Goal: Information Seeking & Learning: Learn about a topic

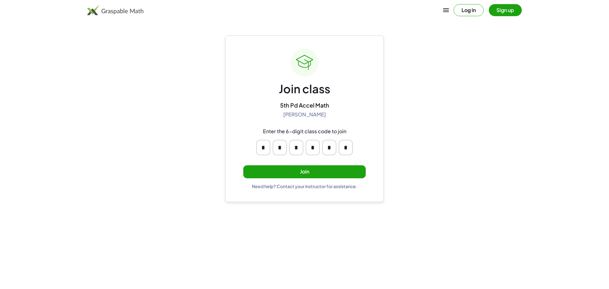
click at [286, 171] on button "Join" at bounding box center [304, 171] width 122 height 13
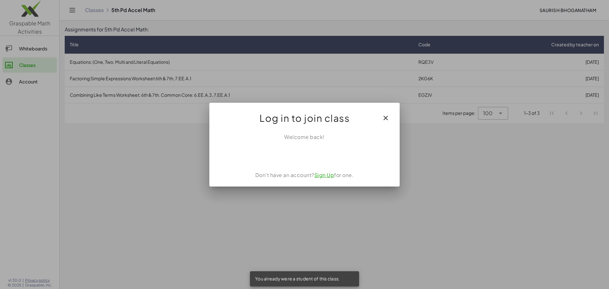
click at [386, 116] on icon "button" at bounding box center [386, 118] width 8 height 8
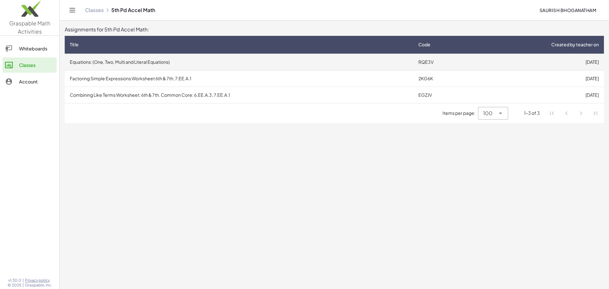
click at [176, 68] on td "Equations: (One, Two, Multi and Literal Equations)" at bounding box center [239, 62] width 348 height 16
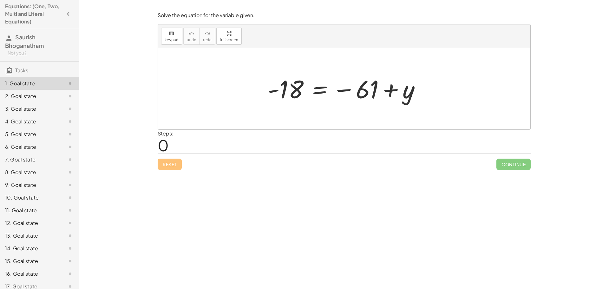
drag, startPoint x: 165, startPoint y: 147, endPoint x: 202, endPoint y: 152, distance: 37.1
click at [202, 152] on div "Steps: 0" at bounding box center [344, 141] width 373 height 23
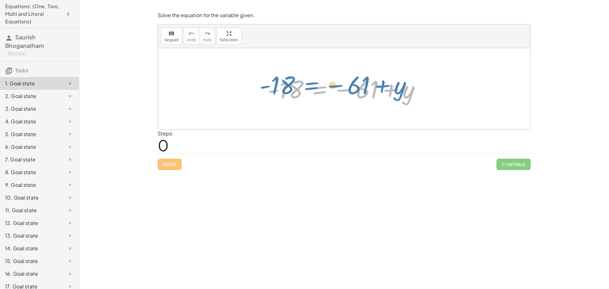
drag, startPoint x: 317, startPoint y: 83, endPoint x: 312, endPoint y: 82, distance: 5.0
click at [312, 82] on div at bounding box center [346, 88] width 164 height 31
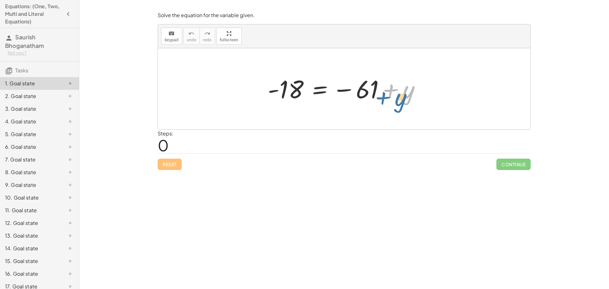
drag, startPoint x: 402, startPoint y: 104, endPoint x: 412, endPoint y: 94, distance: 13.7
click at [412, 94] on div at bounding box center [346, 88] width 164 height 31
drag, startPoint x: 362, startPoint y: 98, endPoint x: 289, endPoint y: 110, distance: 73.2
click at [289, 110] on div "− 61 - 18 = − 61 + y" at bounding box center [344, 88] width 372 height 81
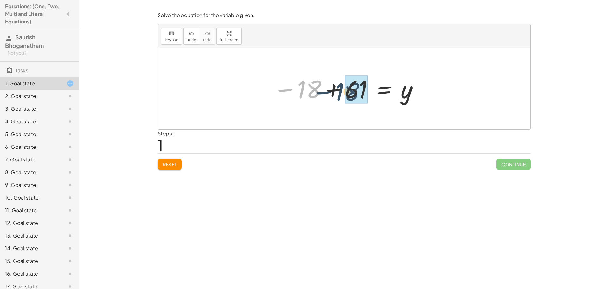
drag, startPoint x: 314, startPoint y: 97, endPoint x: 370, endPoint y: 102, distance: 56.3
click at [370, 102] on div at bounding box center [346, 88] width 152 height 31
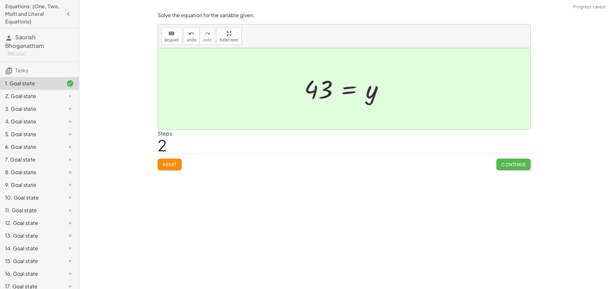
click at [514, 163] on span "Continue" at bounding box center [513, 164] width 24 height 6
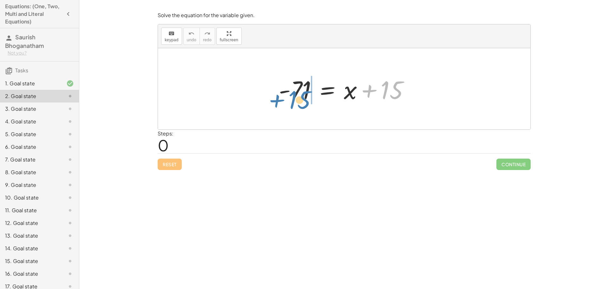
drag, startPoint x: 391, startPoint y: 91, endPoint x: 301, endPoint y: 100, distance: 89.8
click at [301, 100] on div at bounding box center [347, 89] width 142 height 33
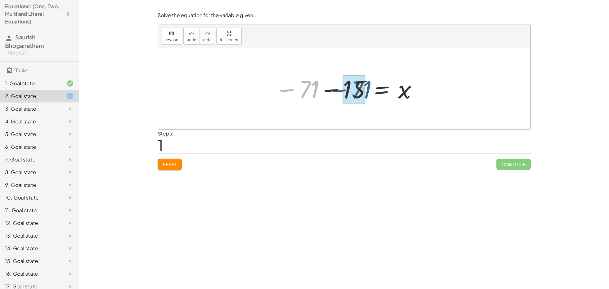
drag, startPoint x: 312, startPoint y: 93, endPoint x: 366, endPoint y: 93, distance: 54.2
click at [366, 93] on div at bounding box center [346, 88] width 149 height 31
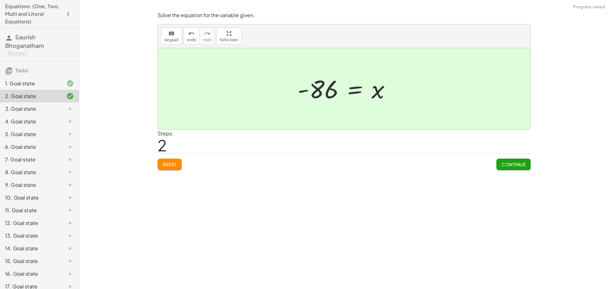
click at [507, 169] on button "Continue" at bounding box center [513, 164] width 34 height 11
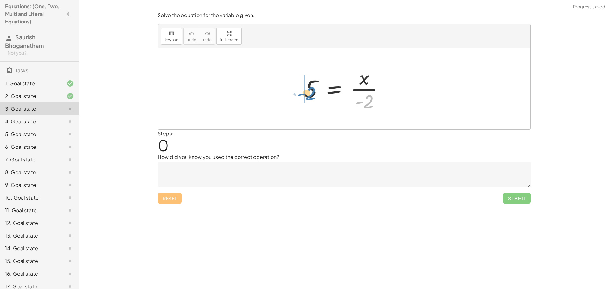
drag, startPoint x: 371, startPoint y: 100, endPoint x: 313, endPoint y: 91, distance: 59.1
click at [313, 91] on div at bounding box center [346, 88] width 91 height 49
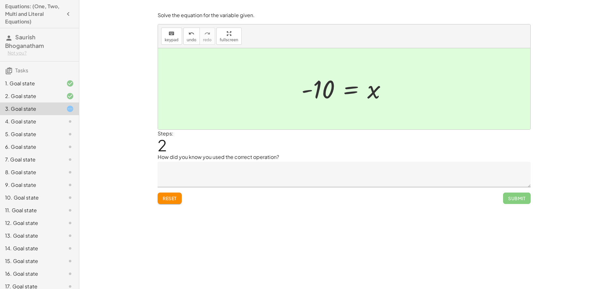
click at [332, 174] on textarea at bounding box center [344, 174] width 373 height 25
click at [337, 143] on div "Steps: 2" at bounding box center [344, 141] width 373 height 23
click at [512, 199] on span "Submit" at bounding box center [517, 197] width 28 height 11
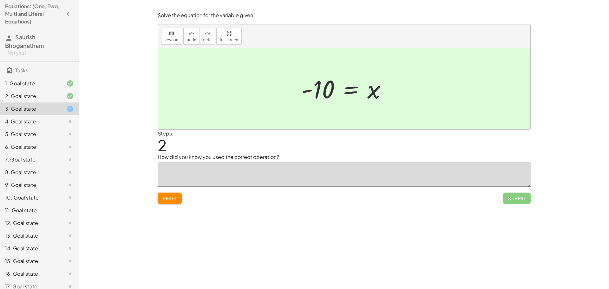
click at [303, 176] on textarea at bounding box center [344, 174] width 373 height 25
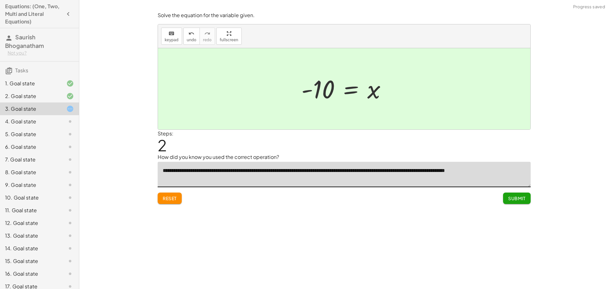
type textarea "**********"
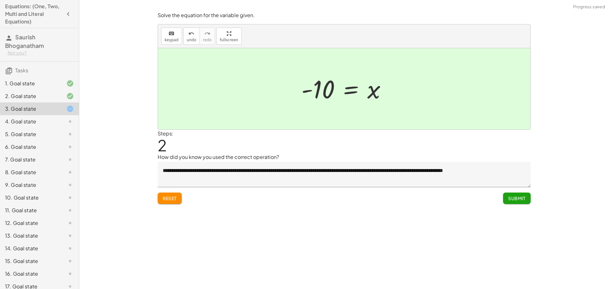
click at [516, 196] on span "Submit" at bounding box center [516, 198] width 17 height 6
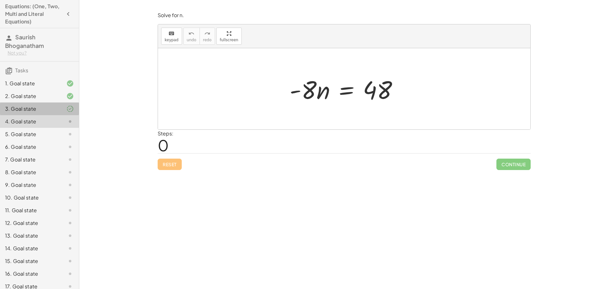
click at [57, 108] on div at bounding box center [65, 109] width 18 height 8
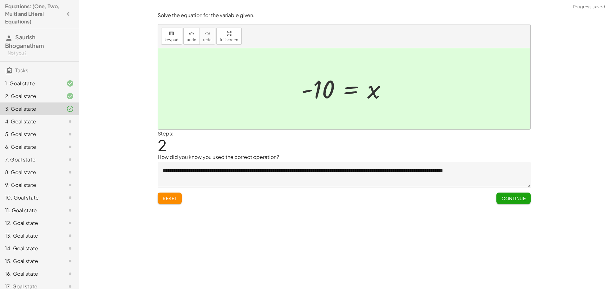
click at [509, 200] on span "Continue" at bounding box center [513, 198] width 24 height 6
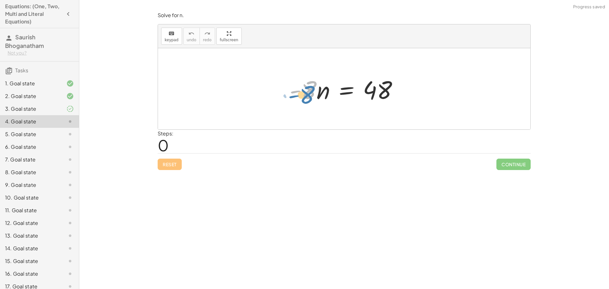
drag, startPoint x: 313, startPoint y: 89, endPoint x: 311, endPoint y: 93, distance: 4.1
click at [311, 93] on div at bounding box center [346, 89] width 120 height 33
drag, startPoint x: 309, startPoint y: 92, endPoint x: 386, endPoint y: 88, distance: 76.8
click at [389, 87] on div at bounding box center [346, 89] width 120 height 33
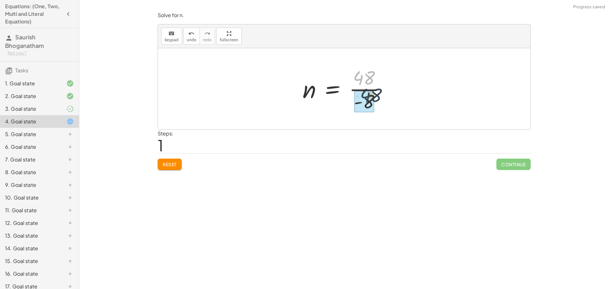
drag, startPoint x: 362, startPoint y: 79, endPoint x: 367, endPoint y: 100, distance: 21.8
drag, startPoint x: 361, startPoint y: 78, endPoint x: 368, endPoint y: 103, distance: 26.2
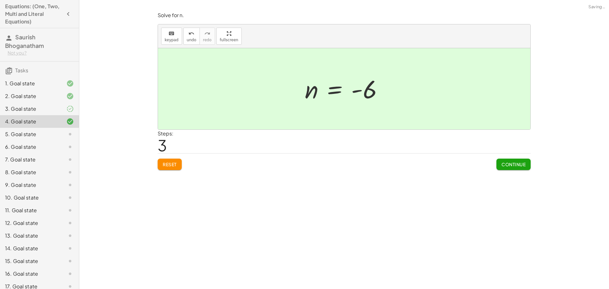
click at [507, 164] on span "Continue" at bounding box center [513, 164] width 24 height 6
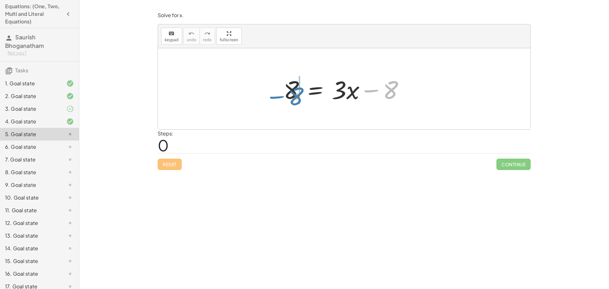
drag, startPoint x: 389, startPoint y: 93, endPoint x: 295, endPoint y: 100, distance: 94.7
click at [295, 100] on div at bounding box center [346, 89] width 132 height 33
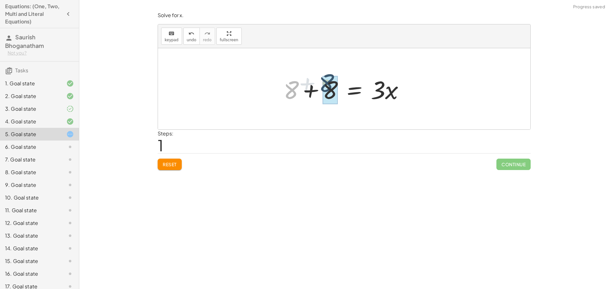
drag, startPoint x: 294, startPoint y: 94, endPoint x: 335, endPoint y: 91, distance: 41.3
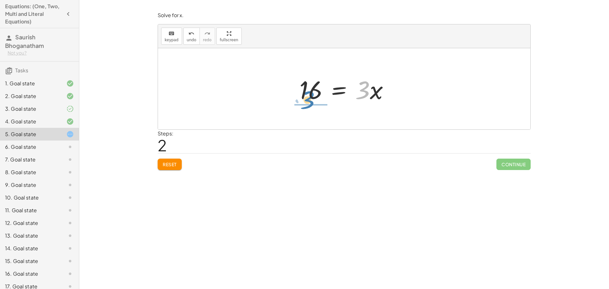
drag, startPoint x: 363, startPoint y: 89, endPoint x: 310, endPoint y: 98, distance: 53.0
click at [308, 99] on div at bounding box center [346, 89] width 101 height 33
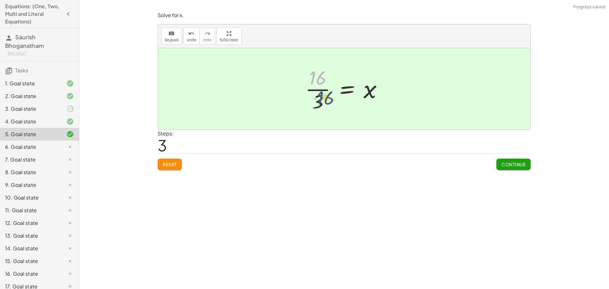
drag, startPoint x: 314, startPoint y: 76, endPoint x: 316, endPoint y: 102, distance: 25.4
click at [316, 102] on div at bounding box center [346, 88] width 89 height 49
click at [515, 167] on button "Continue" at bounding box center [513, 164] width 34 height 11
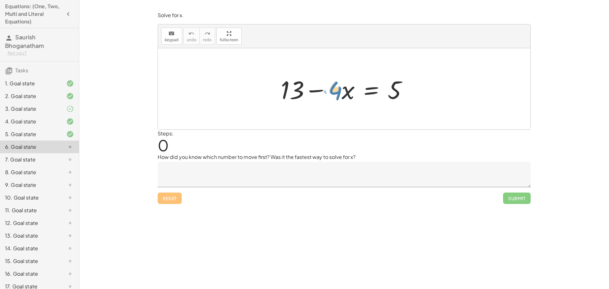
click at [330, 87] on div at bounding box center [346, 89] width 138 height 33
drag, startPoint x: 299, startPoint y: 93, endPoint x: 418, endPoint y: 109, distance: 119.9
click at [414, 105] on div "+ 13 + 13 − · 4 · x = 5" at bounding box center [344, 89] width 146 height 36
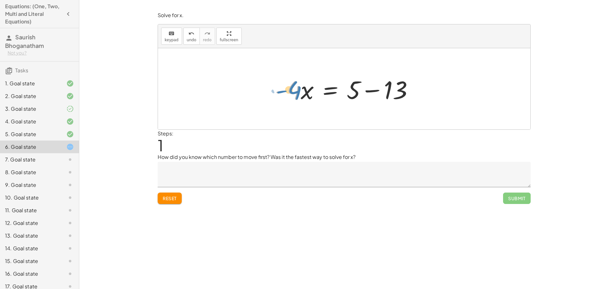
click at [292, 91] on div at bounding box center [347, 89] width 150 height 33
drag, startPoint x: 394, startPoint y: 84, endPoint x: 363, endPoint y: 90, distance: 31.6
click at [363, 90] on div at bounding box center [347, 89] width 150 height 33
drag, startPoint x: 402, startPoint y: 95, endPoint x: 357, endPoint y: 92, distance: 44.8
drag, startPoint x: 374, startPoint y: 96, endPoint x: 301, endPoint y: 97, distance: 73.2
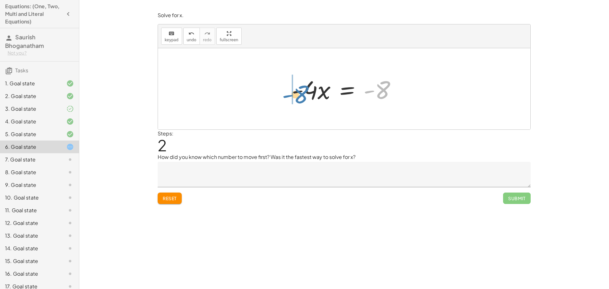
click at [301, 97] on div at bounding box center [347, 89] width 116 height 33
drag, startPoint x: 288, startPoint y: 89, endPoint x: 395, endPoint y: 88, distance: 107.5
click at [395, 88] on div at bounding box center [346, 89] width 129 height 33
drag, startPoint x: 330, startPoint y: 93, endPoint x: 325, endPoint y: 94, distance: 4.8
click at [329, 94] on div at bounding box center [347, 89] width 116 height 33
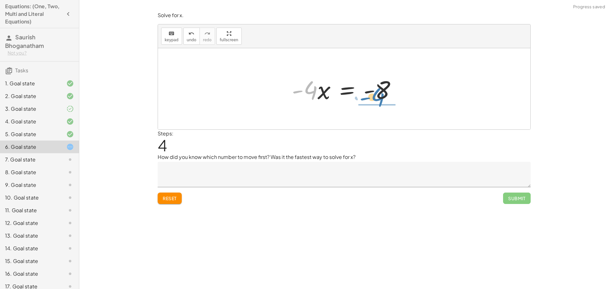
drag, startPoint x: 313, startPoint y: 94, endPoint x: 387, endPoint y: 101, distance: 74.5
click at [387, 101] on div at bounding box center [347, 89] width 116 height 33
drag, startPoint x: 373, startPoint y: 80, endPoint x: 379, endPoint y: 104, distance: 24.8
drag, startPoint x: 366, startPoint y: 79, endPoint x: 367, endPoint y: 89, distance: 9.9
click at [367, 89] on div at bounding box center [346, 88] width 99 height 49
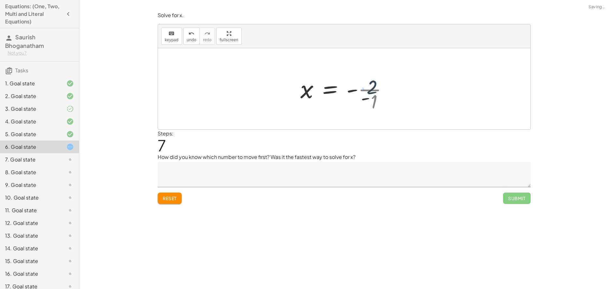
click at [367, 91] on div at bounding box center [347, 88] width 101 height 31
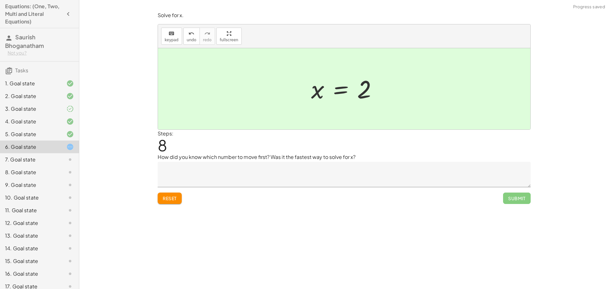
click at [363, 171] on textarea at bounding box center [344, 174] width 373 height 25
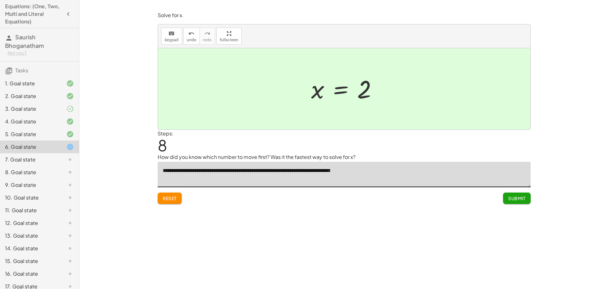
click at [349, 169] on textarea "**********" at bounding box center [344, 174] width 373 height 25
click at [389, 174] on textarea "**********" at bounding box center [344, 174] width 373 height 25
click at [448, 171] on textarea "**********" at bounding box center [344, 174] width 373 height 25
click at [490, 172] on textarea "**********" at bounding box center [344, 174] width 373 height 25
click at [493, 171] on textarea "**********" at bounding box center [344, 174] width 373 height 25
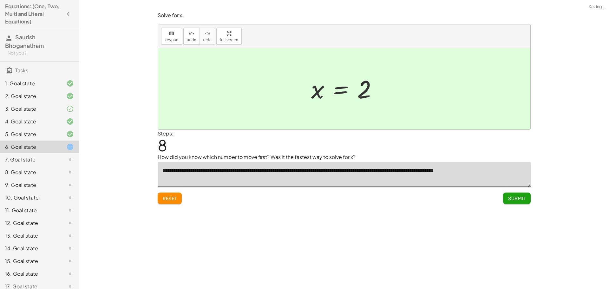
type textarea "**********"
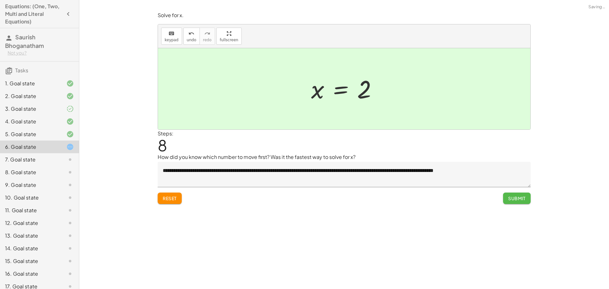
click at [507, 194] on button "Submit" at bounding box center [517, 197] width 28 height 11
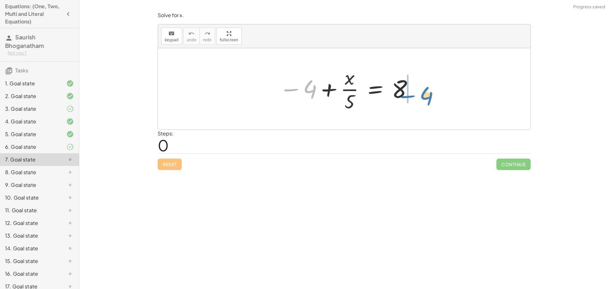
drag, startPoint x: 311, startPoint y: 87, endPoint x: 416, endPoint y: 89, distance: 105.0
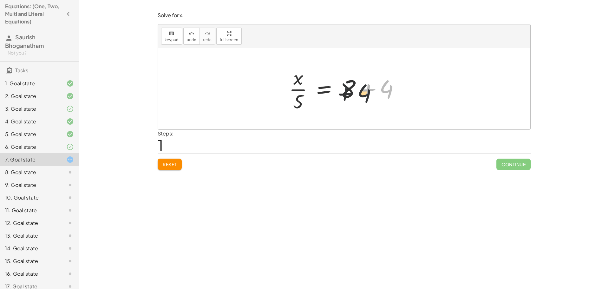
drag, startPoint x: 388, startPoint y: 89, endPoint x: 359, endPoint y: 90, distance: 28.5
click at [359, 90] on div at bounding box center [347, 88] width 122 height 49
drag, startPoint x: 314, startPoint y: 101, endPoint x: 381, endPoint y: 89, distance: 67.5
click at [381, 89] on div at bounding box center [347, 88] width 92 height 49
drag, startPoint x: 353, startPoint y: 87, endPoint x: 378, endPoint y: 86, distance: 25.1
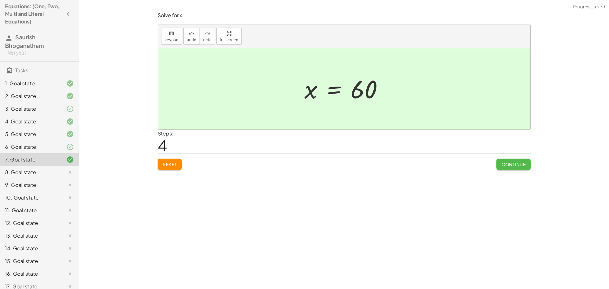
click at [516, 161] on button "Continue" at bounding box center [513, 164] width 34 height 11
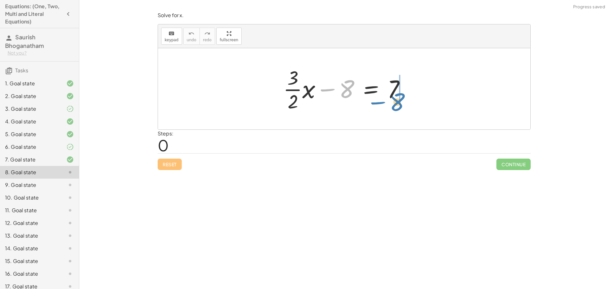
drag, startPoint x: 330, startPoint y: 90, endPoint x: 381, endPoint y: 103, distance: 52.7
click at [381, 103] on div at bounding box center [346, 88] width 133 height 49
drag, startPoint x: 389, startPoint y: 88, endPoint x: 366, endPoint y: 91, distance: 22.6
click at [366, 91] on div at bounding box center [346, 88] width 133 height 49
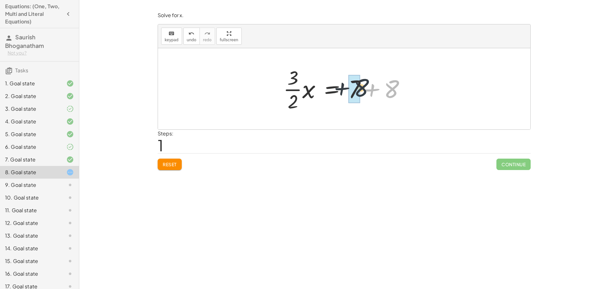
drag, startPoint x: 390, startPoint y: 93, endPoint x: 355, endPoint y: 94, distance: 34.6
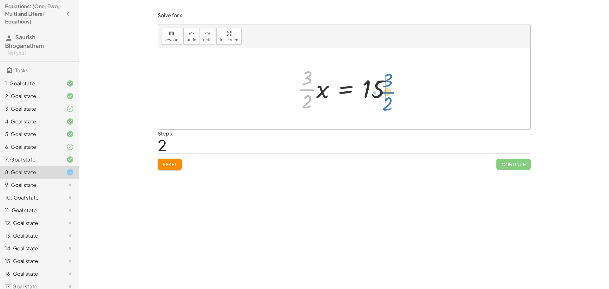
drag, startPoint x: 307, startPoint y: 87, endPoint x: 389, endPoint y: 88, distance: 82.1
click at [389, 88] on div at bounding box center [346, 88] width 105 height 49
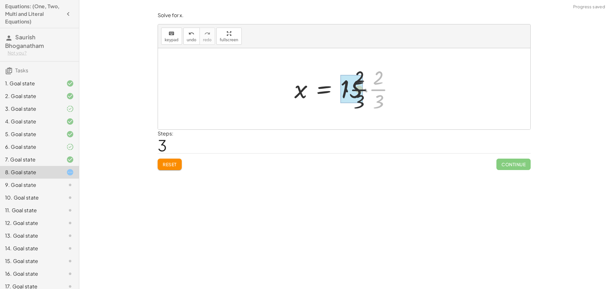
drag, startPoint x: 380, startPoint y: 89, endPoint x: 354, endPoint y: 88, distance: 26.3
drag, startPoint x: 363, startPoint y: 73, endPoint x: 376, endPoint y: 93, distance: 24.0
click at [376, 94] on div at bounding box center [346, 88] width 103 height 49
drag, startPoint x: 374, startPoint y: 92, endPoint x: 363, endPoint y: 90, distance: 11.2
click at [364, 90] on div at bounding box center [346, 89] width 97 height 33
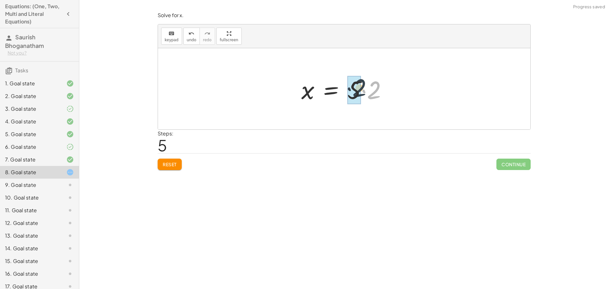
drag, startPoint x: 372, startPoint y: 95, endPoint x: 357, endPoint y: 93, distance: 15.7
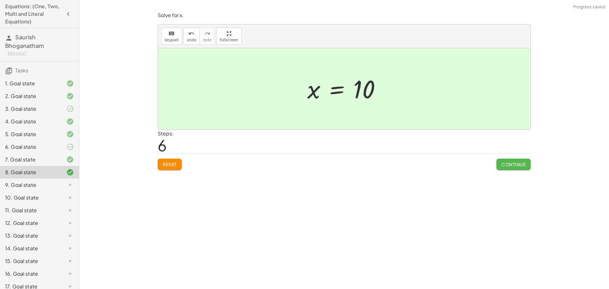
drag, startPoint x: 506, startPoint y: 164, endPoint x: 504, endPoint y: 167, distance: 4.1
click at [506, 165] on span "Continue" at bounding box center [513, 164] width 24 height 6
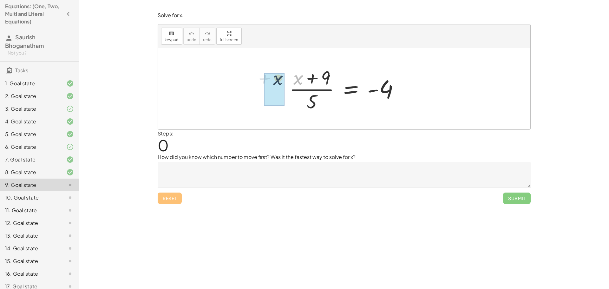
drag, startPoint x: 287, startPoint y: 81, endPoint x: 280, endPoint y: 83, distance: 7.6
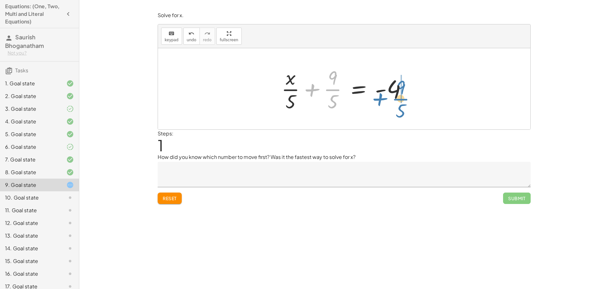
drag, startPoint x: 334, startPoint y: 90, endPoint x: 403, endPoint y: 99, distance: 69.4
click at [405, 99] on div at bounding box center [346, 88] width 137 height 49
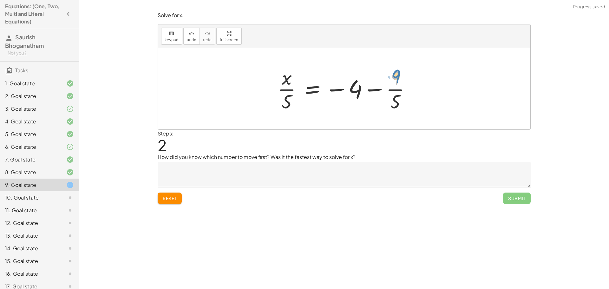
click at [392, 81] on div at bounding box center [346, 88] width 144 height 49
drag, startPoint x: 397, startPoint y: 88, endPoint x: 358, endPoint y: 85, distance: 39.2
click at [358, 85] on div at bounding box center [346, 88] width 144 height 49
drag, startPoint x: 392, startPoint y: 89, endPoint x: 343, endPoint y: 83, distance: 49.8
click at [343, 83] on div at bounding box center [346, 88] width 144 height 49
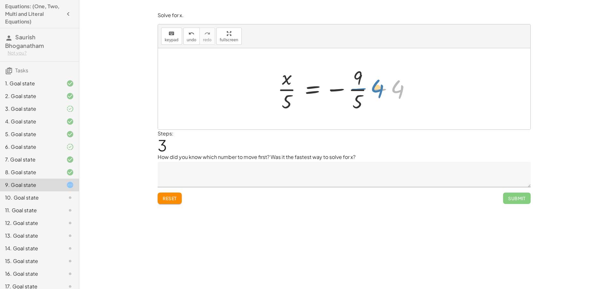
drag, startPoint x: 398, startPoint y: 88, endPoint x: 365, endPoint y: 87, distance: 33.6
click at [365, 87] on div at bounding box center [346, 88] width 144 height 49
drag, startPoint x: 397, startPoint y: 94, endPoint x: 357, endPoint y: 92, distance: 40.0
click at [358, 92] on div at bounding box center [346, 88] width 144 height 49
click at [356, 77] on div at bounding box center [346, 88] width 144 height 49
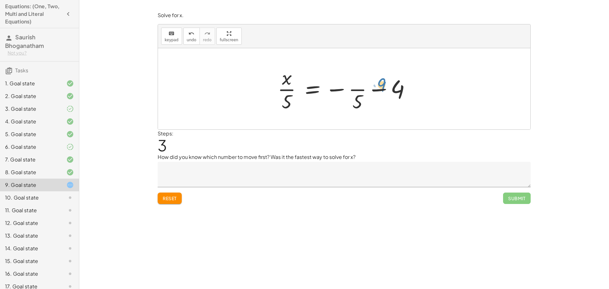
drag, startPoint x: 359, startPoint y: 77, endPoint x: 399, endPoint y: 89, distance: 41.5
click at [399, 89] on div at bounding box center [346, 88] width 144 height 49
drag, startPoint x: 359, startPoint y: 104, endPoint x: 398, endPoint y: 88, distance: 41.7
click at [398, 87] on div at bounding box center [346, 88] width 144 height 49
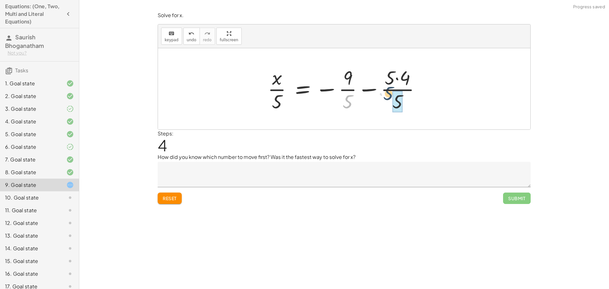
drag, startPoint x: 350, startPoint y: 102, endPoint x: 404, endPoint y: 83, distance: 56.8
click at [404, 83] on div at bounding box center [346, 88] width 164 height 49
drag, startPoint x: 394, startPoint y: 97, endPoint x: 397, endPoint y: 88, distance: 9.1
click at [396, 98] on div at bounding box center [346, 88] width 164 height 49
drag, startPoint x: 391, startPoint y: 77, endPoint x: 405, endPoint y: 81, distance: 14.0
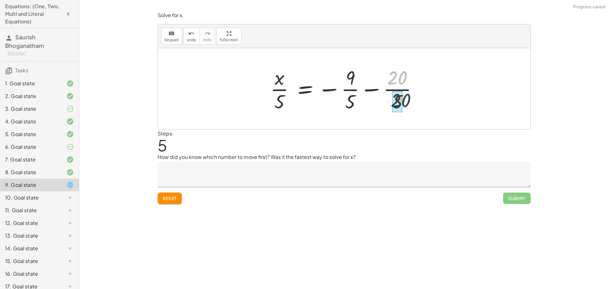
drag, startPoint x: 394, startPoint y: 83, endPoint x: 392, endPoint y: 95, distance: 11.9
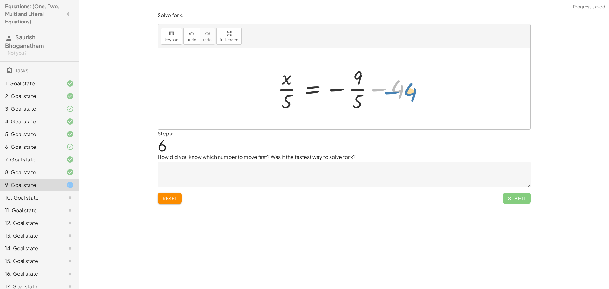
drag, startPoint x: 399, startPoint y: 91, endPoint x: 408, endPoint y: 94, distance: 10.1
click at [409, 94] on div at bounding box center [346, 88] width 144 height 49
click at [392, 88] on div at bounding box center [346, 88] width 144 height 49
drag, startPoint x: 359, startPoint y: 101, endPoint x: 396, endPoint y: 88, distance: 38.5
click at [396, 88] on div at bounding box center [346, 88] width 144 height 49
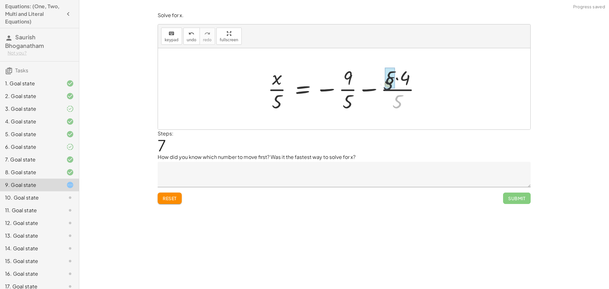
drag, startPoint x: 398, startPoint y: 101, endPoint x: 388, endPoint y: 80, distance: 23.1
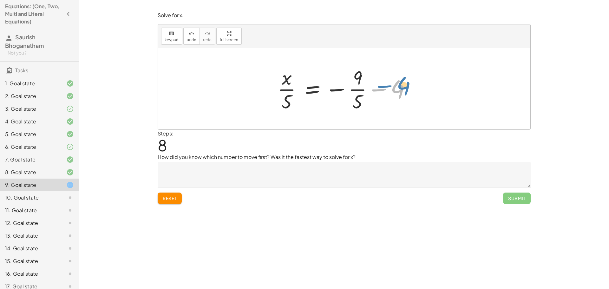
drag, startPoint x: 397, startPoint y: 90, endPoint x: 393, endPoint y: 91, distance: 3.7
click at [393, 90] on div at bounding box center [346, 88] width 144 height 49
drag, startPoint x: 287, startPoint y: 100, endPoint x: 381, endPoint y: 97, distance: 94.2
click at [381, 97] on div at bounding box center [346, 88] width 144 height 49
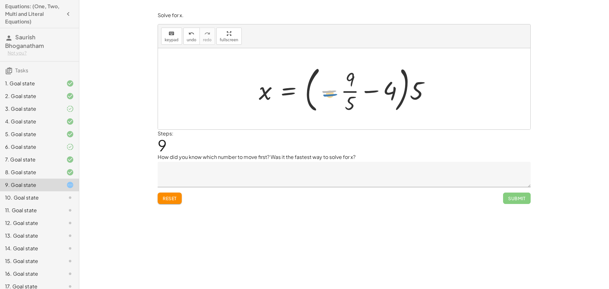
click at [335, 98] on div at bounding box center [347, 88] width 182 height 53
drag, startPoint x: 415, startPoint y: 90, endPoint x: 389, endPoint y: 92, distance: 26.0
click at [389, 92] on div at bounding box center [347, 88] width 182 height 53
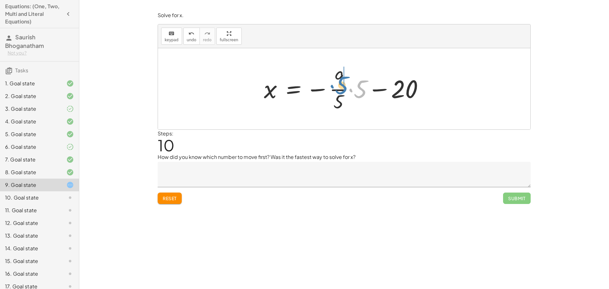
drag, startPoint x: 366, startPoint y: 90, endPoint x: 347, endPoint y: 86, distance: 19.1
click at [347, 86] on div at bounding box center [346, 88] width 171 height 49
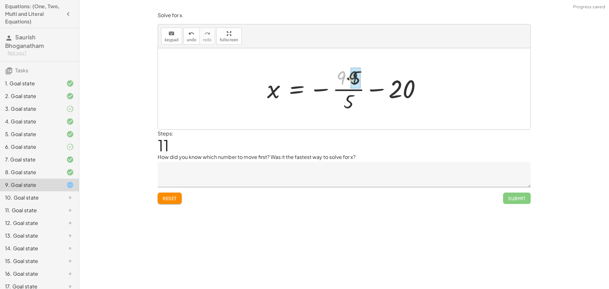
drag, startPoint x: 342, startPoint y: 78, endPoint x: 354, endPoint y: 78, distance: 11.7
click at [349, 98] on div at bounding box center [346, 88] width 162 height 49
drag, startPoint x: 348, startPoint y: 75, endPoint x: 350, endPoint y: 96, distance: 21.6
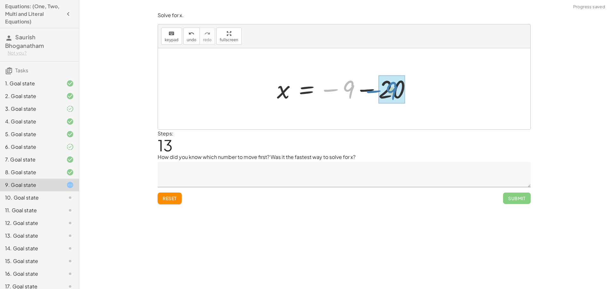
drag, startPoint x: 349, startPoint y: 89, endPoint x: 400, endPoint y: 92, distance: 50.8
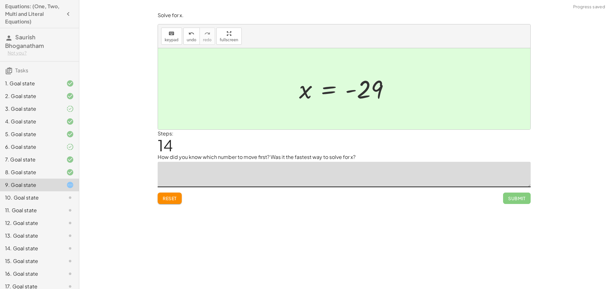
drag, startPoint x: 315, startPoint y: 173, endPoint x: 315, endPoint y: 167, distance: 6.1
click at [315, 173] on textarea at bounding box center [344, 174] width 373 height 25
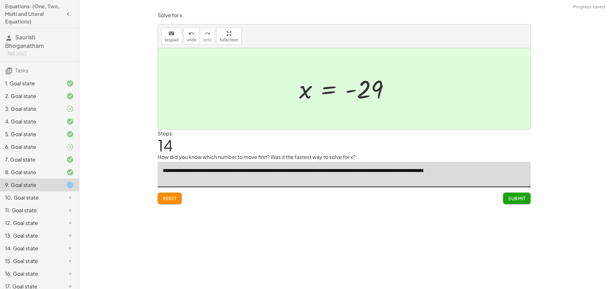
click at [397, 172] on textarea "**********" at bounding box center [344, 174] width 373 height 25
click at [513, 170] on textarea "**********" at bounding box center [344, 174] width 373 height 25
type textarea "**********"
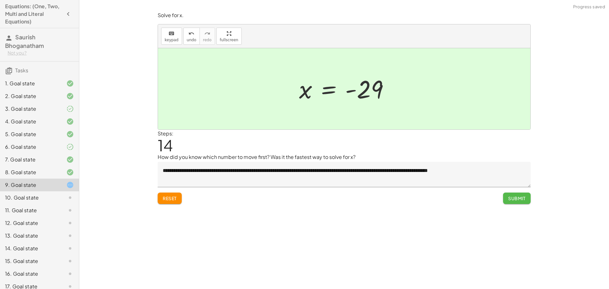
click at [513, 198] on span "Submit" at bounding box center [516, 198] width 17 height 6
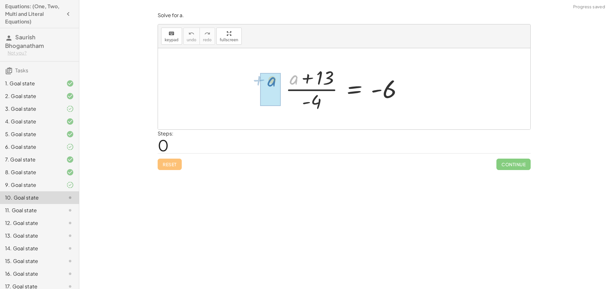
drag, startPoint x: 295, startPoint y: 79, endPoint x: 281, endPoint y: 81, distance: 13.7
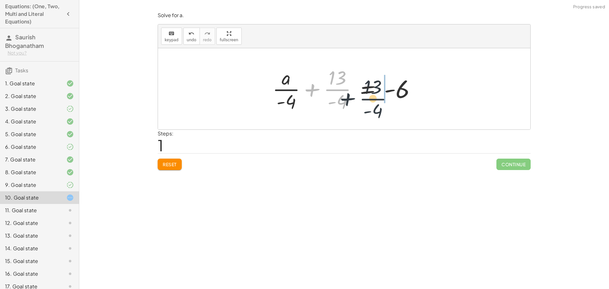
drag, startPoint x: 335, startPoint y: 88, endPoint x: 398, endPoint y: 90, distance: 63.1
click at [398, 90] on div at bounding box center [346, 88] width 155 height 49
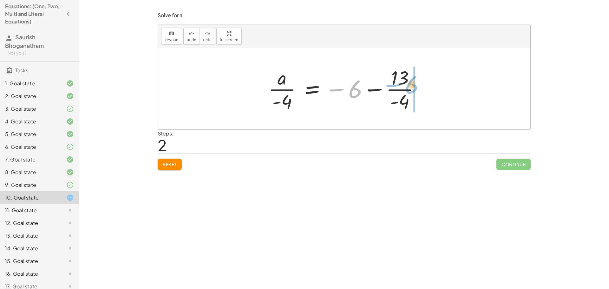
drag, startPoint x: 352, startPoint y: 94, endPoint x: 409, endPoint y: 90, distance: 57.2
click at [409, 90] on div at bounding box center [346, 88] width 163 height 49
drag, startPoint x: 360, startPoint y: 81, endPoint x: 364, endPoint y: 81, distance: 4.1
click at [364, 81] on div at bounding box center [346, 88] width 163 height 49
drag, startPoint x: 366, startPoint y: 83, endPoint x: 413, endPoint y: 97, distance: 49.3
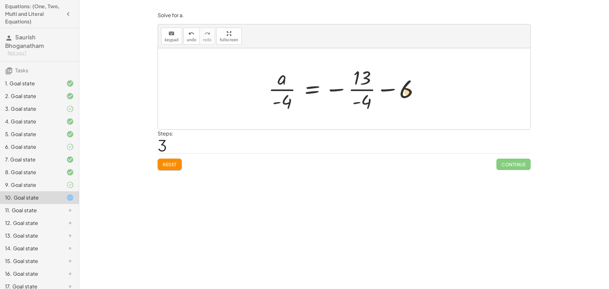
click at [413, 97] on div at bounding box center [346, 88] width 163 height 49
drag, startPoint x: 365, startPoint y: 81, endPoint x: 377, endPoint y: 96, distance: 19.3
click at [377, 96] on div at bounding box center [346, 88] width 163 height 49
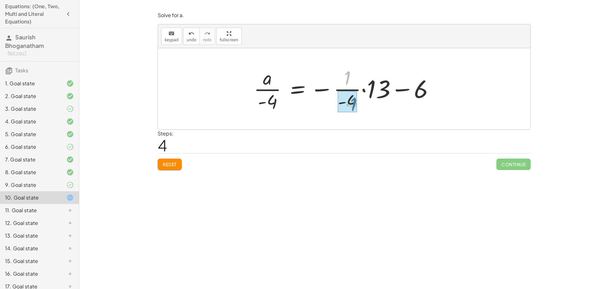
drag, startPoint x: 346, startPoint y: 74, endPoint x: 351, endPoint y: 99, distance: 25.6
drag, startPoint x: 348, startPoint y: 100, endPoint x: 346, endPoint y: 70, distance: 29.9
click at [346, 70] on div at bounding box center [346, 88] width 192 height 49
drag, startPoint x: 345, startPoint y: 91, endPoint x: 342, endPoint y: 86, distance: 5.8
click at [340, 87] on div at bounding box center [346, 88] width 192 height 49
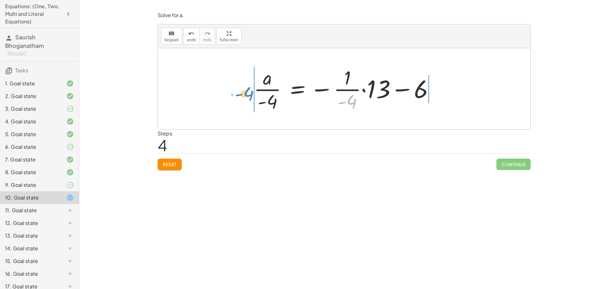
drag, startPoint x: 330, startPoint y: 106, endPoint x: 242, endPoint y: 94, distance: 89.0
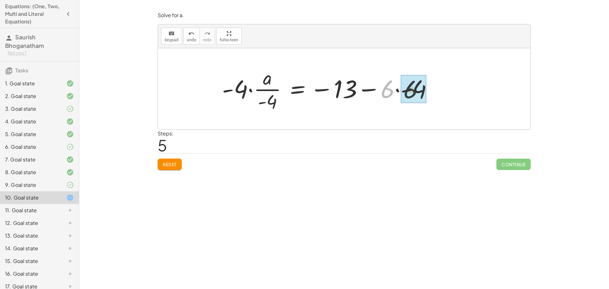
drag, startPoint x: 397, startPoint y: 91, endPoint x: 414, endPoint y: 91, distance: 17.1
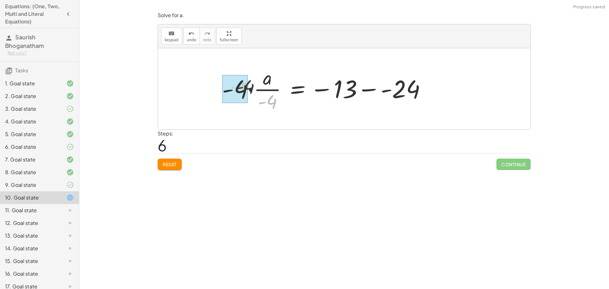
drag, startPoint x: 263, startPoint y: 96, endPoint x: 248, endPoint y: 93, distance: 15.3
click at [248, 90] on div at bounding box center [326, 88] width 215 height 49
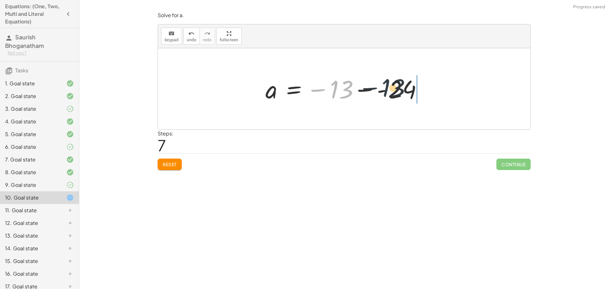
drag, startPoint x: 332, startPoint y: 90, endPoint x: 400, endPoint y: 88, distance: 68.5
click at [400, 88] on div at bounding box center [346, 88] width 168 height 31
drag, startPoint x: 345, startPoint y: 90, endPoint x: 395, endPoint y: 91, distance: 50.1
click at [395, 90] on div at bounding box center [346, 88] width 168 height 31
drag, startPoint x: 396, startPoint y: 93, endPoint x: 355, endPoint y: 97, distance: 41.1
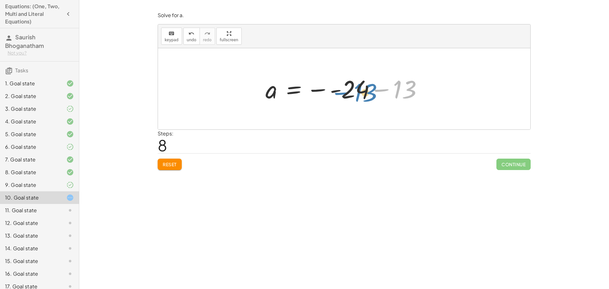
click at [356, 97] on div at bounding box center [346, 88] width 168 height 31
drag, startPoint x: 316, startPoint y: 89, endPoint x: 340, endPoint y: 89, distance: 23.8
click at [340, 89] on div at bounding box center [346, 88] width 168 height 31
drag, startPoint x: 350, startPoint y: 94, endPoint x: 411, endPoint y: 91, distance: 61.5
click at [412, 91] on div at bounding box center [346, 88] width 168 height 31
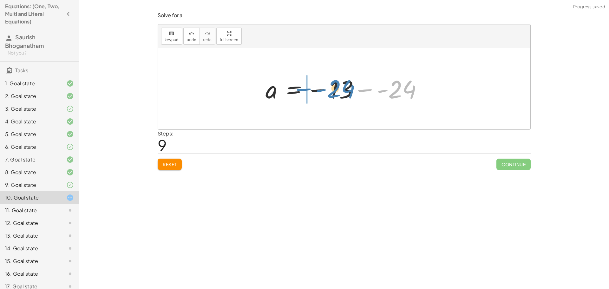
drag, startPoint x: 384, startPoint y: 94, endPoint x: 341, endPoint y: 95, distance: 42.8
click at [341, 95] on div at bounding box center [346, 88] width 168 height 31
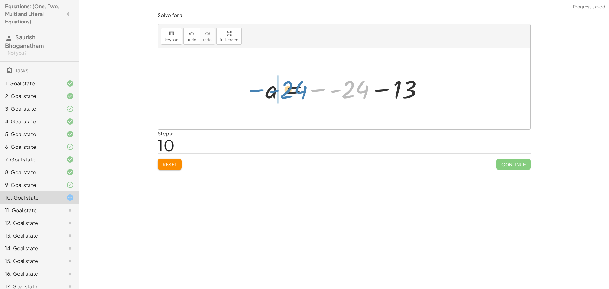
drag, startPoint x: 329, startPoint y: 95, endPoint x: 277, endPoint y: 95, distance: 51.7
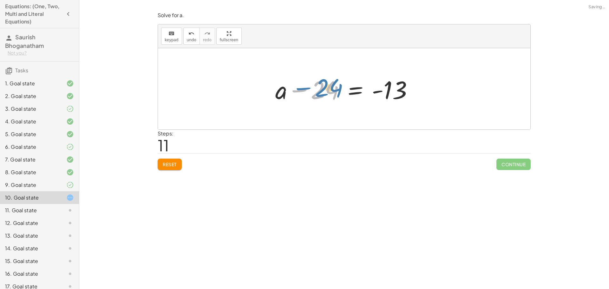
click at [318, 95] on div at bounding box center [346, 89] width 149 height 33
drag, startPoint x: 320, startPoint y: 94, endPoint x: 389, endPoint y: 96, distance: 69.5
click at [389, 96] on div at bounding box center [346, 89] width 149 height 33
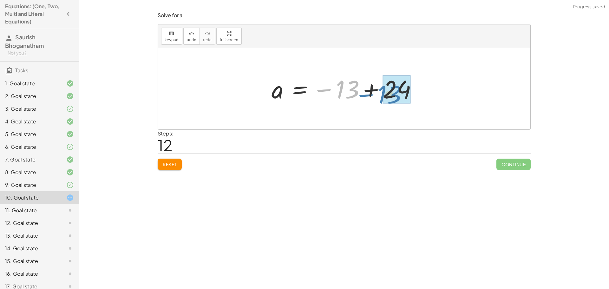
drag, startPoint x: 345, startPoint y: 94, endPoint x: 387, endPoint y: 100, distance: 42.5
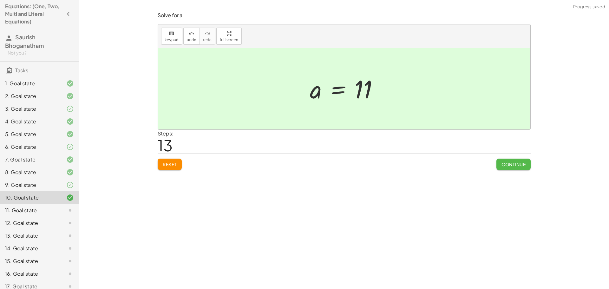
click at [514, 167] on button "Continue" at bounding box center [513, 164] width 34 height 11
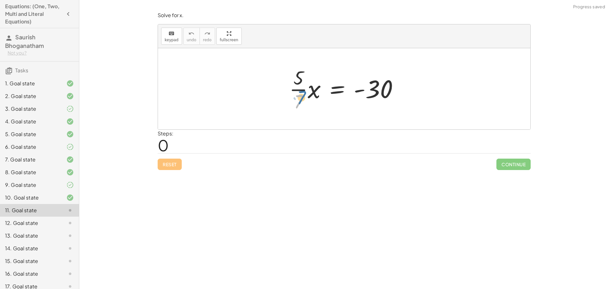
click at [300, 98] on div at bounding box center [346, 88] width 121 height 49
drag, startPoint x: 294, startPoint y: 88, endPoint x: 399, endPoint y: 80, distance: 104.6
click at [399, 80] on div at bounding box center [346, 88] width 121 height 49
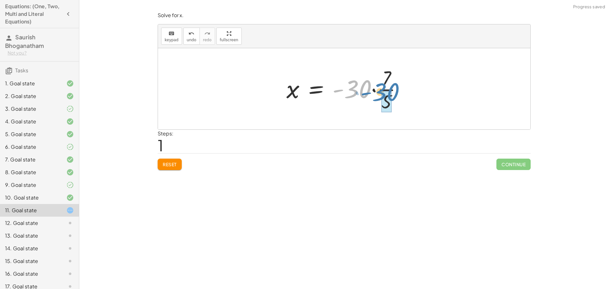
drag, startPoint x: 365, startPoint y: 88, endPoint x: 393, endPoint y: 91, distance: 28.4
click at [393, 91] on div at bounding box center [346, 88] width 127 height 49
drag, startPoint x: 356, startPoint y: 93, endPoint x: 379, endPoint y: 90, distance: 23.4
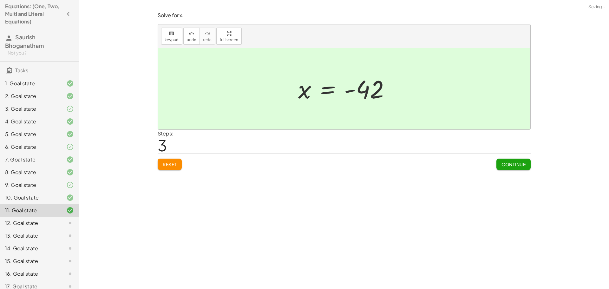
click at [500, 163] on button "Continue" at bounding box center [513, 164] width 34 height 11
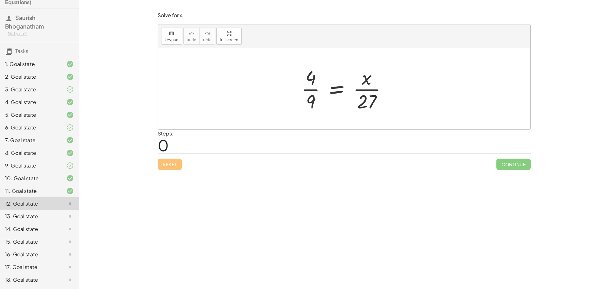
scroll to position [27, 0]
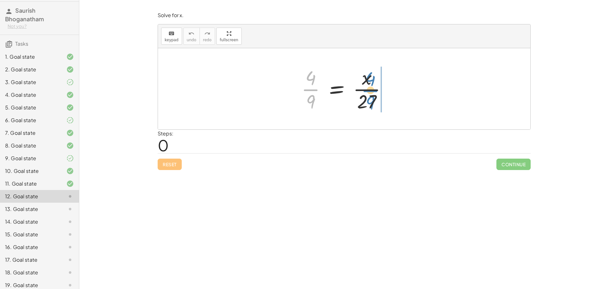
drag, startPoint x: 310, startPoint y: 90, endPoint x: 370, endPoint y: 91, distance: 59.9
click at [370, 91] on div at bounding box center [346, 88] width 96 height 49
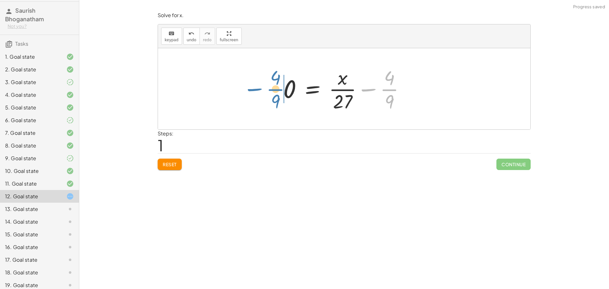
drag, startPoint x: 391, startPoint y: 89, endPoint x: 278, endPoint y: 88, distance: 112.9
click at [278, 88] on div "· 4 · 9 = · x · 27 − · 4 · 9 · 4 · 9 = · x · 27 0 + −" at bounding box center [344, 89] width 141 height 52
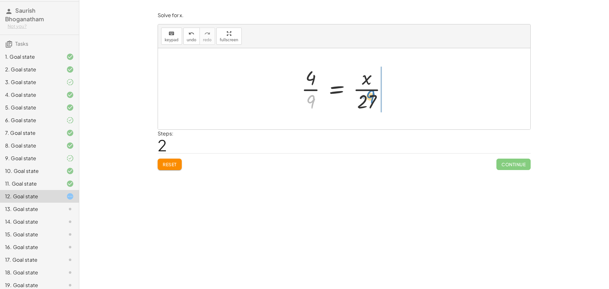
drag, startPoint x: 315, startPoint y: 102, endPoint x: 374, endPoint y: 97, distance: 59.8
click at [374, 97] on div at bounding box center [346, 88] width 96 height 49
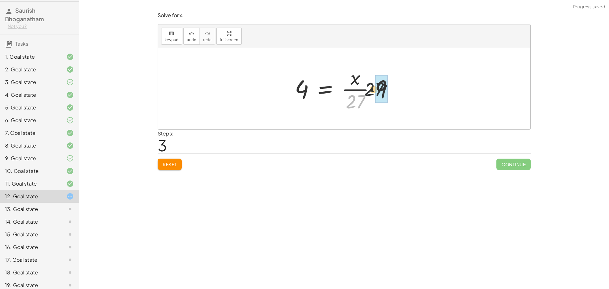
drag, startPoint x: 359, startPoint y: 105, endPoint x: 381, endPoint y: 90, distance: 26.5
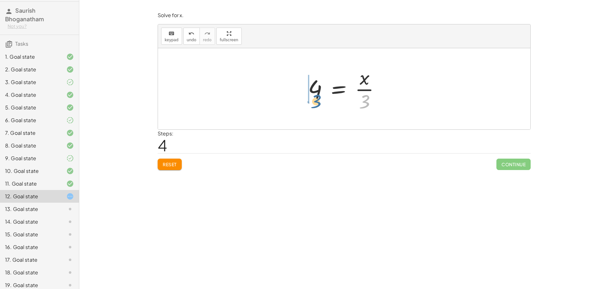
drag, startPoint x: 365, startPoint y: 107, endPoint x: 315, endPoint y: 107, distance: 49.8
click at [315, 107] on div at bounding box center [346, 88] width 83 height 49
drag, startPoint x: 305, startPoint y: 93, endPoint x: 328, endPoint y: 88, distance: 23.7
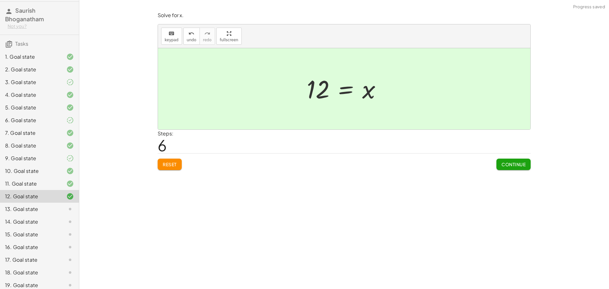
click at [505, 166] on span "Continue" at bounding box center [513, 164] width 24 height 6
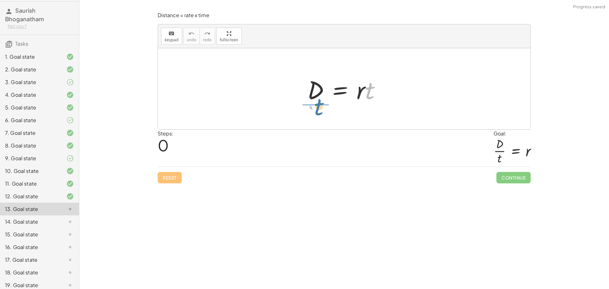
drag, startPoint x: 360, startPoint y: 94, endPoint x: 309, endPoint y: 105, distance: 51.5
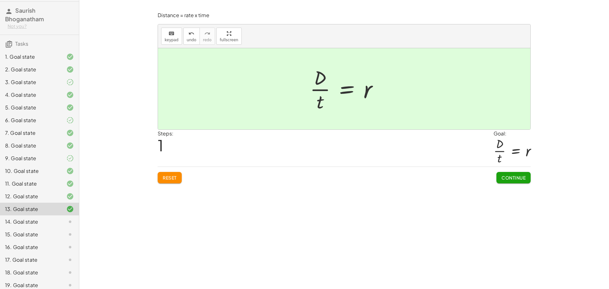
click at [511, 172] on button "Continue" at bounding box center [513, 177] width 34 height 11
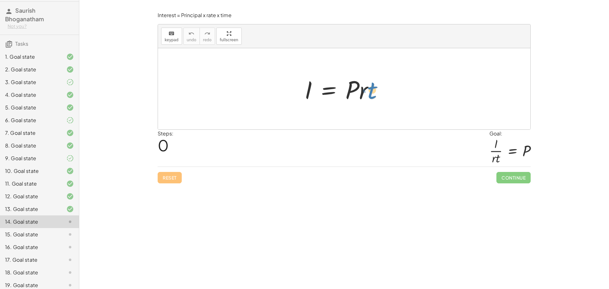
click at [372, 94] on div at bounding box center [346, 89] width 90 height 33
drag, startPoint x: 361, startPoint y: 96, endPoint x: 309, endPoint y: 114, distance: 54.9
drag, startPoint x: 363, startPoint y: 93, endPoint x: 368, endPoint y: 91, distance: 5.5
click at [368, 91] on div at bounding box center [346, 88] width 88 height 49
drag, startPoint x: 372, startPoint y: 94, endPoint x: 325, endPoint y: 109, distance: 49.4
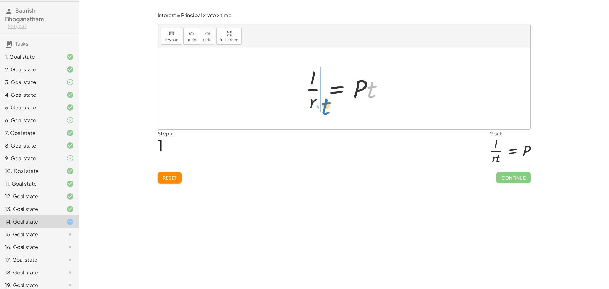
click at [325, 109] on div at bounding box center [346, 88] width 88 height 49
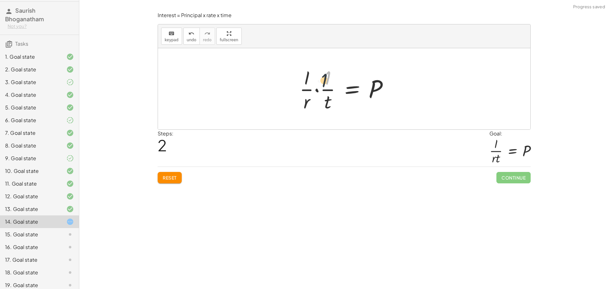
click at [325, 83] on div at bounding box center [346, 88] width 100 height 49
drag, startPoint x: 326, startPoint y: 88, endPoint x: 314, endPoint y: 91, distance: 12.5
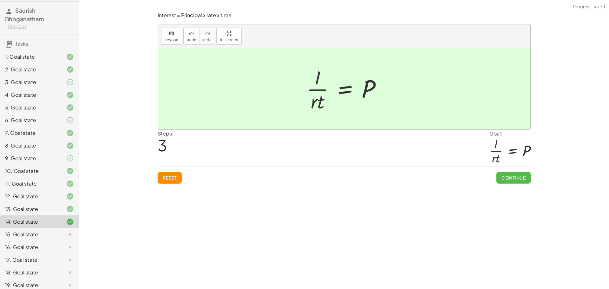
click at [509, 180] on span "Continue" at bounding box center [513, 178] width 24 height 6
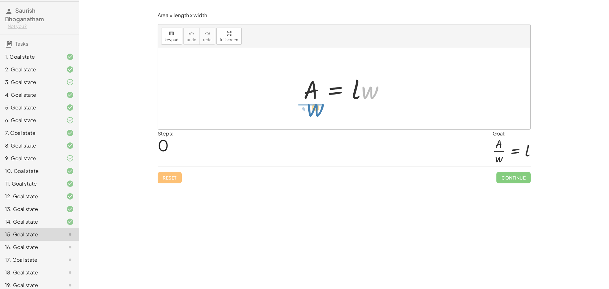
drag, startPoint x: 370, startPoint y: 87, endPoint x: 316, endPoint y: 103, distance: 56.4
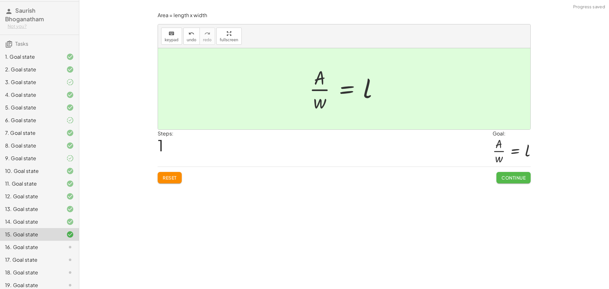
click at [522, 178] on span "Continue" at bounding box center [513, 178] width 24 height 6
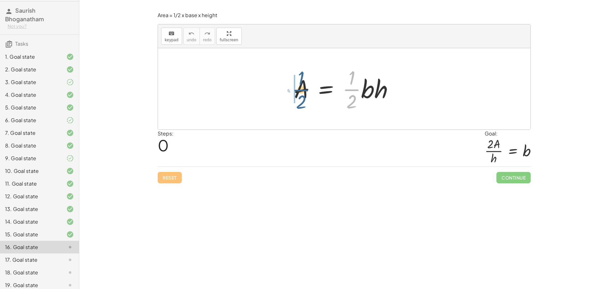
drag, startPoint x: 352, startPoint y: 86, endPoint x: 302, endPoint y: 86, distance: 50.1
click at [302, 86] on div at bounding box center [346, 88] width 111 height 49
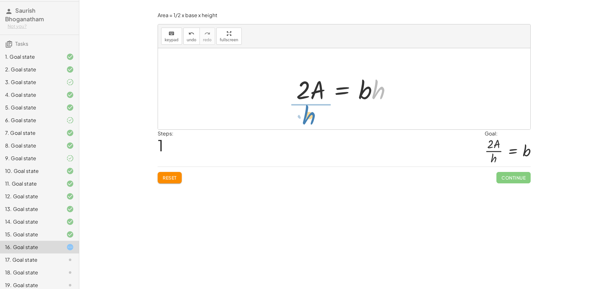
drag, startPoint x: 379, startPoint y: 94, endPoint x: 308, endPoint y: 120, distance: 74.8
click at [308, 120] on div "A = · · 1 · 2 · b · h · h A = · 2 · b · h ·" at bounding box center [344, 88] width 372 height 81
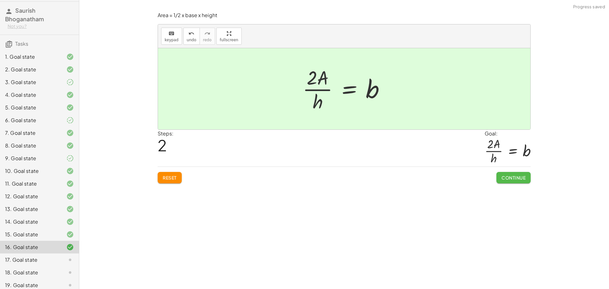
click at [510, 179] on span "Continue" at bounding box center [513, 178] width 24 height 6
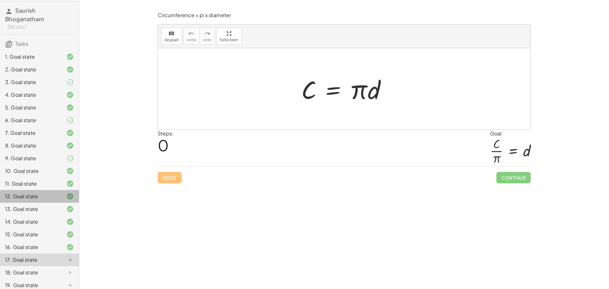
click at [36, 199] on div "1. Goal state 2. Goal state 3. Goal state 4. Goal state 5. Goal state 6. Goal s…" at bounding box center [39, 215] width 79 height 335
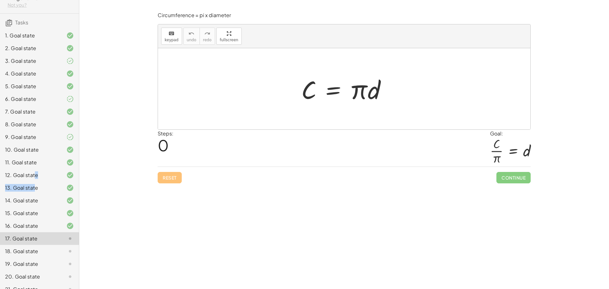
scroll to position [51, 0]
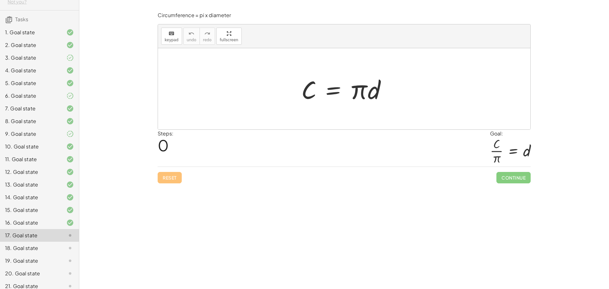
click at [319, 205] on div "**********" at bounding box center [343, 144] width 529 height 289
drag, startPoint x: 356, startPoint y: 90, endPoint x: 304, endPoint y: 108, distance: 55.1
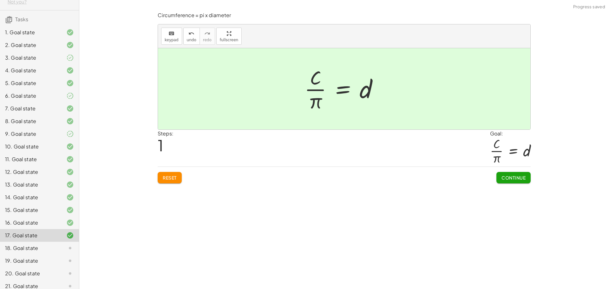
click at [504, 175] on span "Continue" at bounding box center [513, 178] width 24 height 6
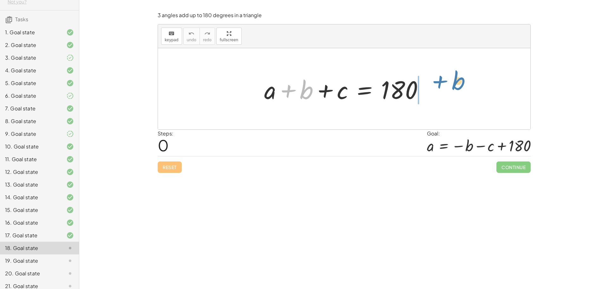
drag, startPoint x: 298, startPoint y: 90, endPoint x: 446, endPoint y: 85, distance: 147.8
click at [449, 83] on div "+ b + a + b + c = 180" at bounding box center [344, 88] width 372 height 81
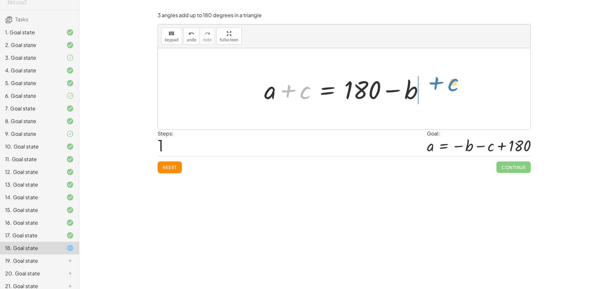
drag, startPoint x: 303, startPoint y: 92, endPoint x: 451, endPoint y: 84, distance: 148.0
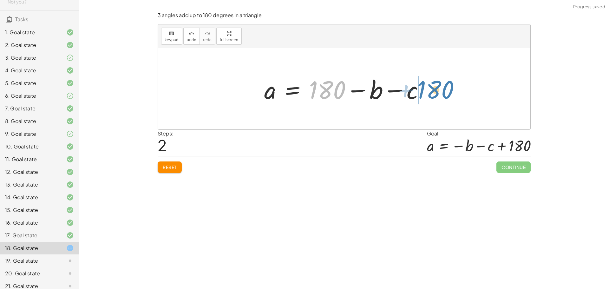
drag, startPoint x: 334, startPoint y: 91, endPoint x: 444, endPoint y: 91, distance: 109.4
click at [444, 91] on div "+ a + b + c = 180 + a + c = + 180 − b + 180 a b c = 180 + − −" at bounding box center [344, 88] width 372 height 81
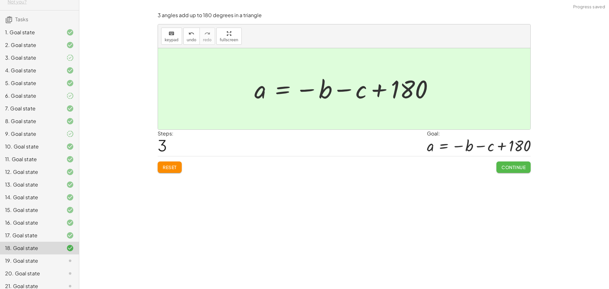
drag, startPoint x: 502, startPoint y: 167, endPoint x: 498, endPoint y: 167, distance: 4.4
click at [502, 167] on span "Continue" at bounding box center [513, 167] width 24 height 6
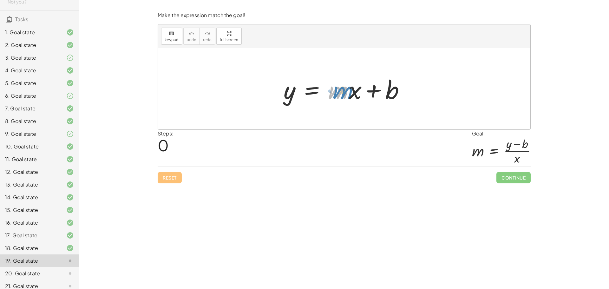
drag, startPoint x: 339, startPoint y: 98, endPoint x: 346, endPoint y: 96, distance: 6.6
click at [346, 96] on div at bounding box center [346, 89] width 133 height 33
drag, startPoint x: 335, startPoint y: 97, endPoint x: 339, endPoint y: 96, distance: 4.6
click at [339, 96] on div at bounding box center [346, 89] width 133 height 33
drag, startPoint x: 325, startPoint y: 92, endPoint x: 252, endPoint y: 94, distance: 72.3
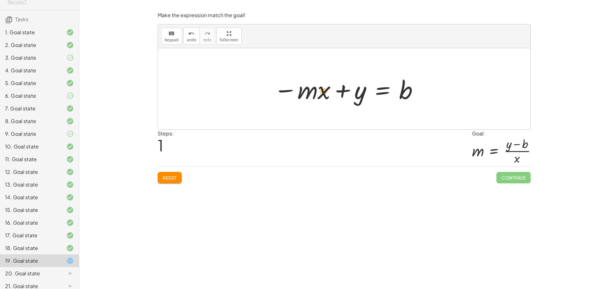
drag, startPoint x: 327, startPoint y: 96, endPoint x: 325, endPoint y: 102, distance: 6.5
click at [325, 102] on div at bounding box center [346, 89] width 152 height 33
drag, startPoint x: 324, startPoint y: 95, endPoint x: 343, endPoint y: 96, distance: 19.3
click at [343, 96] on div at bounding box center [346, 89] width 152 height 33
drag, startPoint x: 305, startPoint y: 90, endPoint x: 363, endPoint y: 90, distance: 58.0
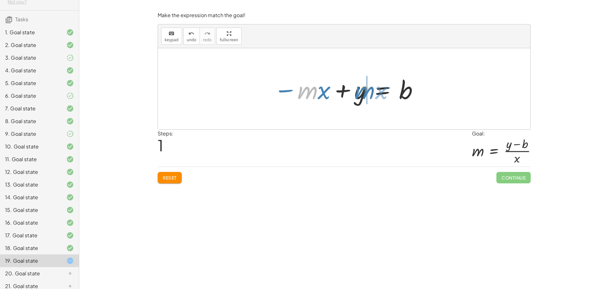
click at [363, 90] on div at bounding box center [346, 89] width 152 height 33
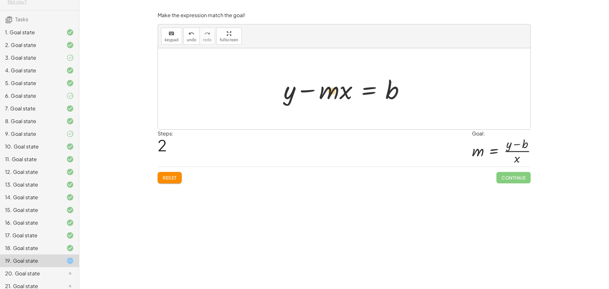
click at [335, 93] on div at bounding box center [346, 89] width 133 height 33
drag, startPoint x: 391, startPoint y: 92, endPoint x: 333, endPoint y: 107, distance: 60.0
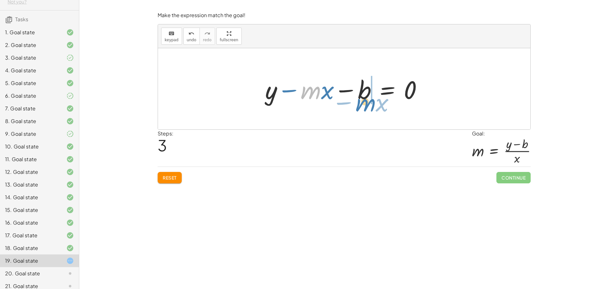
drag, startPoint x: 329, startPoint y: 96, endPoint x: 371, endPoint y: 107, distance: 43.4
click at [371, 107] on div "y = + · m · x + b − · m · x + y = b + y − · m · x = b · m − · x y = · m · x b −…" at bounding box center [344, 88] width 372 height 81
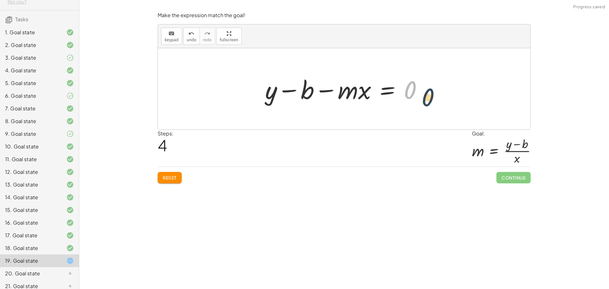
drag, startPoint x: 405, startPoint y: 93, endPoint x: 392, endPoint y: 95, distance: 14.1
click at [424, 101] on div at bounding box center [346, 89] width 169 height 33
drag, startPoint x: 356, startPoint y: 93, endPoint x: 427, endPoint y: 92, distance: 70.4
click at [427, 92] on div at bounding box center [346, 89] width 169 height 33
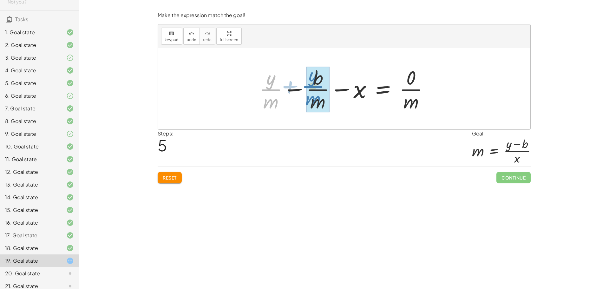
drag, startPoint x: 284, startPoint y: 89, endPoint x: 318, endPoint y: 85, distance: 33.6
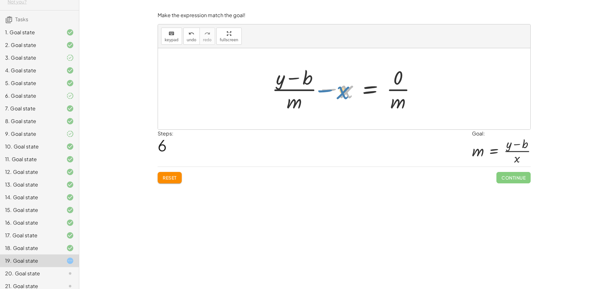
click at [338, 94] on div at bounding box center [346, 88] width 155 height 49
drag, startPoint x: 338, startPoint y: 97, endPoint x: 286, endPoint y: 107, distance: 52.3
click at [288, 105] on div at bounding box center [346, 88] width 155 height 49
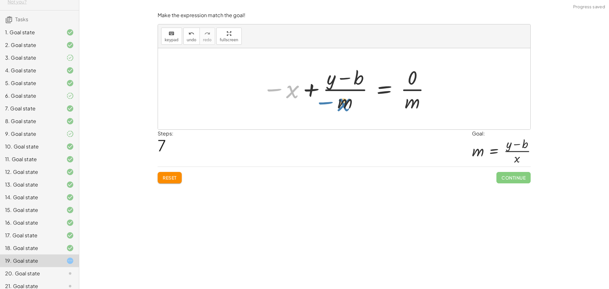
drag, startPoint x: 287, startPoint y: 91, endPoint x: 339, endPoint y: 104, distance: 53.4
click at [339, 104] on div at bounding box center [346, 88] width 175 height 49
drag, startPoint x: 413, startPoint y: 104, endPoint x: 413, endPoint y: 85, distance: 19.3
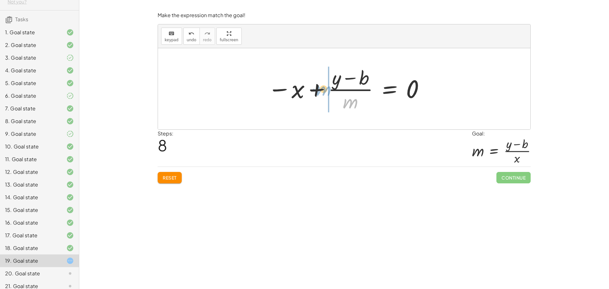
drag, startPoint x: 351, startPoint y: 106, endPoint x: 324, endPoint y: 93, distance: 29.2
click at [324, 93] on div at bounding box center [346, 88] width 164 height 49
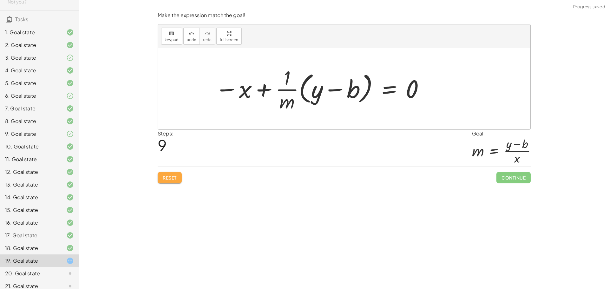
click at [162, 179] on button "Reset" at bounding box center [170, 177] width 24 height 11
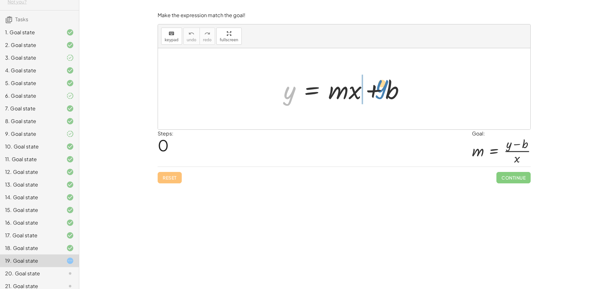
drag, startPoint x: 287, startPoint y: 98, endPoint x: 377, endPoint y: 92, distance: 90.5
click at [377, 92] on div at bounding box center [346, 89] width 133 height 33
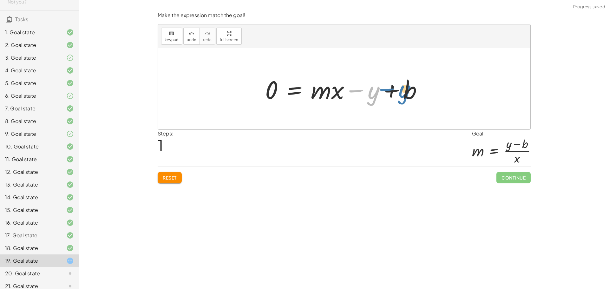
drag, startPoint x: 368, startPoint y: 94, endPoint x: 400, endPoint y: 93, distance: 32.0
click at [400, 93] on div at bounding box center [346, 89] width 169 height 33
drag, startPoint x: 368, startPoint y: 89, endPoint x: 395, endPoint y: 91, distance: 27.3
click at [395, 91] on div at bounding box center [346, 89] width 169 height 33
drag, startPoint x: 380, startPoint y: 95, endPoint x: 424, endPoint y: 90, distance: 43.8
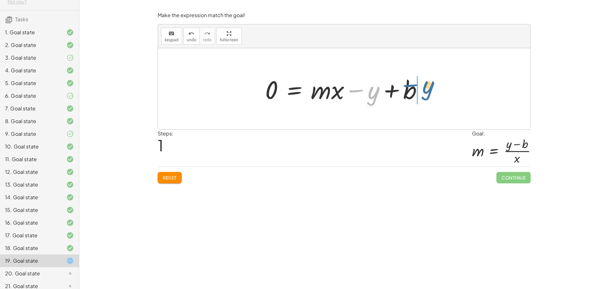
click at [424, 90] on div at bounding box center [346, 89] width 169 height 33
drag, startPoint x: 373, startPoint y: 92, endPoint x: 366, endPoint y: 95, distance: 6.8
click at [366, 95] on div at bounding box center [346, 89] width 169 height 33
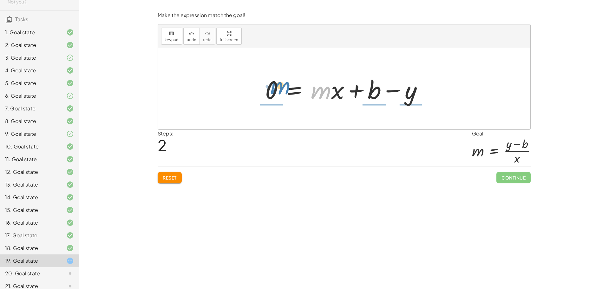
drag, startPoint x: 329, startPoint y: 97, endPoint x: 285, endPoint y: 91, distance: 44.7
click at [285, 91] on div at bounding box center [346, 89] width 169 height 33
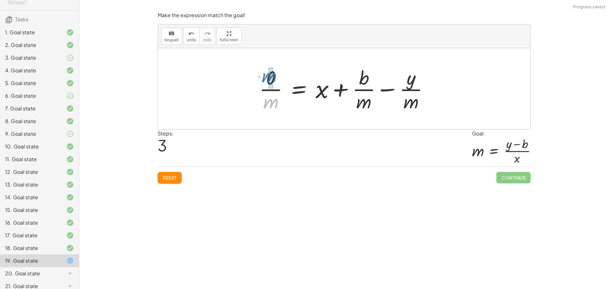
drag, startPoint x: 276, startPoint y: 103, endPoint x: 274, endPoint y: 77, distance: 26.1
click at [274, 77] on div at bounding box center [346, 88] width 181 height 49
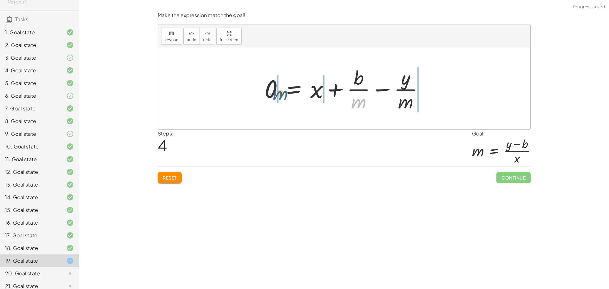
drag, startPoint x: 354, startPoint y: 107, endPoint x: 275, endPoint y: 99, distance: 79.4
click at [275, 99] on div at bounding box center [346, 88] width 170 height 49
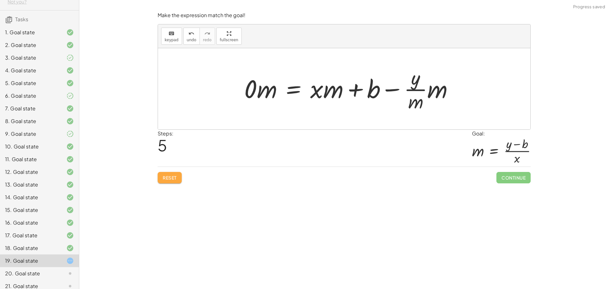
click at [167, 176] on span "Reset" at bounding box center [170, 178] width 14 height 6
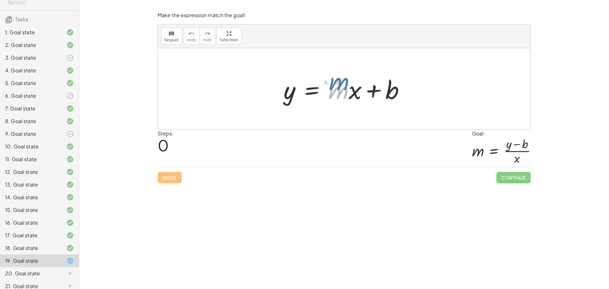
click at [340, 86] on div at bounding box center [346, 89] width 133 height 33
drag, startPoint x: 354, startPoint y: 94, endPoint x: 330, endPoint y: 112, distance: 29.4
click at [330, 112] on div "· x y = + · m · x + b" at bounding box center [344, 88] width 372 height 81
drag, startPoint x: 331, startPoint y: 94, endPoint x: 353, endPoint y: 93, distance: 22.2
click at [353, 93] on div at bounding box center [346, 89] width 133 height 33
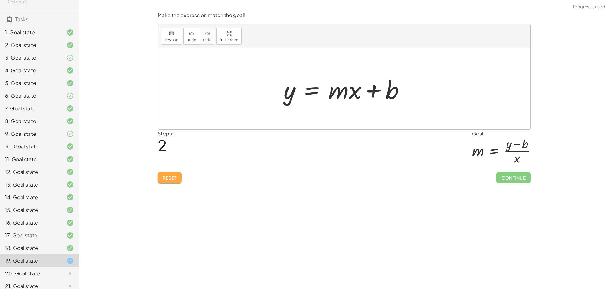
click at [178, 176] on button "Reset" at bounding box center [170, 177] width 24 height 11
click at [392, 86] on div at bounding box center [346, 89] width 133 height 33
drag, startPoint x: 386, startPoint y: 92, endPoint x: 274, endPoint y: 91, distance: 111.3
click at [274, 91] on div "+ b y = + · m · x + b" at bounding box center [344, 89] width 140 height 36
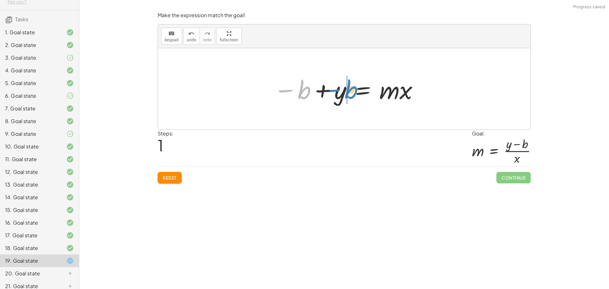
drag, startPoint x: 303, startPoint y: 95, endPoint x: 335, endPoint y: 91, distance: 31.9
click at [335, 91] on div at bounding box center [346, 89] width 152 height 33
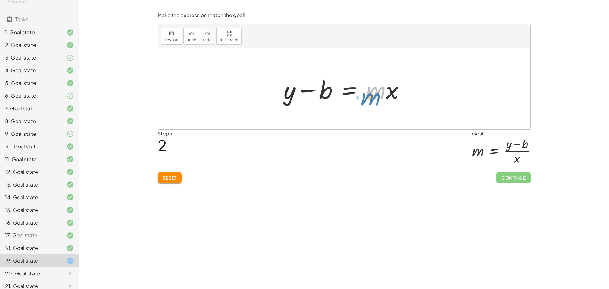
drag, startPoint x: 377, startPoint y: 92, endPoint x: 373, endPoint y: 98, distance: 6.5
click at [373, 98] on div at bounding box center [346, 89] width 133 height 33
drag, startPoint x: 388, startPoint y: 92, endPoint x: 289, endPoint y: 111, distance: 101.4
drag, startPoint x: 376, startPoint y: 94, endPoint x: 285, endPoint y: 94, distance: 91.3
click at [285, 94] on div "y = + · m · x + b − b + y = · m · x + y − b = · m · x m y = m · x b − + · ( )" at bounding box center [343, 89] width 123 height 52
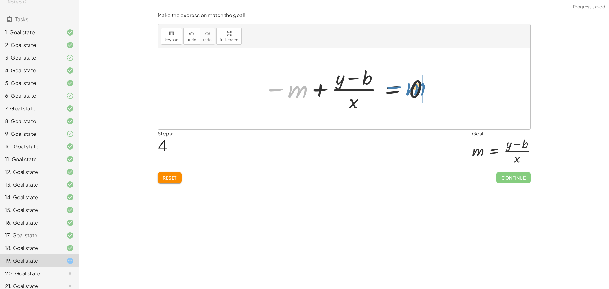
drag, startPoint x: 289, startPoint y: 95, endPoint x: 409, endPoint y: 93, distance: 119.9
click at [409, 93] on div at bounding box center [346, 88] width 171 height 49
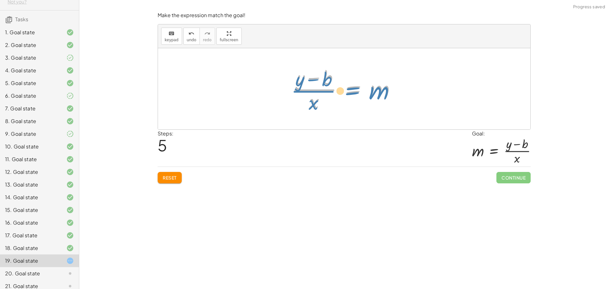
click at [351, 91] on div at bounding box center [346, 88] width 115 height 49
drag, startPoint x: 313, startPoint y: 94, endPoint x: 306, endPoint y: 93, distance: 6.7
click at [306, 93] on div at bounding box center [346, 88] width 115 height 49
drag, startPoint x: 376, startPoint y: 85, endPoint x: 356, endPoint y: 86, distance: 20.0
click at [356, 86] on div at bounding box center [346, 88] width 115 height 49
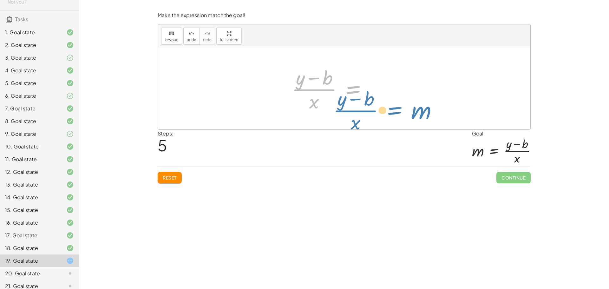
drag, startPoint x: 351, startPoint y: 88, endPoint x: 386, endPoint y: 102, distance: 38.5
click at [386, 102] on div at bounding box center [346, 88] width 115 height 49
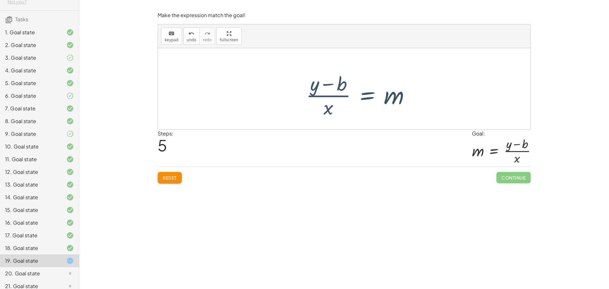
click at [503, 178] on span "Continue" at bounding box center [513, 177] width 34 height 11
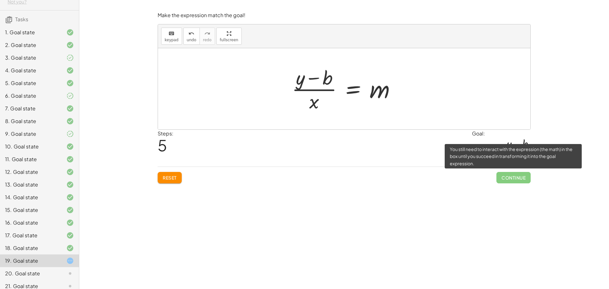
click at [504, 180] on span "Continue" at bounding box center [513, 177] width 34 height 11
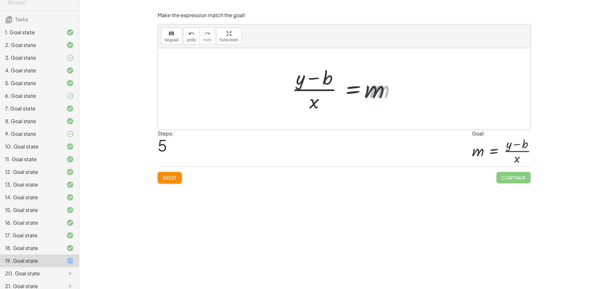
drag, startPoint x: 380, startPoint y: 101, endPoint x: 371, endPoint y: 101, distance: 8.6
click at [373, 101] on div at bounding box center [346, 88] width 115 height 49
drag, startPoint x: 368, startPoint y: 94, endPoint x: 389, endPoint y: 91, distance: 20.8
click at [389, 91] on div at bounding box center [346, 88] width 115 height 49
click at [296, 99] on div at bounding box center [346, 88] width 115 height 49
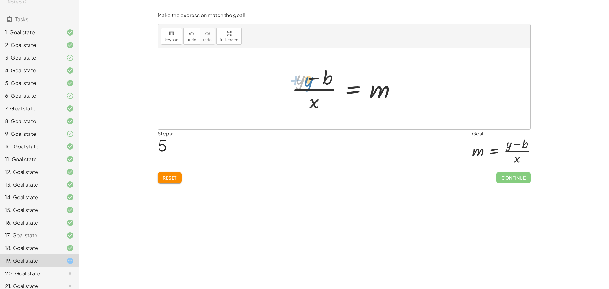
drag, startPoint x: 296, startPoint y: 71, endPoint x: 303, endPoint y: 72, distance: 6.7
click at [303, 72] on div at bounding box center [346, 88] width 115 height 49
click at [317, 78] on div at bounding box center [346, 88] width 115 height 49
drag, startPoint x: 308, startPoint y: 88, endPoint x: 405, endPoint y: 94, distance: 97.8
click at [405, 94] on div "y = + · m · x + b − b + y = · m · x + y − b = · m · x · ( + y − b ) · x = m − m…" at bounding box center [344, 88] width 372 height 81
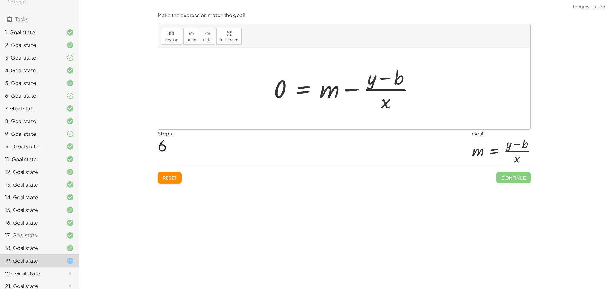
drag, startPoint x: 372, startPoint y: 91, endPoint x: 340, endPoint y: 89, distance: 31.8
click at [369, 90] on div at bounding box center [346, 88] width 152 height 49
drag, startPoint x: 334, startPoint y: 91, endPoint x: 286, endPoint y: 90, distance: 48.2
click at [290, 87] on div at bounding box center [346, 88] width 152 height 49
click at [289, 90] on div at bounding box center [346, 88] width 139 height 49
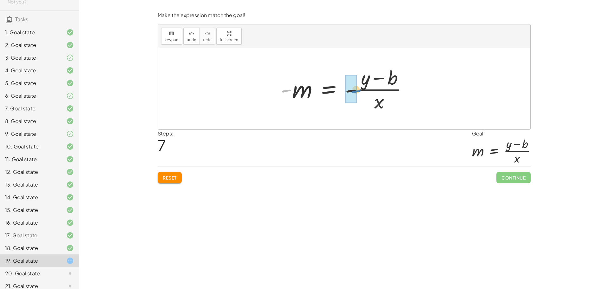
drag, startPoint x: 288, startPoint y: 89, endPoint x: 358, endPoint y: 91, distance: 70.4
click at [358, 91] on div at bounding box center [346, 88] width 139 height 49
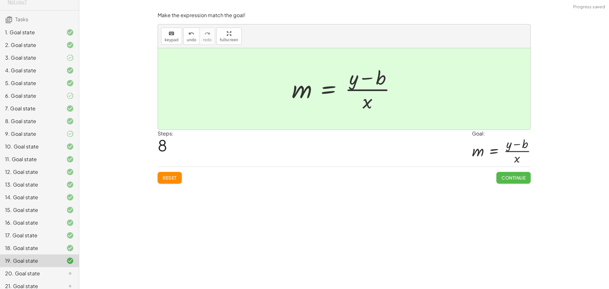
click at [510, 176] on span "Continue" at bounding box center [513, 178] width 24 height 6
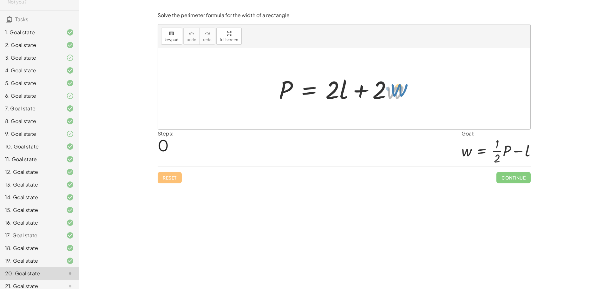
click at [395, 93] on div at bounding box center [347, 89] width 142 height 33
drag, startPoint x: 332, startPoint y: 93, endPoint x: 372, endPoint y: 106, distance: 41.7
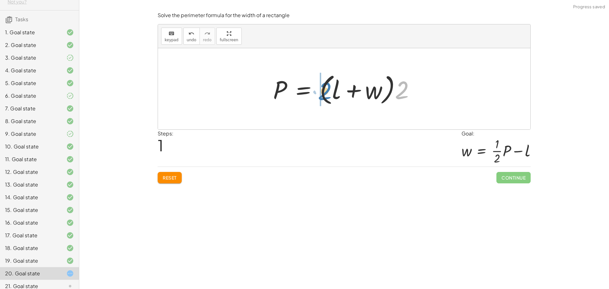
drag, startPoint x: 396, startPoint y: 94, endPoint x: 318, endPoint y: 94, distance: 78.0
click at [318, 94] on div at bounding box center [346, 89] width 153 height 36
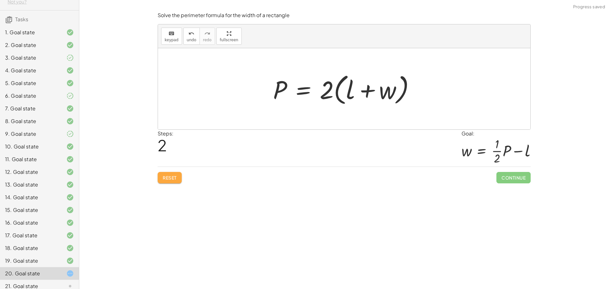
click at [158, 182] on button "Reset" at bounding box center [170, 177] width 24 height 11
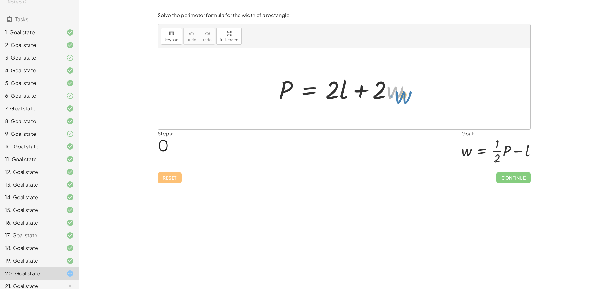
drag, startPoint x: 399, startPoint y: 94, endPoint x: 406, endPoint y: 94, distance: 6.7
click at [406, 94] on div at bounding box center [347, 89] width 142 height 33
drag, startPoint x: 381, startPoint y: 91, endPoint x: 323, endPoint y: 92, distance: 58.7
click at [323, 92] on div at bounding box center [347, 89] width 142 height 33
drag, startPoint x: 378, startPoint y: 95, endPoint x: 385, endPoint y: 98, distance: 8.2
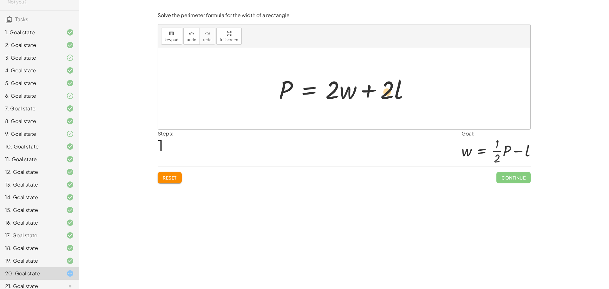
click at [385, 98] on div at bounding box center [347, 89] width 142 height 33
drag, startPoint x: 385, startPoint y: 98, endPoint x: 262, endPoint y: 90, distance: 123.3
click at [262, 90] on div "P = + · 2 · l + · 2 · w · 2 P = + · 2 · l + · 2 · w" at bounding box center [344, 88] width 372 height 81
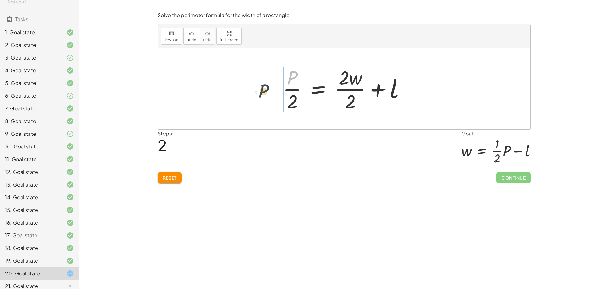
drag, startPoint x: 292, startPoint y: 75, endPoint x: 261, endPoint y: 90, distance: 34.3
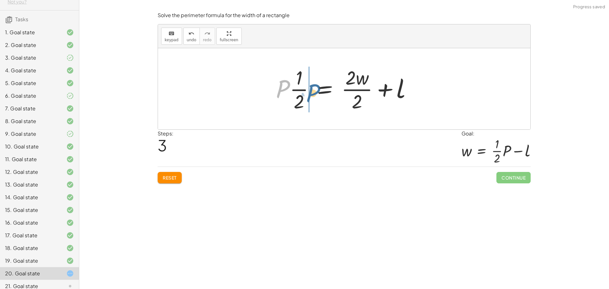
drag, startPoint x: 281, startPoint y: 86, endPoint x: 310, endPoint y: 89, distance: 29.4
click at [310, 89] on div at bounding box center [346, 88] width 147 height 49
drag, startPoint x: 352, startPoint y: 78, endPoint x: 358, endPoint y: 104, distance: 26.8
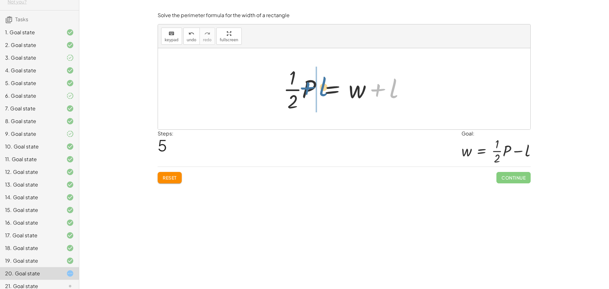
drag, startPoint x: 390, startPoint y: 91, endPoint x: 321, endPoint y: 90, distance: 69.1
click at [321, 90] on div at bounding box center [346, 88] width 133 height 49
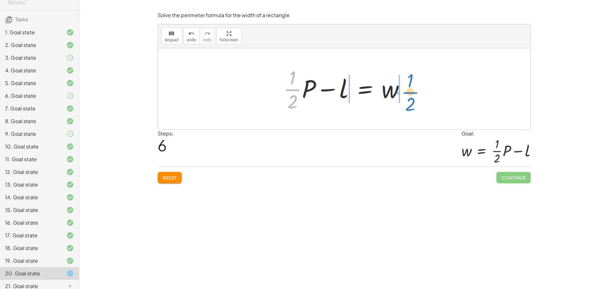
drag, startPoint x: 296, startPoint y: 90, endPoint x: 415, endPoint y: 92, distance: 119.2
click at [415, 92] on div "P = + · 2 · l + · 2 · w P = + · 2 · w + · 2 · l · P · 2 = + · 2 · w · 2 + l · P…" at bounding box center [344, 88] width 372 height 81
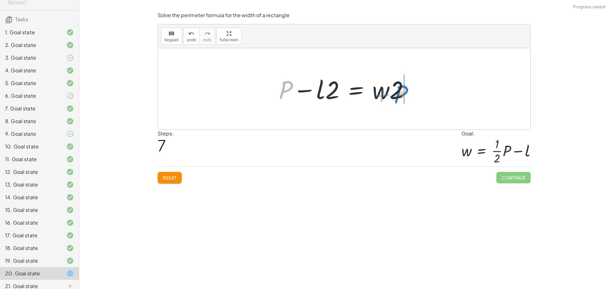
drag, startPoint x: 288, startPoint y: 85, endPoint x: 405, endPoint y: 89, distance: 117.1
click at [405, 89] on div at bounding box center [347, 89] width 142 height 33
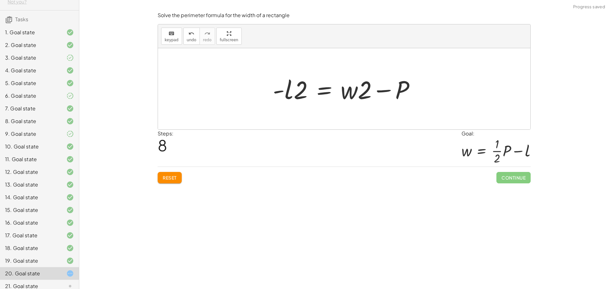
click at [0, 0] on div "Solve the perimeter formula for the width of a rectangle keyboard keypad undo u…" at bounding box center [0, 0] width 0 height 0
click at [170, 175] on span "Reset" at bounding box center [170, 178] width 14 height 6
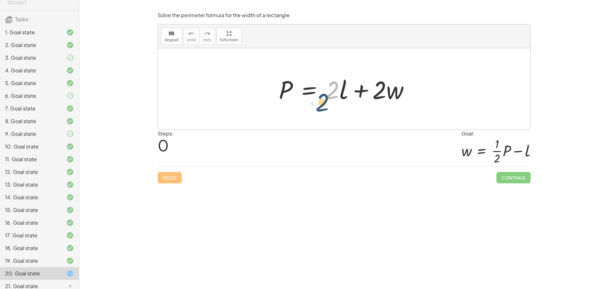
drag, startPoint x: 332, startPoint y: 97, endPoint x: 329, endPoint y: 105, distance: 8.2
click at [328, 106] on div "· 2 P = + · 2 · l + · 2 · w" at bounding box center [344, 89] width 150 height 36
drag, startPoint x: 381, startPoint y: 97, endPoint x: 276, endPoint y: 116, distance: 107.0
click at [276, 116] on div "· 2 + · w P = + · 2 · l + · 2 · w" at bounding box center [344, 88] width 372 height 81
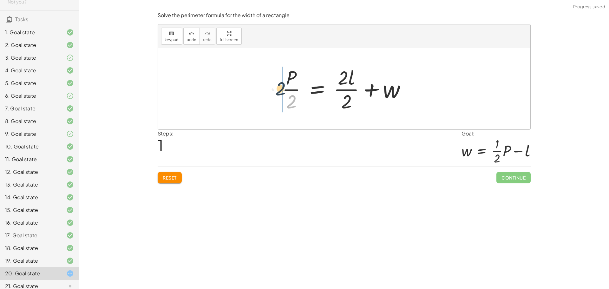
drag, startPoint x: 291, startPoint y: 105, endPoint x: 279, endPoint y: 92, distance: 17.5
click at [279, 92] on div at bounding box center [346, 88] width 135 height 49
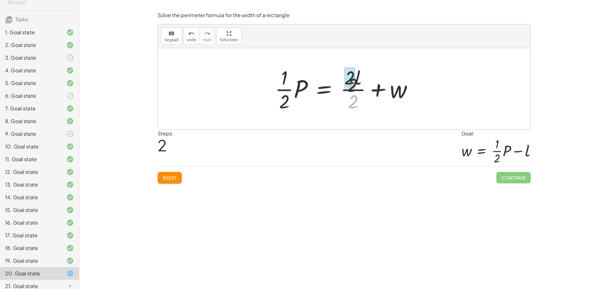
drag, startPoint x: 352, startPoint y: 101, endPoint x: 350, endPoint y: 81, distance: 19.4
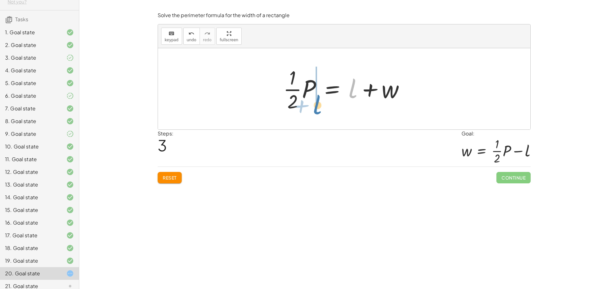
drag, startPoint x: 353, startPoint y: 88, endPoint x: 317, endPoint y: 104, distance: 38.7
click at [317, 104] on div at bounding box center [346, 88] width 133 height 49
drag, startPoint x: 298, startPoint y: 91, endPoint x: 291, endPoint y: 90, distance: 6.8
click at [291, 89] on div at bounding box center [346, 88] width 133 height 49
click at [313, 94] on div at bounding box center [346, 88] width 133 height 49
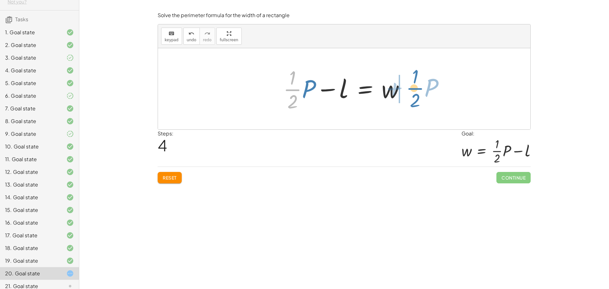
drag, startPoint x: 289, startPoint y: 90, endPoint x: 416, endPoint y: 89, distance: 127.1
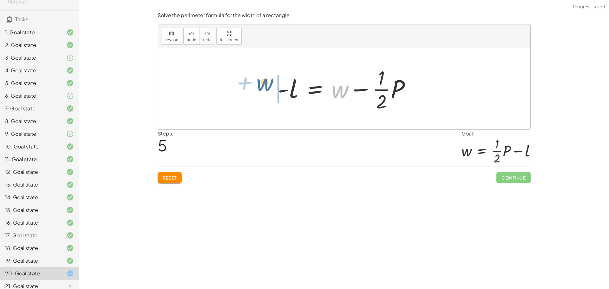
drag, startPoint x: 341, startPoint y: 94, endPoint x: 267, endPoint y: 89, distance: 74.0
click at [267, 89] on div "P = + · 2 · l + · 2 · w · P · 2 = + · 2 · l · 2 + w · · 1 · 2 · P = + · 2 · l ·…" at bounding box center [344, 88] width 372 height 81
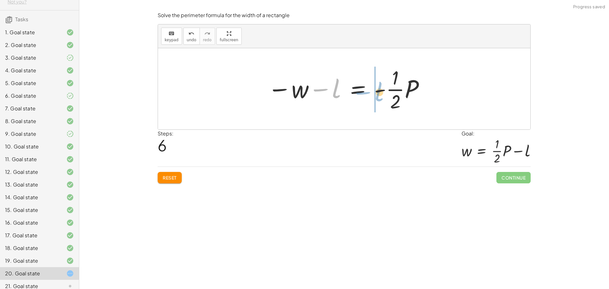
drag, startPoint x: 324, startPoint y: 91, endPoint x: 365, endPoint y: 94, distance: 41.0
click at [365, 94] on div at bounding box center [346, 88] width 164 height 49
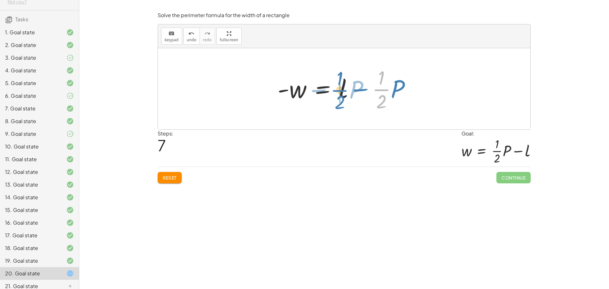
drag, startPoint x: 385, startPoint y: 92, endPoint x: 343, endPoint y: 93, distance: 41.2
click at [343, 93] on div at bounding box center [346, 88] width 145 height 49
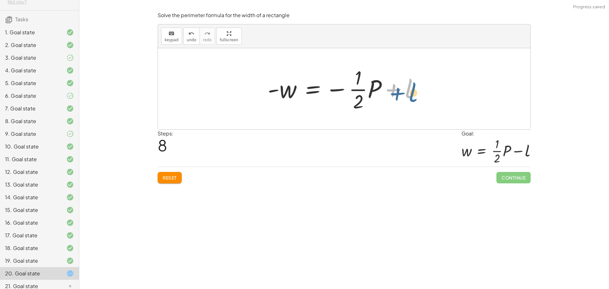
drag, startPoint x: 392, startPoint y: 92, endPoint x: 395, endPoint y: 95, distance: 4.5
click at [395, 95] on div at bounding box center [346, 88] width 164 height 49
drag, startPoint x: 273, startPoint y: 89, endPoint x: 337, endPoint y: 89, distance: 64.7
click at [337, 89] on div at bounding box center [346, 88] width 164 height 49
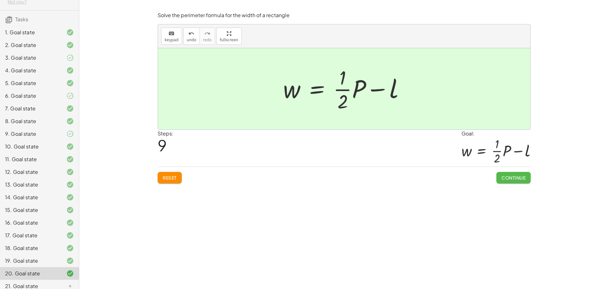
click at [509, 180] on span "Continue" at bounding box center [513, 178] width 24 height 6
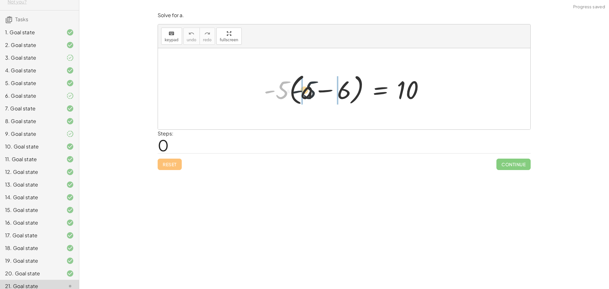
drag, startPoint x: 286, startPoint y: 92, endPoint x: 313, endPoint y: 93, distance: 26.3
click at [314, 92] on div at bounding box center [347, 89] width 172 height 36
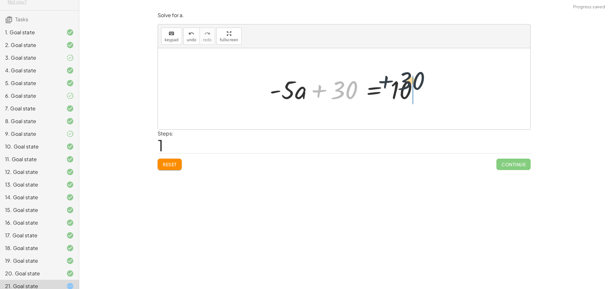
drag, startPoint x: 357, startPoint y: 90, endPoint x: 409, endPoint y: 87, distance: 52.1
click at [414, 83] on div at bounding box center [346, 89] width 160 height 33
drag, startPoint x: 354, startPoint y: 92, endPoint x: 401, endPoint y: 95, distance: 47.1
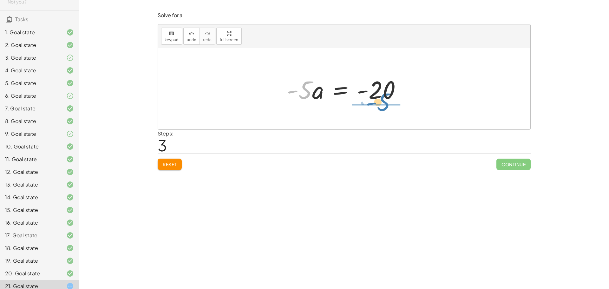
drag, startPoint x: 308, startPoint y: 88, endPoint x: 380, endPoint y: 103, distance: 74.0
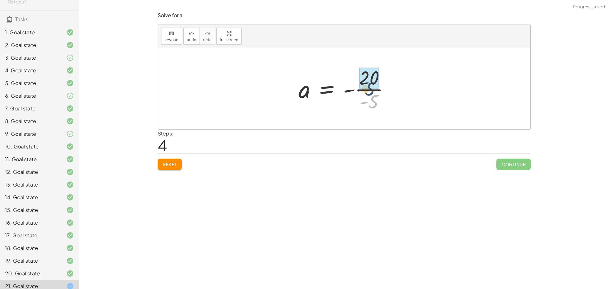
drag, startPoint x: 369, startPoint y: 106, endPoint x: 363, endPoint y: 84, distance: 23.1
drag, startPoint x: 352, startPoint y: 91, endPoint x: 357, endPoint y: 90, distance: 4.8
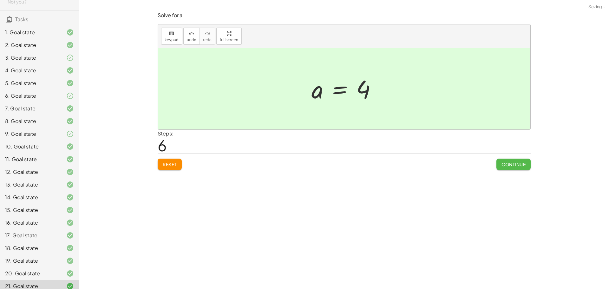
click at [508, 162] on span "Continue" at bounding box center [513, 164] width 24 height 6
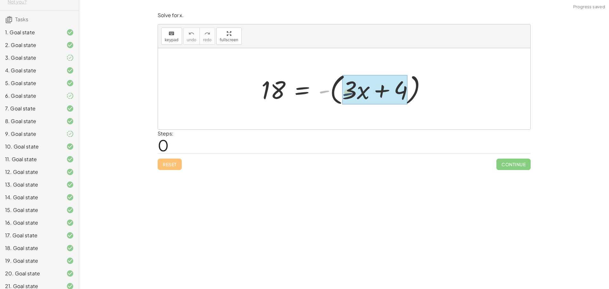
drag, startPoint x: 330, startPoint y: 91, endPoint x: 344, endPoint y: 91, distance: 14.3
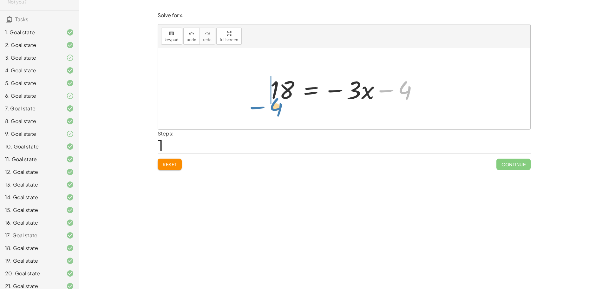
drag, startPoint x: 400, startPoint y: 94, endPoint x: 271, endPoint y: 111, distance: 129.8
click at [271, 111] on div "18 = - ( + · 3 · x + 4 ) − 4 18 = − · 3 · x 4 −" at bounding box center [344, 88] width 372 height 81
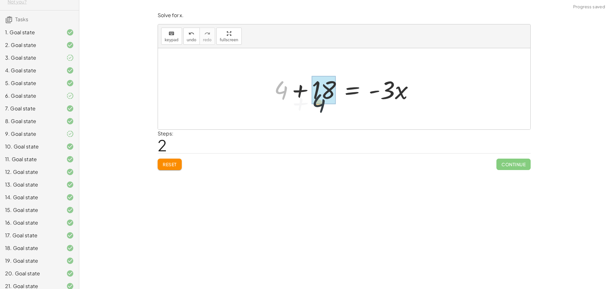
drag, startPoint x: 282, startPoint y: 89, endPoint x: 323, endPoint y: 101, distance: 43.2
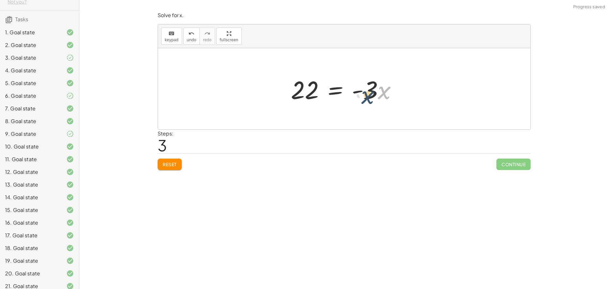
click at [379, 94] on div at bounding box center [346, 89] width 117 height 33
drag, startPoint x: 293, startPoint y: 90, endPoint x: 288, endPoint y: 95, distance: 7.0
click at [288, 95] on div at bounding box center [346, 89] width 117 height 33
drag, startPoint x: 370, startPoint y: 95, endPoint x: 309, endPoint y: 127, distance: 68.8
click at [310, 124] on div "18 = - ( + · 3 · x + 4 ) 18 = − · 3 · x − 4 + 4 + 18 = · - 3 · x · - 3 = · 3 · …" at bounding box center [344, 88] width 372 height 81
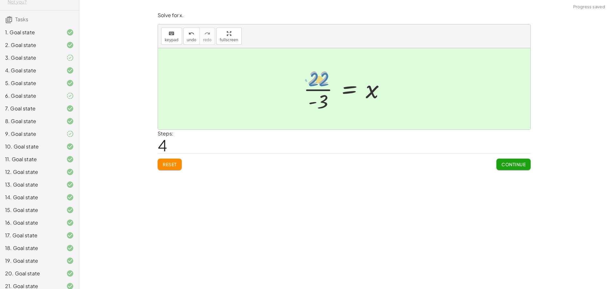
click at [317, 75] on div at bounding box center [346, 88] width 93 height 49
click at [511, 168] on button "Continue" at bounding box center [513, 164] width 34 height 11
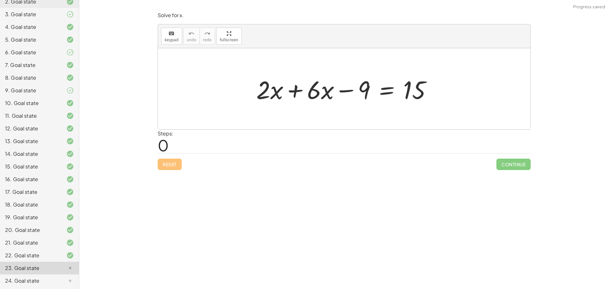
scroll to position [120, 0]
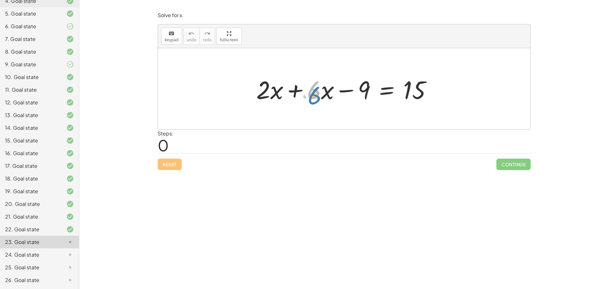
click at [314, 94] on div at bounding box center [346, 89] width 187 height 33
click at [325, 91] on div at bounding box center [346, 89] width 187 height 33
drag, startPoint x: 317, startPoint y: 91, endPoint x: 283, endPoint y: 94, distance: 34.4
click at [283, 94] on div at bounding box center [346, 89] width 187 height 33
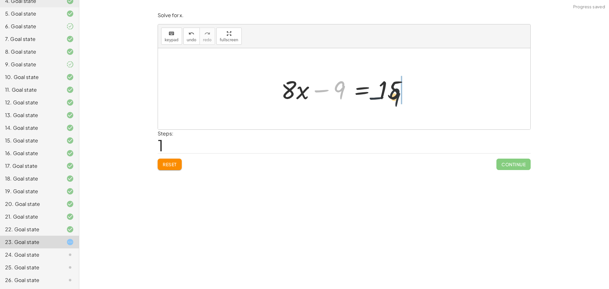
drag, startPoint x: 330, startPoint y: 87, endPoint x: 395, endPoint y: 90, distance: 65.1
click at [395, 90] on div at bounding box center [346, 89] width 137 height 33
drag, startPoint x: 386, startPoint y: 90, endPoint x: 378, endPoint y: 94, distance: 8.8
click at [385, 92] on div at bounding box center [346, 89] width 137 height 33
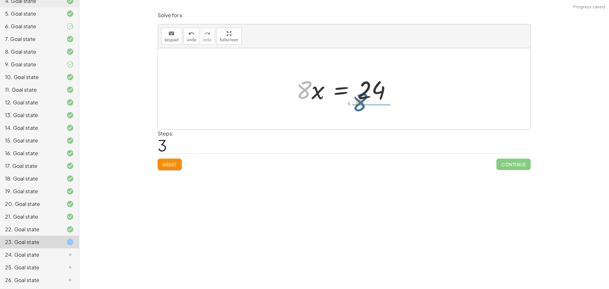
drag, startPoint x: 304, startPoint y: 96, endPoint x: 361, endPoint y: 109, distance: 58.8
click at [361, 109] on div "+ · 2 · x + · 6 · x − 9 = 15 + · 8 · x − 9 = 15 · 8 · x = + 15 + 9 · 8 · x = · …" at bounding box center [344, 88] width 372 height 81
drag, startPoint x: 367, startPoint y: 82, endPoint x: 365, endPoint y: 101, distance: 19.8
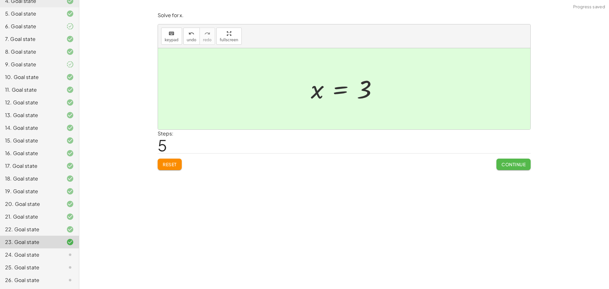
click at [504, 163] on span "Continue" at bounding box center [513, 164] width 24 height 6
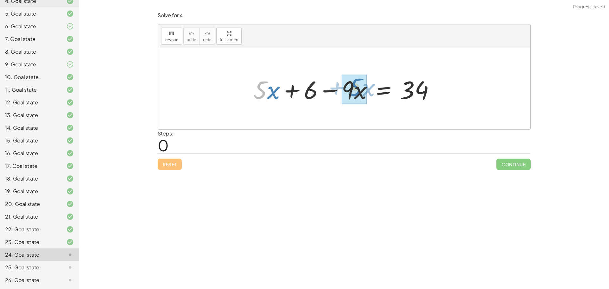
drag, startPoint x: 268, startPoint y: 95, endPoint x: 361, endPoint y: 93, distance: 93.9
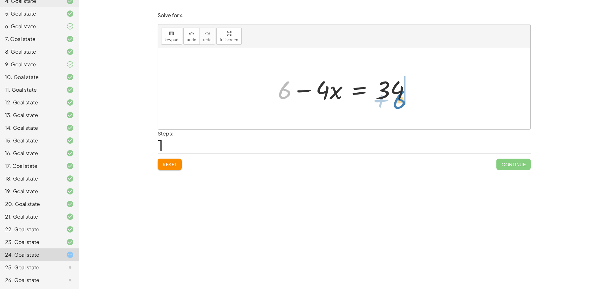
drag, startPoint x: 289, startPoint y: 96, endPoint x: 400, endPoint y: 109, distance: 112.4
click at [403, 108] on div "+ · 5 · x + 6 − · 9 · x = 34 + 6 · x + 6 = 34 − · 4" at bounding box center [344, 88] width 372 height 81
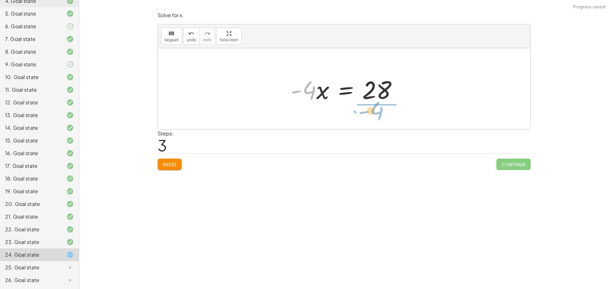
drag, startPoint x: 308, startPoint y: 95, endPoint x: 376, endPoint y: 116, distance: 70.6
click at [376, 116] on div "+ · 5 · x + 6 − · 9 · x = 34 + 6 − · 4 · x = 34 · - 4 · x = + 34 − 6 · - 4 · x …" at bounding box center [344, 88] width 372 height 81
drag, startPoint x: 366, startPoint y: 83, endPoint x: 367, endPoint y: 96, distance: 12.7
drag, startPoint x: 362, startPoint y: 78, endPoint x: 371, endPoint y: 116, distance: 39.4
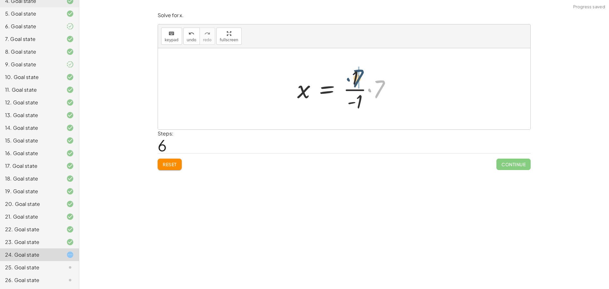
drag, startPoint x: 379, startPoint y: 89, endPoint x: 366, endPoint y: 80, distance: 16.3
click at [366, 80] on div at bounding box center [346, 88] width 105 height 49
drag, startPoint x: 362, startPoint y: 78, endPoint x: 365, endPoint y: 103, distance: 24.9
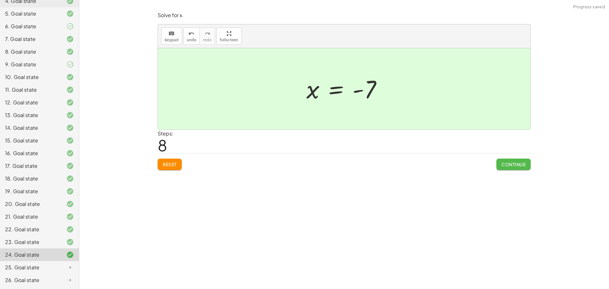
click at [506, 166] on span "Continue" at bounding box center [513, 164] width 24 height 6
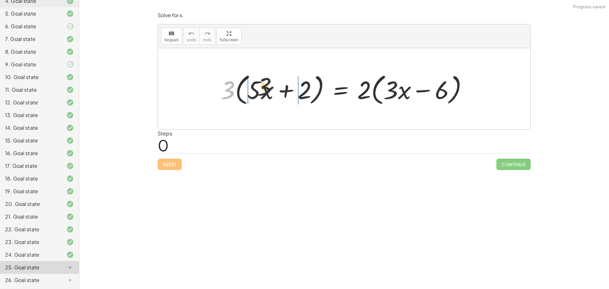
drag, startPoint x: 228, startPoint y: 86, endPoint x: 283, endPoint y: 86, distance: 55.2
click at [273, 82] on div at bounding box center [346, 89] width 258 height 36
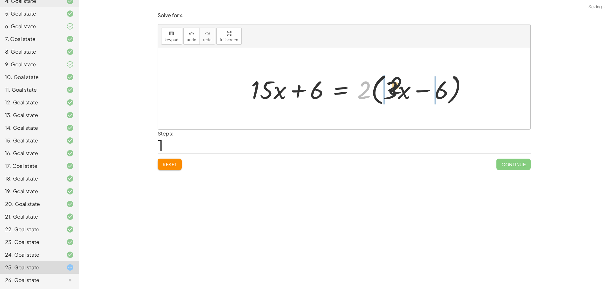
drag, startPoint x: 382, startPoint y: 88, endPoint x: 407, endPoint y: 88, distance: 24.4
click at [407, 88] on div at bounding box center [362, 89] width 228 height 36
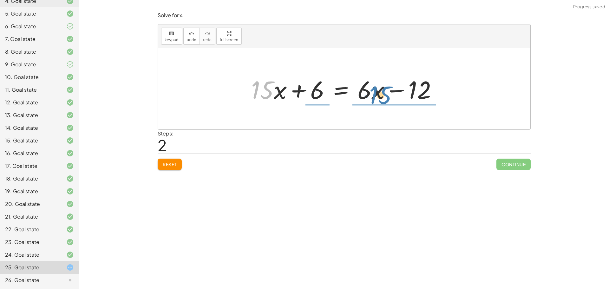
drag, startPoint x: 273, startPoint y: 95, endPoint x: 388, endPoint y: 102, distance: 115.0
click at [390, 100] on div at bounding box center [346, 89] width 197 height 33
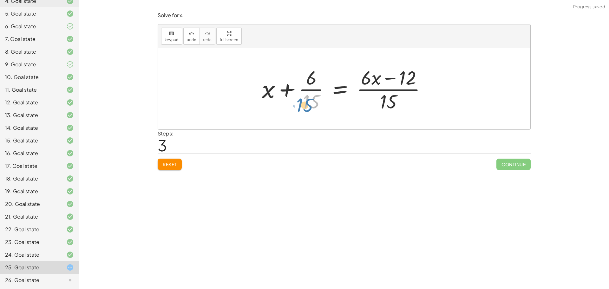
drag, startPoint x: 310, startPoint y: 103, endPoint x: 280, endPoint y: 112, distance: 31.2
click at [308, 106] on div at bounding box center [347, 88] width 176 height 49
click at [174, 162] on span "Reset" at bounding box center [170, 164] width 14 height 6
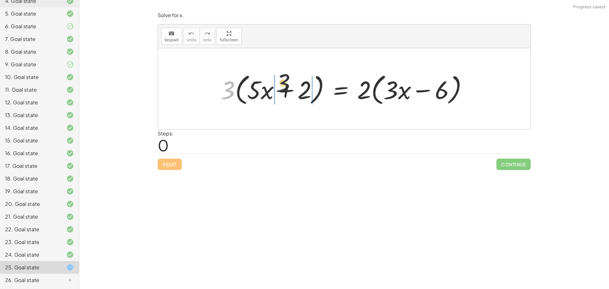
drag, startPoint x: 223, startPoint y: 93, endPoint x: 282, endPoint y: 85, distance: 59.2
click at [282, 85] on div at bounding box center [346, 89] width 258 height 36
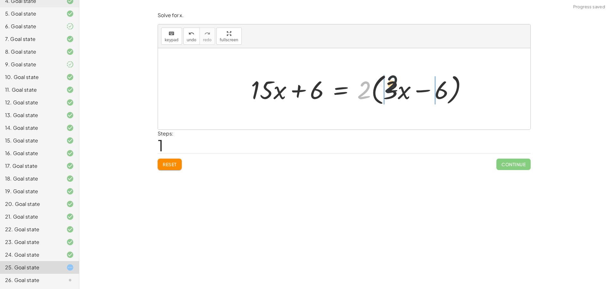
drag, startPoint x: 364, startPoint y: 97, endPoint x: 395, endPoint y: 90, distance: 31.8
click at [395, 90] on div at bounding box center [362, 89] width 228 height 36
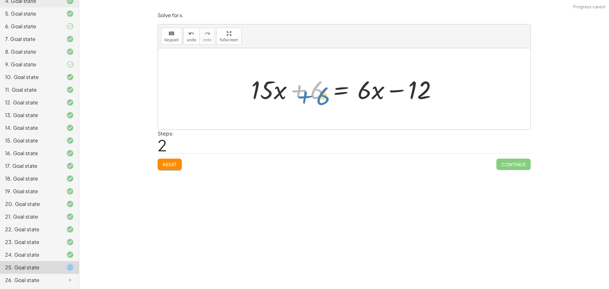
drag, startPoint x: 309, startPoint y: 87, endPoint x: 306, endPoint y: 96, distance: 9.6
click at [312, 93] on div at bounding box center [346, 89] width 197 height 33
drag, startPoint x: 365, startPoint y: 94, endPoint x: 288, endPoint y: 124, distance: 82.4
click at [288, 125] on div "· 3 · ( + · 5 · x + 2 ) = · 2 · ( + · 3 · x − 6 ) + · 5 · x · 3 + · 2 · 3 = · 2…" at bounding box center [344, 88] width 372 height 81
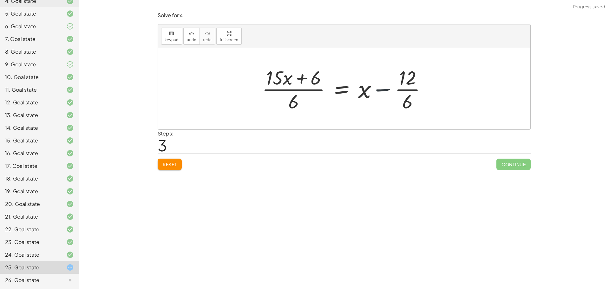
click at [380, 90] on div at bounding box center [347, 88] width 176 height 49
drag, startPoint x: 406, startPoint y: 78, endPoint x: 405, endPoint y: 105, distance: 26.6
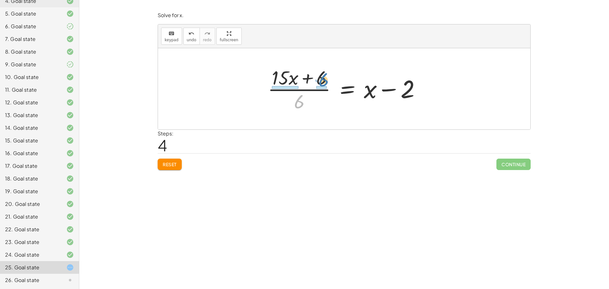
drag, startPoint x: 298, startPoint y: 105, endPoint x: 322, endPoint y: 90, distance: 27.6
click at [322, 85] on div at bounding box center [346, 88] width 164 height 49
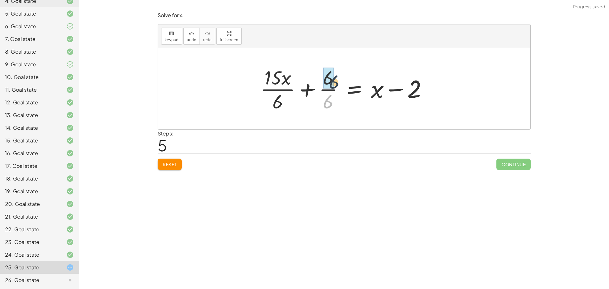
drag, startPoint x: 327, startPoint y: 105, endPoint x: 330, endPoint y: 82, distance: 22.5
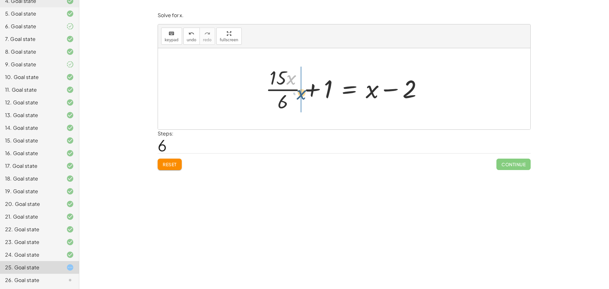
drag, startPoint x: 291, startPoint y: 81, endPoint x: 301, endPoint y: 96, distance: 17.7
drag, startPoint x: 291, startPoint y: 94, endPoint x: 372, endPoint y: 96, distance: 81.2
click at [372, 96] on div at bounding box center [347, 88] width 172 height 49
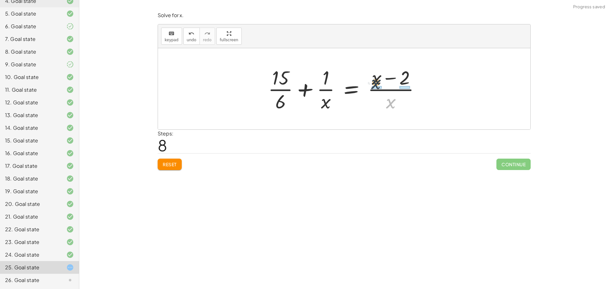
drag, startPoint x: 389, startPoint y: 98, endPoint x: 374, endPoint y: 85, distance: 20.2
click at [375, 85] on div at bounding box center [346, 88] width 163 height 49
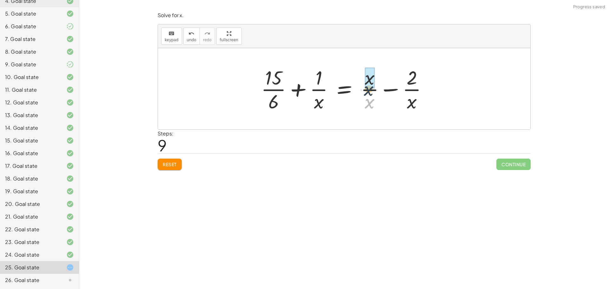
drag, startPoint x: 370, startPoint y: 105, endPoint x: 369, endPoint y: 89, distance: 15.5
click at [369, 89] on div at bounding box center [347, 88] width 178 height 49
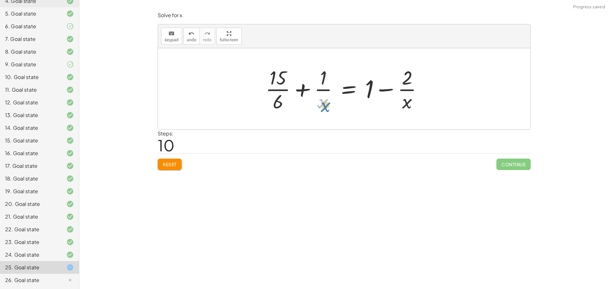
click at [324, 107] on div at bounding box center [346, 88] width 168 height 49
drag, startPoint x: 408, startPoint y: 105, endPoint x: 411, endPoint y: 106, distance: 3.2
click at [411, 106] on div at bounding box center [346, 88] width 168 height 49
click at [163, 164] on span "Reset" at bounding box center [170, 164] width 14 height 6
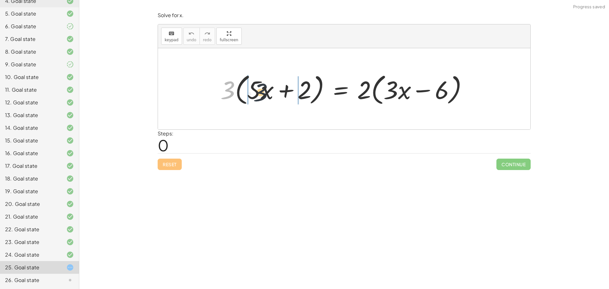
drag, startPoint x: 228, startPoint y: 87, endPoint x: 267, endPoint y: 88, distance: 39.0
click at [265, 88] on div at bounding box center [346, 89] width 258 height 36
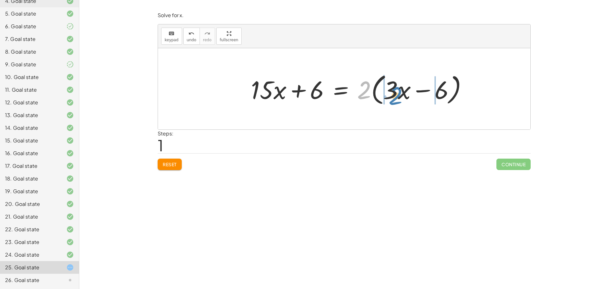
drag, startPoint x: 365, startPoint y: 90, endPoint x: 396, endPoint y: 96, distance: 31.2
click at [396, 96] on div at bounding box center [362, 89] width 228 height 36
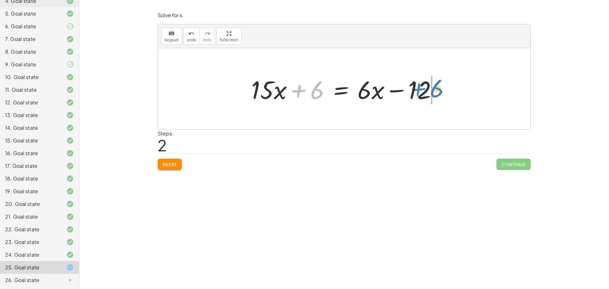
drag, startPoint x: 317, startPoint y: 89, endPoint x: 434, endPoint y: 88, distance: 116.7
click at [434, 88] on div at bounding box center [346, 89] width 197 height 33
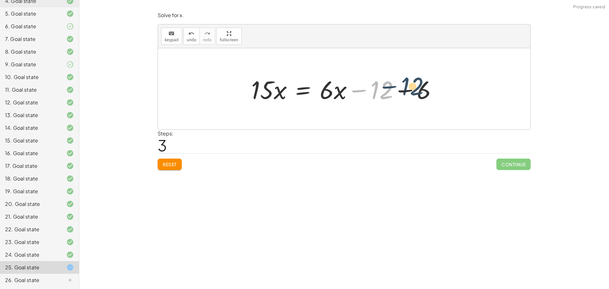
drag, startPoint x: 371, startPoint y: 91, endPoint x: 403, endPoint y: 88, distance: 32.2
click at [403, 88] on div at bounding box center [346, 89] width 197 height 33
drag, startPoint x: 371, startPoint y: 91, endPoint x: 413, endPoint y: 90, distance: 41.9
click at [413, 90] on div at bounding box center [346, 89] width 197 height 33
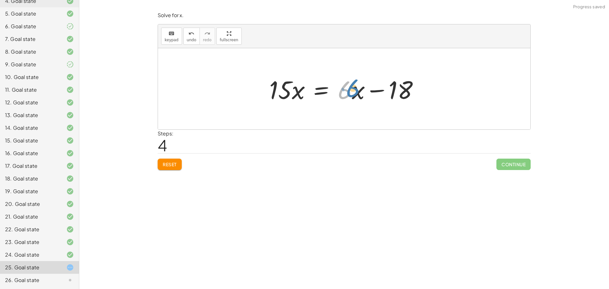
drag, startPoint x: 347, startPoint y: 94, endPoint x: 357, endPoint y: 94, distance: 10.1
click at [357, 94] on div at bounding box center [346, 89] width 161 height 33
drag, startPoint x: 323, startPoint y: 100, endPoint x: 345, endPoint y: 93, distance: 23.1
click at [344, 93] on div at bounding box center [346, 89] width 161 height 33
drag, startPoint x: 355, startPoint y: 96, endPoint x: 253, endPoint y: 95, distance: 101.8
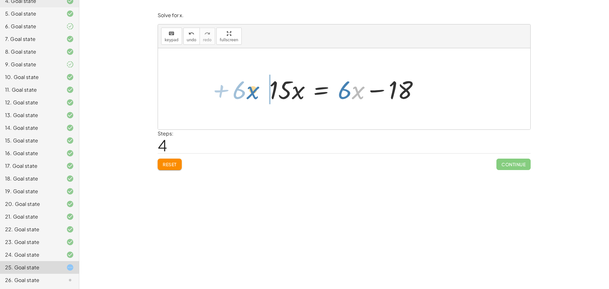
click at [253, 95] on div "· 3 · ( + · 5 · x + 2 ) = · 2 · ( + · 3 · x − 6 ) + · 3 · 5 · x + · 3 · 2 = · 2…" at bounding box center [344, 88] width 372 height 81
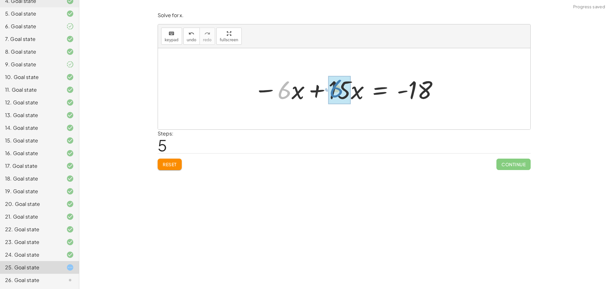
drag, startPoint x: 282, startPoint y: 92, endPoint x: 334, endPoint y: 90, distance: 51.7
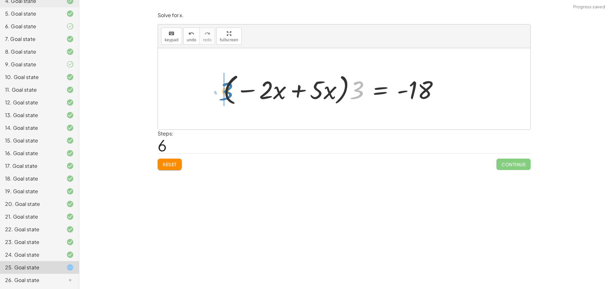
drag, startPoint x: 347, startPoint y: 92, endPoint x: 222, endPoint y: 91, distance: 124.9
click at [223, 91] on div at bounding box center [333, 89] width 227 height 36
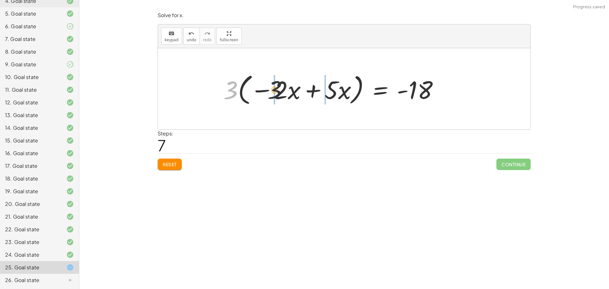
drag, startPoint x: 228, startPoint y: 91, endPoint x: 279, endPoint y: 93, distance: 50.7
click at [279, 93] on div at bounding box center [333, 89] width 227 height 36
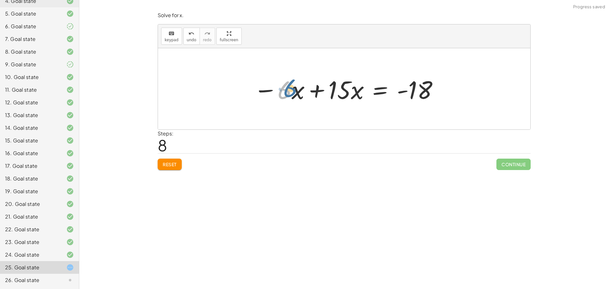
drag, startPoint x: 290, startPoint y: 92, endPoint x: 294, endPoint y: 91, distance: 4.3
click at [294, 91] on div at bounding box center [346, 89] width 192 height 33
drag, startPoint x: 294, startPoint y: 94, endPoint x: 339, endPoint y: 96, distance: 45.0
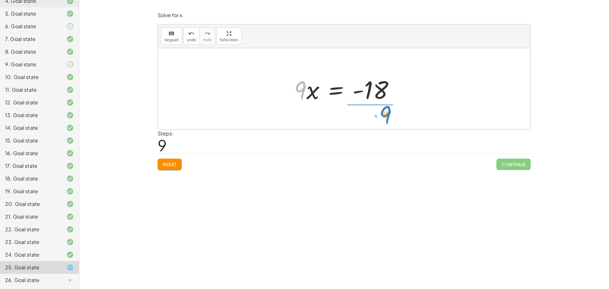
drag, startPoint x: 302, startPoint y: 96, endPoint x: 387, endPoint y: 122, distance: 89.7
click at [387, 122] on div "· 3 · ( + · 5 · x + 2 ) = · 2 · ( + · 3 · x − 6 ) + · 3 · 5 · x + · 3 · 2 = · 2…" at bounding box center [344, 88] width 372 height 81
drag, startPoint x: 366, startPoint y: 80, endPoint x: 373, endPoint y: 104, distance: 25.3
click at [373, 104] on div at bounding box center [346, 88] width 101 height 49
drag, startPoint x: 364, startPoint y: 81, endPoint x: 366, endPoint y: 93, distance: 12.6
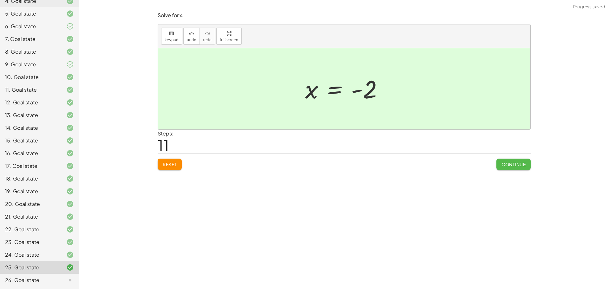
click at [511, 163] on span "Continue" at bounding box center [513, 164] width 24 height 6
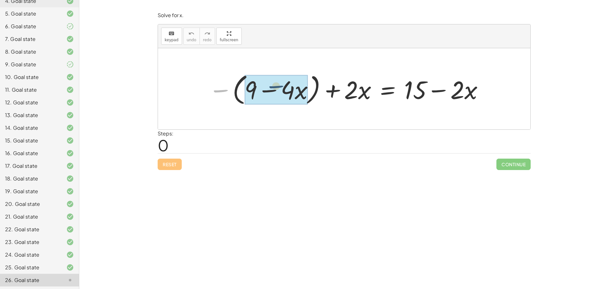
drag, startPoint x: 219, startPoint y: 90, endPoint x: 245, endPoint y: 90, distance: 26.6
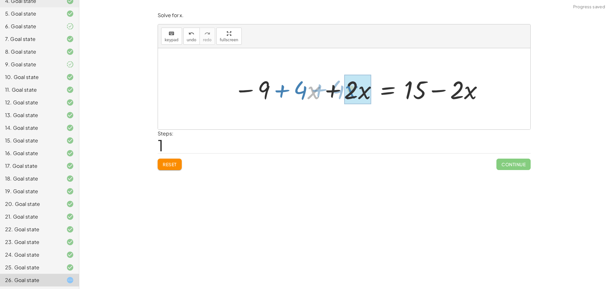
drag, startPoint x: 312, startPoint y: 92, endPoint x: 365, endPoint y: 95, distance: 53.6
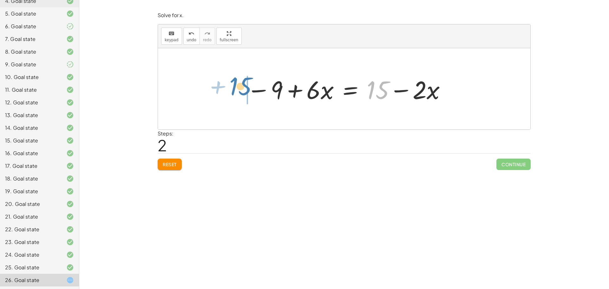
drag, startPoint x: 372, startPoint y: 98, endPoint x: 235, endPoint y: 94, distance: 137.3
click at [235, 94] on div "− ( + 9 − · 4 · x ) + · 2 · x = + 15 − · 2 · x − 9 + · 4 · x + · 2 · x = + 15 −…" at bounding box center [344, 88] width 372 height 81
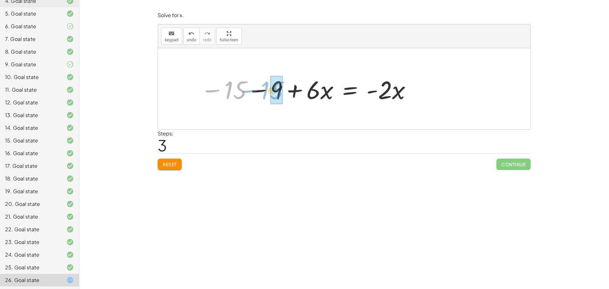
drag, startPoint x: 223, startPoint y: 87, endPoint x: 263, endPoint y: 87, distance: 39.3
click at [260, 87] on div at bounding box center [306, 89] width 218 height 33
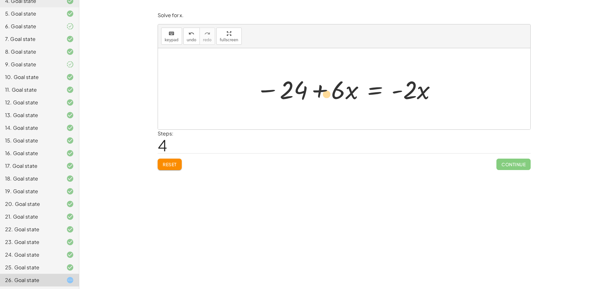
drag, startPoint x: 343, startPoint y: 98, endPoint x: 335, endPoint y: 101, distance: 8.7
click at [335, 101] on div at bounding box center [346, 89] width 187 height 33
drag, startPoint x: 354, startPoint y: 94, endPoint x: 468, endPoint y: 92, distance: 114.5
click at [468, 92] on div "− ( + 9 − · 4 · x ) + · 2 · x = + 15 − · 2 · x − 9 + · 4 · x + · 2 · x = + 15 −…" at bounding box center [344, 88] width 372 height 81
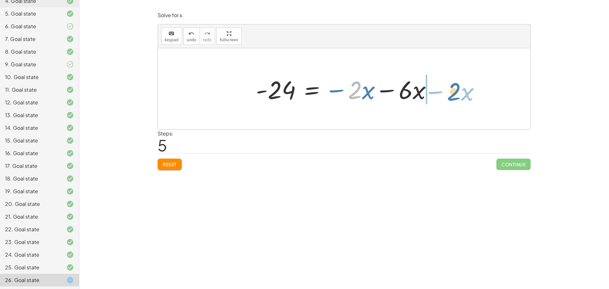
drag, startPoint x: 353, startPoint y: 89, endPoint x: 452, endPoint y: 90, distance: 98.6
drag, startPoint x: 358, startPoint y: 90, endPoint x: 425, endPoint y: 92, distance: 67.9
click at [425, 92] on div at bounding box center [346, 89] width 187 height 33
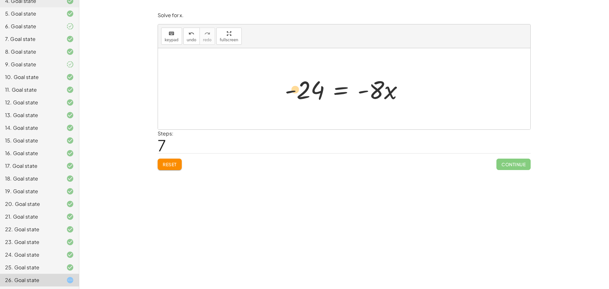
drag, startPoint x: 321, startPoint y: 94, endPoint x: 304, endPoint y: 91, distance: 17.4
click at [305, 91] on div at bounding box center [347, 89] width 130 height 33
drag, startPoint x: 314, startPoint y: 97, endPoint x: 314, endPoint y: 91, distance: 6.0
click at [307, 93] on div at bounding box center [347, 89] width 130 height 33
drag, startPoint x: 375, startPoint y: 94, endPoint x: 304, endPoint y: 118, distance: 74.9
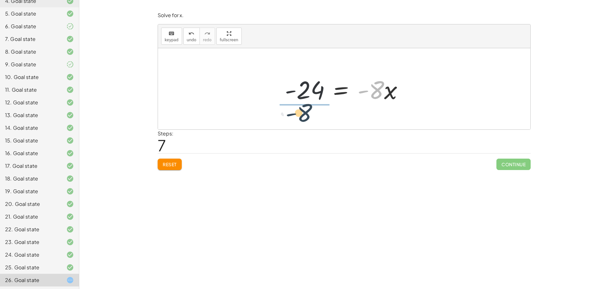
click at [300, 118] on div "− ( + 9 − · 4 · x ) + · 2 · x = + 15 − · 2 · x − 9 + · 4 · x + · 2 · x = + 15 −…" at bounding box center [344, 88] width 372 height 81
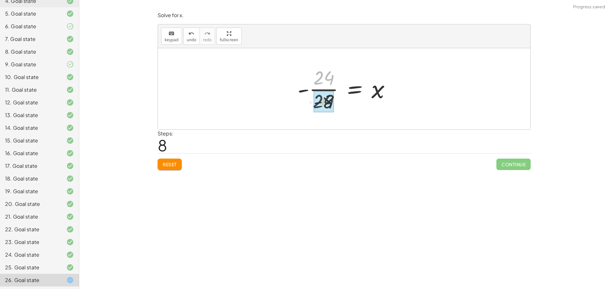
drag, startPoint x: 327, startPoint y: 77, endPoint x: 327, endPoint y: 101, distance: 24.1
drag, startPoint x: 322, startPoint y: 73, endPoint x: 323, endPoint y: 99, distance: 26.0
drag, startPoint x: 306, startPoint y: 92, endPoint x: 310, endPoint y: 91, distance: 3.5
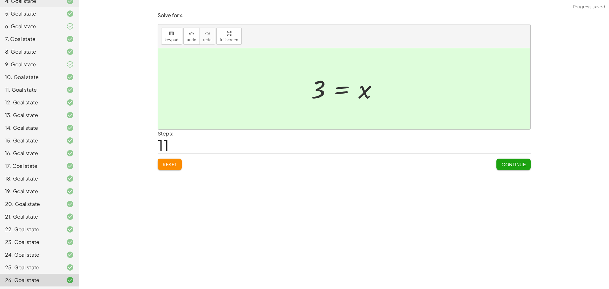
click at [513, 163] on span "Continue" at bounding box center [513, 164] width 24 height 6
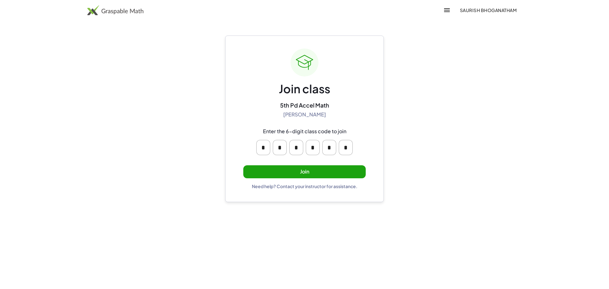
click at [283, 172] on button "Join" at bounding box center [304, 171] width 122 height 13
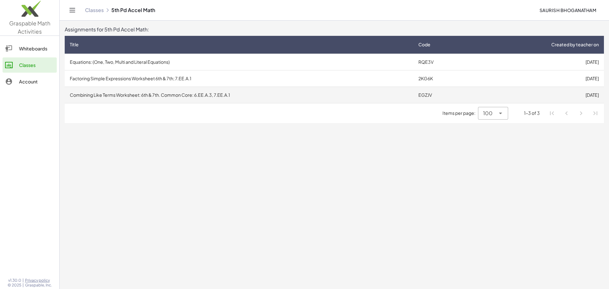
click at [258, 94] on td "Combining Like Terms Worksheet: 6th & 7th. Common Core: 6.EE.A.3, 7.EE.A.1" at bounding box center [239, 95] width 348 height 16
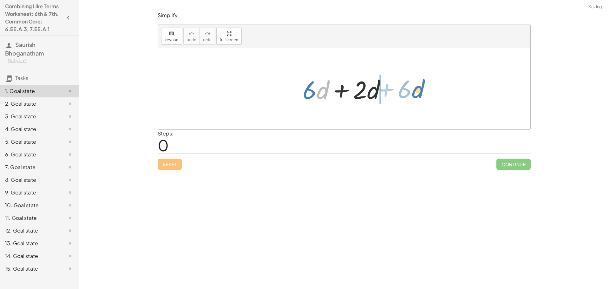
drag, startPoint x: 317, startPoint y: 91, endPoint x: 420, endPoint y: 89, distance: 102.7
click at [420, 89] on div "· d + · 6 + · 6 · d + · 2 · d" at bounding box center [344, 88] width 372 height 81
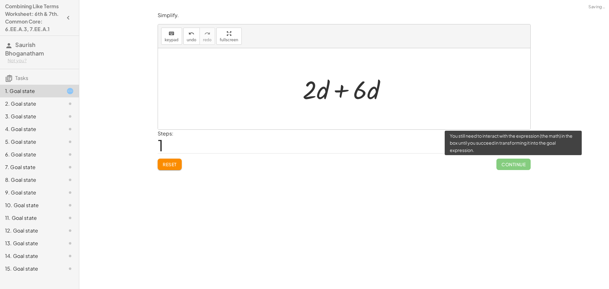
click at [509, 164] on span "Continue" at bounding box center [513, 164] width 34 height 11
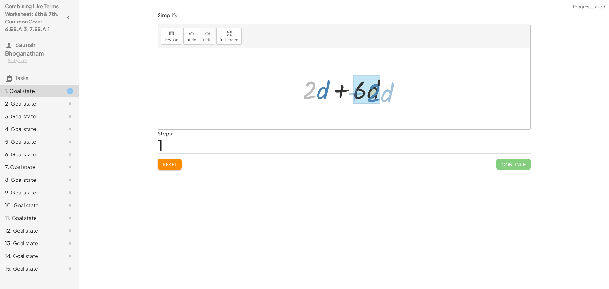
drag, startPoint x: 312, startPoint y: 88, endPoint x: 378, endPoint y: 91, distance: 66.0
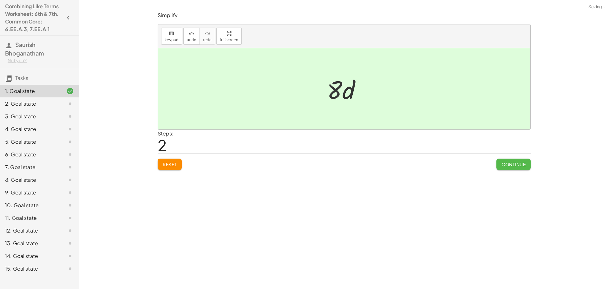
click at [518, 169] on button "Continue" at bounding box center [513, 164] width 34 height 11
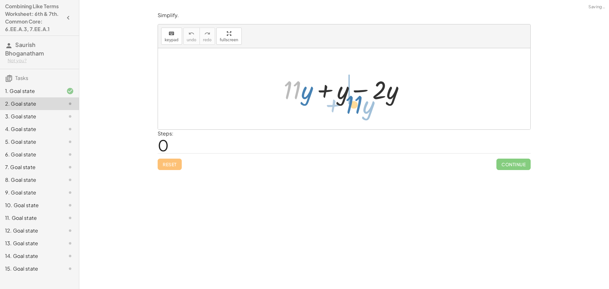
drag, startPoint x: 294, startPoint y: 86, endPoint x: 346, endPoint y: 94, distance: 52.0
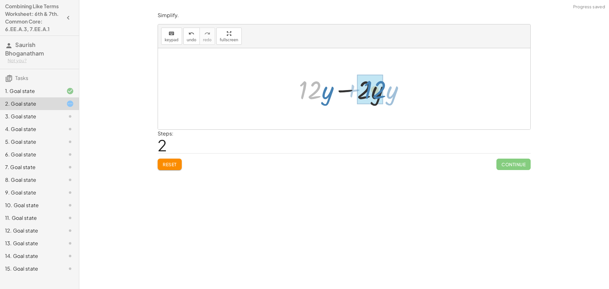
drag, startPoint x: 313, startPoint y: 97, endPoint x: 379, endPoint y: 97, distance: 65.9
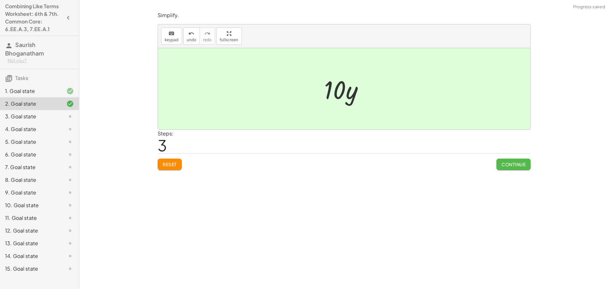
click at [515, 169] on button "Continue" at bounding box center [513, 164] width 34 height 11
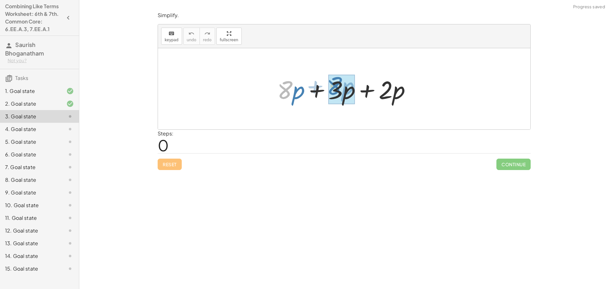
drag, startPoint x: 285, startPoint y: 91, endPoint x: 334, endPoint y: 87, distance: 49.3
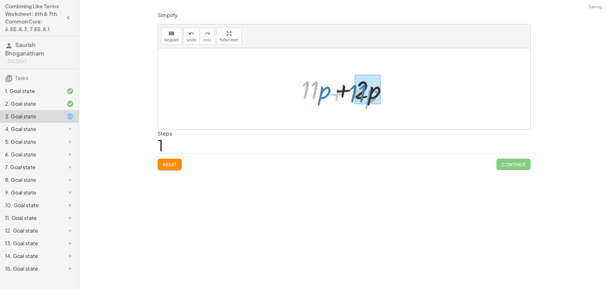
drag, startPoint x: 309, startPoint y: 85, endPoint x: 355, endPoint y: 92, distance: 46.1
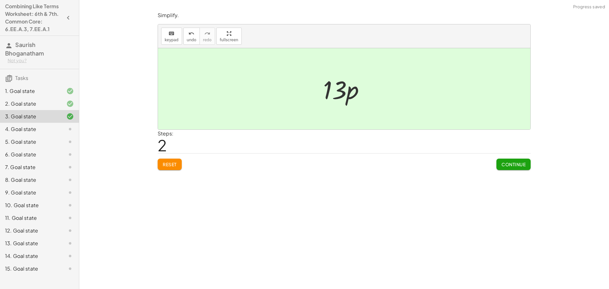
click at [517, 160] on button "Continue" at bounding box center [513, 164] width 34 height 11
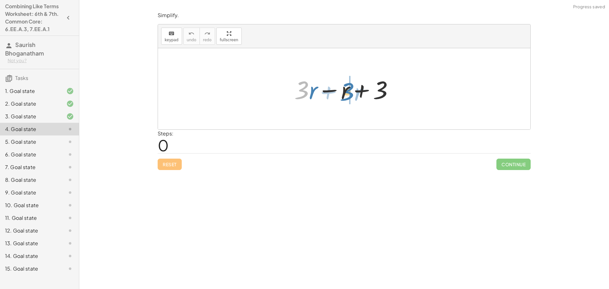
drag, startPoint x: 298, startPoint y: 94, endPoint x: 344, endPoint y: 95, distance: 46.0
click at [344, 95] on div at bounding box center [346, 89] width 111 height 33
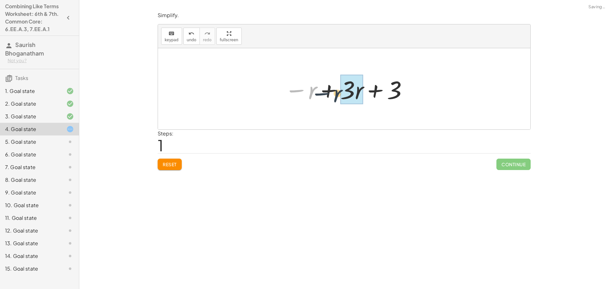
drag, startPoint x: 313, startPoint y: 92, endPoint x: 347, endPoint y: 94, distance: 34.9
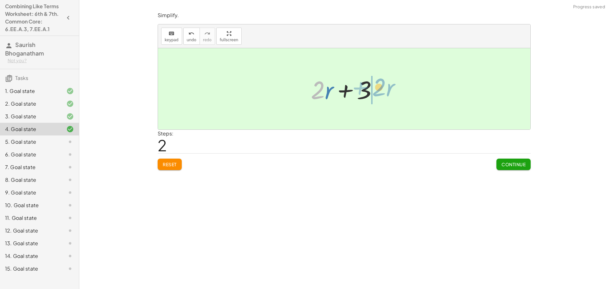
drag, startPoint x: 325, startPoint y: 89, endPoint x: 386, endPoint y: 86, distance: 60.9
click at [386, 86] on div "+ · 3 · r − r + 3 − r + · 3 · r + 3 · 2 + · r · r + 3 + · 2" at bounding box center [344, 89] width 86 height 36
drag, startPoint x: 316, startPoint y: 88, endPoint x: 354, endPoint y: 89, distance: 37.4
click at [354, 89] on div at bounding box center [347, 89] width 78 height 33
drag, startPoint x: 316, startPoint y: 89, endPoint x: 363, endPoint y: 93, distance: 47.1
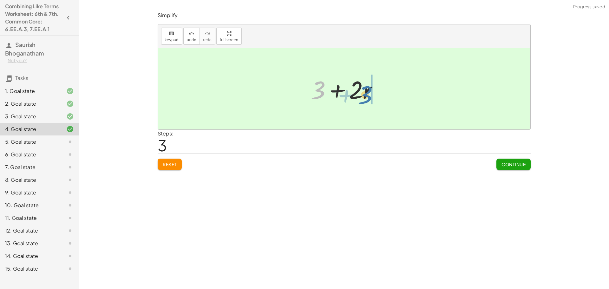
click at [363, 93] on div at bounding box center [347, 89] width 78 height 33
drag, startPoint x: 324, startPoint y: 91, endPoint x: 361, endPoint y: 92, distance: 36.8
click at [361, 92] on div at bounding box center [347, 89] width 78 height 33
click at [518, 169] on button "Continue" at bounding box center [513, 164] width 34 height 11
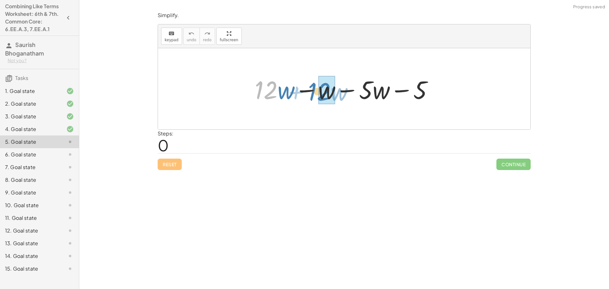
drag, startPoint x: 267, startPoint y: 86, endPoint x: 332, endPoint y: 88, distance: 65.0
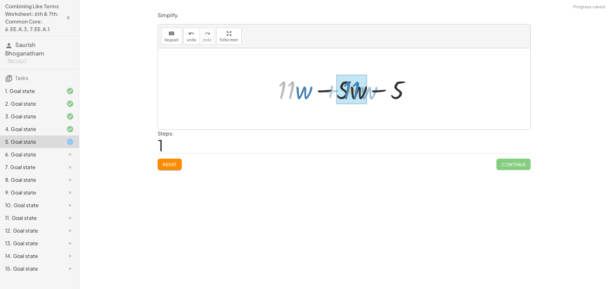
drag, startPoint x: 315, startPoint y: 94, endPoint x: 352, endPoint y: 93, distance: 37.4
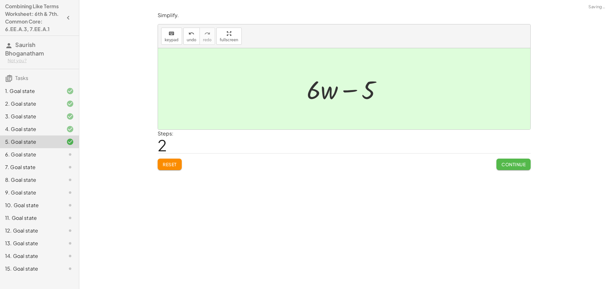
click at [506, 164] on span "Continue" at bounding box center [513, 164] width 24 height 6
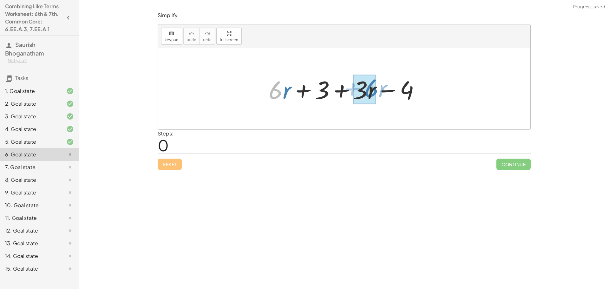
drag, startPoint x: 281, startPoint y: 94, endPoint x: 377, endPoint y: 92, distance: 96.1
click at [377, 92] on div at bounding box center [346, 89] width 162 height 33
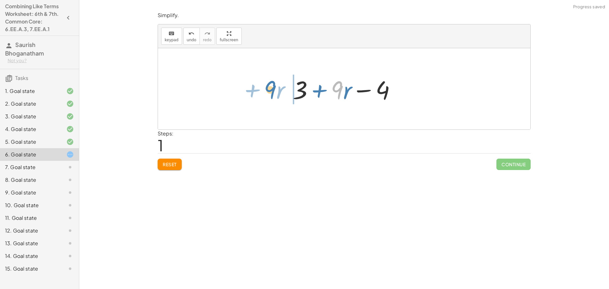
drag, startPoint x: 339, startPoint y: 96, endPoint x: 271, endPoint y: 95, distance: 67.5
click at [271, 95] on div "+ · 6 · r + 3 + · 3 · r − 4 · 9 + · r + · r + 3 − 4 · 9" at bounding box center [344, 88] width 372 height 81
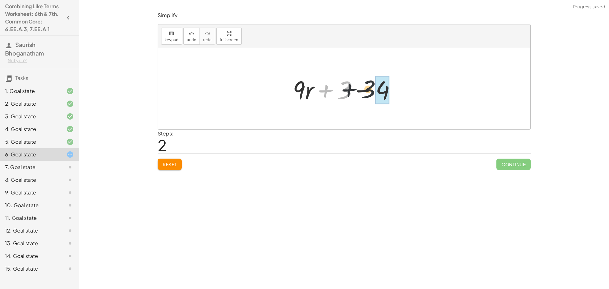
drag, startPoint x: 344, startPoint y: 94, endPoint x: 379, endPoint y: 94, distance: 34.9
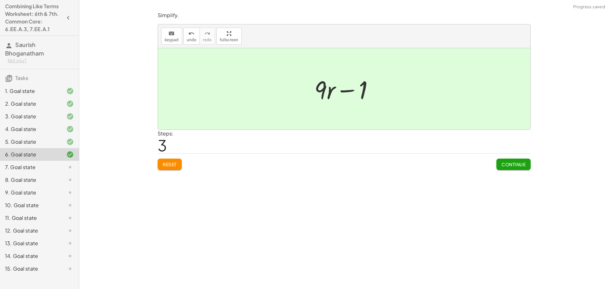
click at [508, 159] on button "Continue" at bounding box center [513, 164] width 34 height 11
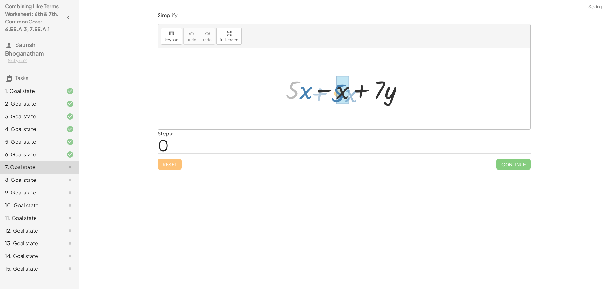
drag, startPoint x: 296, startPoint y: 93, endPoint x: 345, endPoint y: 95, distance: 48.6
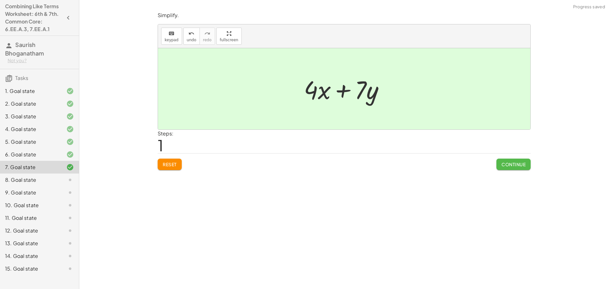
click at [511, 164] on span "Continue" at bounding box center [513, 164] width 24 height 6
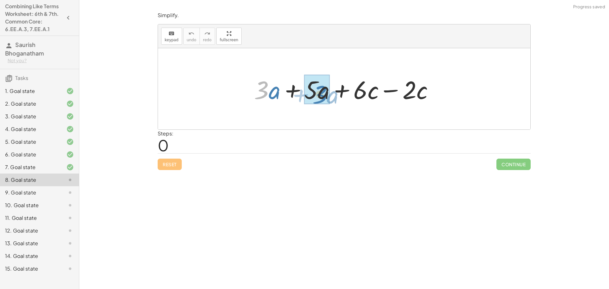
drag, startPoint x: 257, startPoint y: 86, endPoint x: 313, endPoint y: 89, distance: 55.2
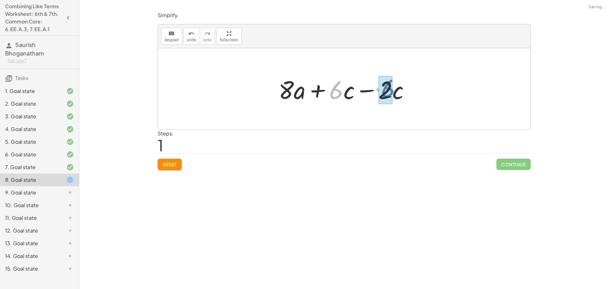
drag, startPoint x: 342, startPoint y: 94, endPoint x: 386, endPoint y: 93, distance: 43.4
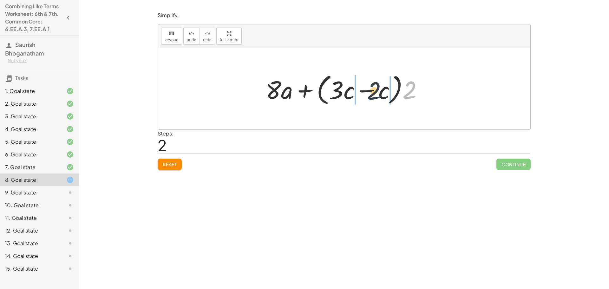
drag, startPoint x: 410, startPoint y: 99, endPoint x: 370, endPoint y: 100, distance: 40.0
click at [371, 99] on div at bounding box center [347, 89] width 168 height 36
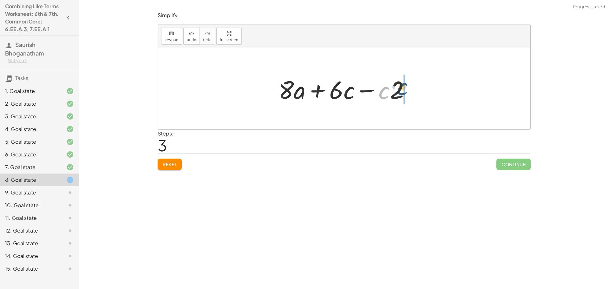
drag, startPoint x: 383, startPoint y: 98, endPoint x: 403, endPoint y: 94, distance: 20.0
click at [403, 94] on div at bounding box center [346, 89] width 143 height 33
drag, startPoint x: 394, startPoint y: 95, endPoint x: 407, endPoint y: 95, distance: 13.3
click at [407, 95] on div at bounding box center [346, 89] width 143 height 33
click at [341, 91] on div at bounding box center [346, 89] width 143 height 33
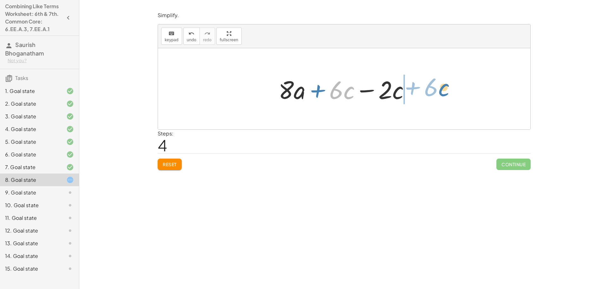
drag, startPoint x: 348, startPoint y: 93, endPoint x: 444, endPoint y: 90, distance: 96.4
drag, startPoint x: 335, startPoint y: 96, endPoint x: 435, endPoint y: 95, distance: 99.9
click at [435, 95] on div "+ · 3 · a + · 5 · a + · 6 · c − · 2 · c + · 8 · a + · 6 · c − · 2 · c + · 8 · a…" at bounding box center [344, 88] width 372 height 81
drag, startPoint x: 336, startPoint y: 93, endPoint x: 400, endPoint y: 94, distance: 64.0
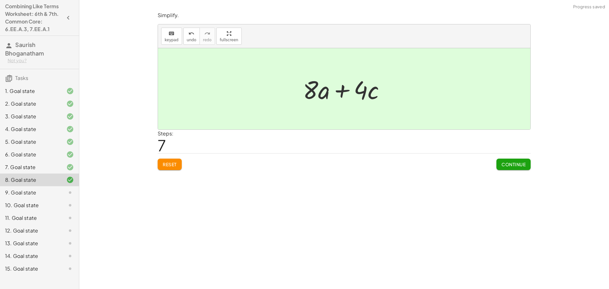
click at [507, 161] on span "Continue" at bounding box center [513, 164] width 24 height 6
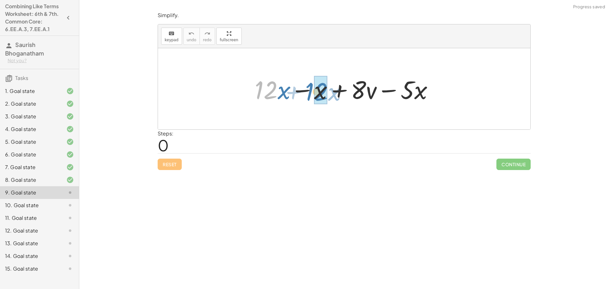
drag, startPoint x: 256, startPoint y: 83, endPoint x: 306, endPoint y: 85, distance: 50.4
click at [306, 85] on div at bounding box center [346, 89] width 190 height 33
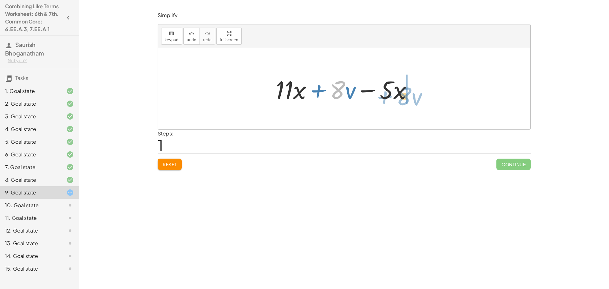
drag, startPoint x: 334, startPoint y: 95, endPoint x: 399, endPoint y: 100, distance: 65.2
click at [399, 100] on div at bounding box center [346, 89] width 148 height 33
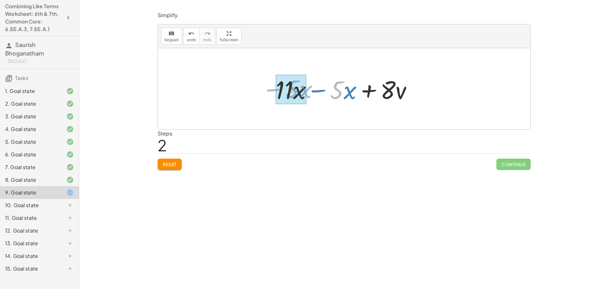
drag, startPoint x: 332, startPoint y: 96, endPoint x: 288, endPoint y: 95, distance: 44.7
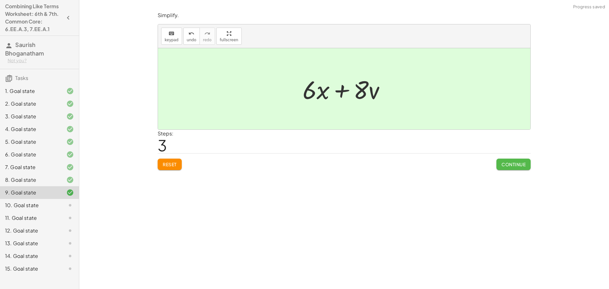
click at [513, 168] on button "Continue" at bounding box center [513, 164] width 34 height 11
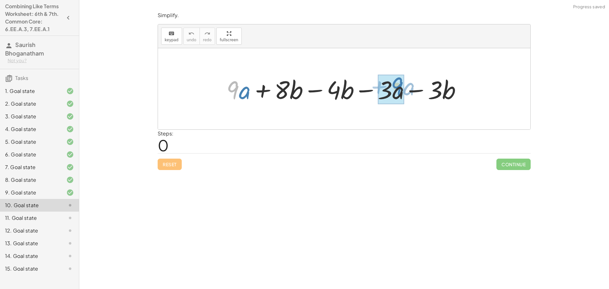
drag, startPoint x: 268, startPoint y: 89, endPoint x: 392, endPoint y: 102, distance: 124.9
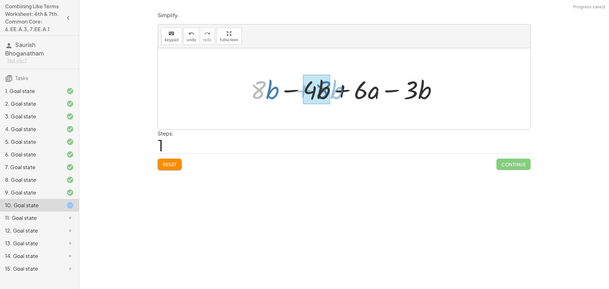
drag, startPoint x: 262, startPoint y: 98, endPoint x: 326, endPoint y: 98, distance: 64.4
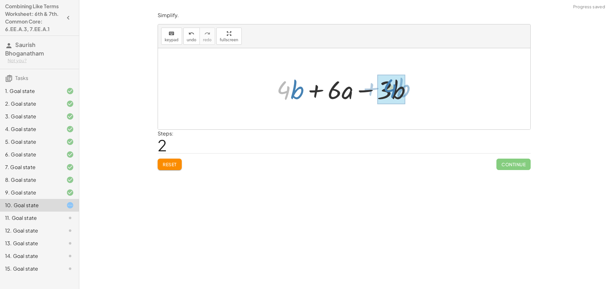
drag, startPoint x: 287, startPoint y: 95, endPoint x: 382, endPoint y: 99, distance: 95.5
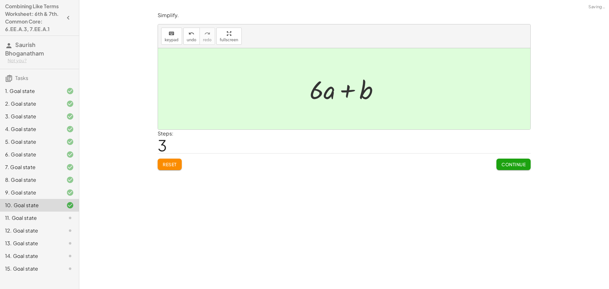
drag, startPoint x: 522, startPoint y: 164, endPoint x: 515, endPoint y: 163, distance: 7.4
click at [522, 164] on span "Continue" at bounding box center [513, 164] width 24 height 6
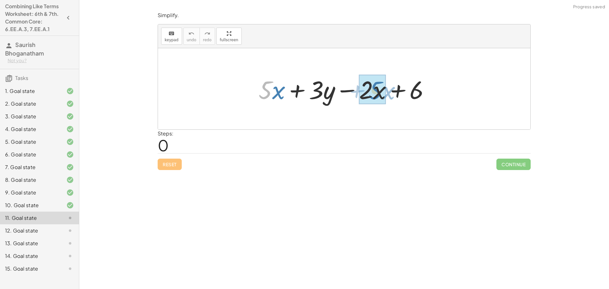
drag, startPoint x: 261, startPoint y: 91, endPoint x: 367, endPoint y: 92, distance: 106.2
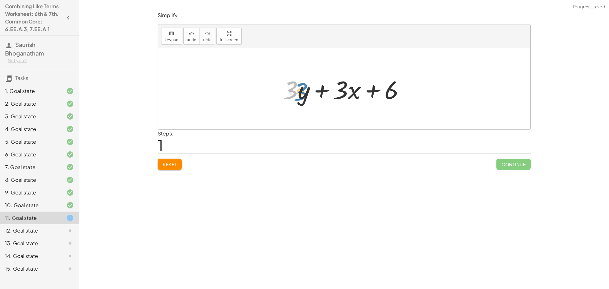
click at [284, 96] on div at bounding box center [346, 89] width 133 height 33
drag, startPoint x: 355, startPoint y: 95, endPoint x: 357, endPoint y: 91, distance: 5.0
click at [359, 89] on div at bounding box center [346, 89] width 133 height 33
drag, startPoint x: 343, startPoint y: 94, endPoint x: 256, endPoint y: 95, distance: 87.5
click at [256, 95] on div "+ · 5 · x + · 3 · y − · 2 · x + 6 · 3 + · x + · x + · 3 · y + 6 · 3" at bounding box center [344, 88] width 372 height 81
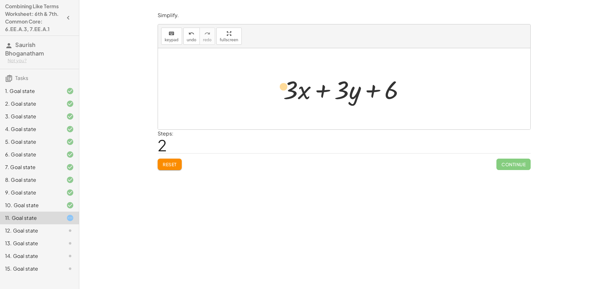
drag, startPoint x: 289, startPoint y: 99, endPoint x: 281, endPoint y: 101, distance: 8.9
click at [282, 101] on div at bounding box center [346, 89] width 133 height 33
drag, startPoint x: 287, startPoint y: 95, endPoint x: 279, endPoint y: 94, distance: 8.0
click at [279, 94] on div "+ · 5 · x + · 3 · y − · 2 · x + 6 + · 3 · y + · 3 · x + 6 · 3 + · x + · x + · 3…" at bounding box center [344, 89] width 141 height 36
drag, startPoint x: 287, startPoint y: 94, endPoint x: 275, endPoint y: 97, distance: 12.7
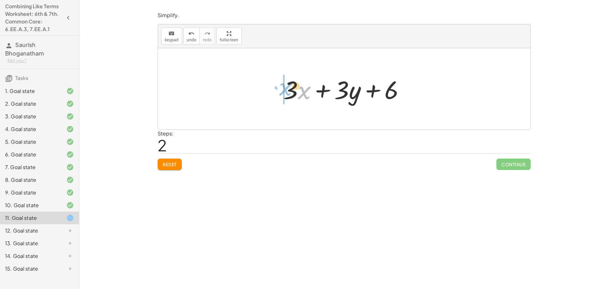
drag, startPoint x: 297, startPoint y: 103, endPoint x: 270, endPoint y: 93, distance: 28.7
click at [270, 93] on div "+ · 5 · x + · 3 · y − · 2 · x + 6 + · 3 · y + · 3 · x + 6 · x · 3 + · x + · 3 ·…" at bounding box center [344, 88] width 372 height 81
drag, startPoint x: 285, startPoint y: 96, endPoint x: 307, endPoint y: 98, distance: 22.3
click at [307, 98] on div at bounding box center [346, 89] width 133 height 33
drag, startPoint x: 340, startPoint y: 92, endPoint x: 344, endPoint y: 98, distance: 7.1
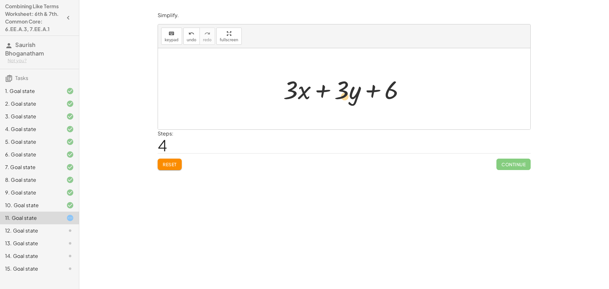
click at [344, 98] on div at bounding box center [346, 89] width 133 height 33
drag, startPoint x: 293, startPoint y: 94, endPoint x: 358, endPoint y: 107, distance: 66.2
drag, startPoint x: 293, startPoint y: 91, endPoint x: 361, endPoint y: 98, distance: 69.2
drag, startPoint x: 380, startPoint y: 101, endPoint x: 399, endPoint y: 90, distance: 21.5
click at [399, 90] on div at bounding box center [346, 89] width 133 height 33
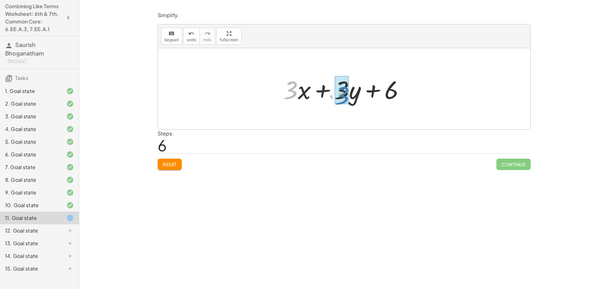
drag, startPoint x: 289, startPoint y: 88, endPoint x: 340, endPoint y: 93, distance: 51.6
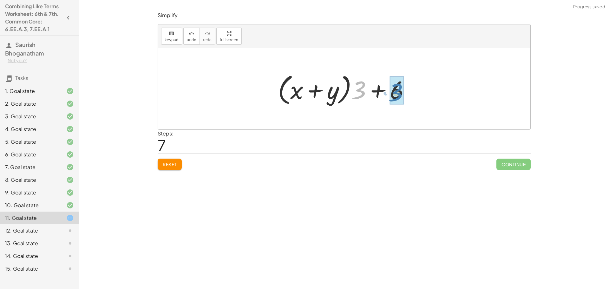
drag, startPoint x: 360, startPoint y: 93, endPoint x: 399, endPoint y: 94, distance: 38.4
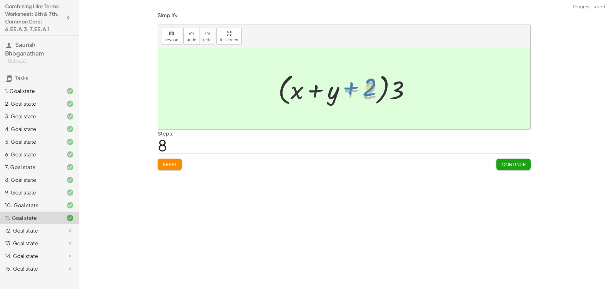
drag, startPoint x: 368, startPoint y: 93, endPoint x: 367, endPoint y: 89, distance: 3.4
click at [367, 89] on div at bounding box center [346, 89] width 143 height 36
click at [505, 165] on span "Continue" at bounding box center [513, 164] width 24 height 6
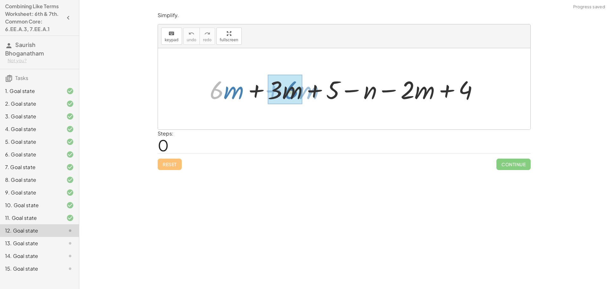
drag, startPoint x: 218, startPoint y: 90, endPoint x: 293, endPoint y: 90, distance: 75.1
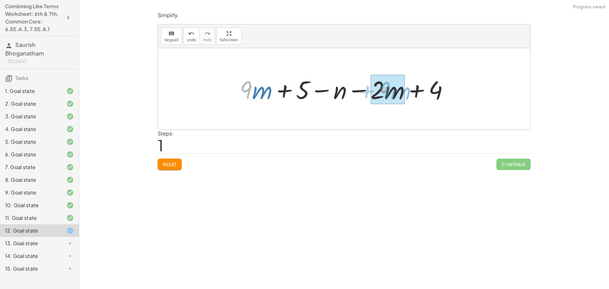
drag, startPoint x: 249, startPoint y: 88, endPoint x: 385, endPoint y: 94, distance: 136.1
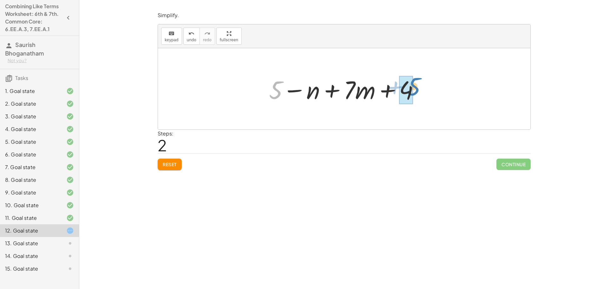
drag, startPoint x: 272, startPoint y: 88, endPoint x: 409, endPoint y: 84, distance: 137.6
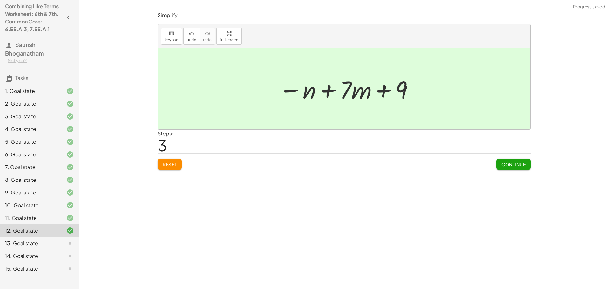
drag, startPoint x: 497, startPoint y: 164, endPoint x: 480, endPoint y: 167, distance: 16.8
click at [496, 165] on button "Continue" at bounding box center [513, 164] width 34 height 11
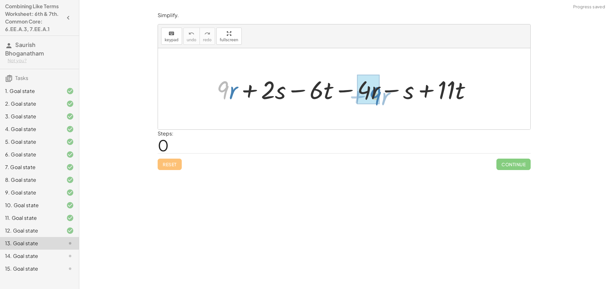
drag, startPoint x: 224, startPoint y: 93, endPoint x: 377, endPoint y: 99, distance: 152.9
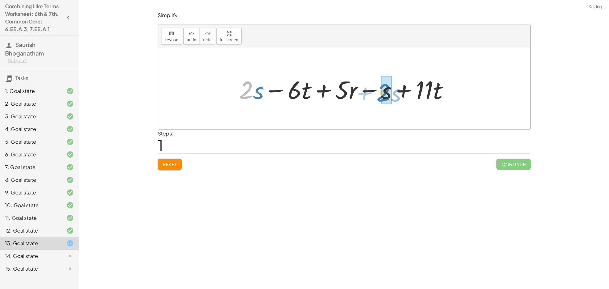
drag, startPoint x: 241, startPoint y: 93, endPoint x: 380, endPoint y: 95, distance: 138.9
click at [380, 95] on div at bounding box center [346, 89] width 221 height 33
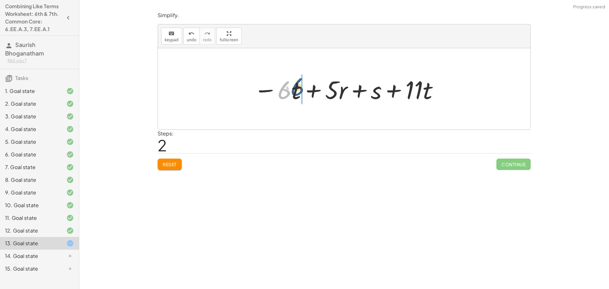
click at [291, 91] on div at bounding box center [346, 89] width 192 height 33
drag, startPoint x: 263, startPoint y: 88, endPoint x: 399, endPoint y: 95, distance: 135.8
click at [399, 95] on div at bounding box center [346, 89] width 192 height 33
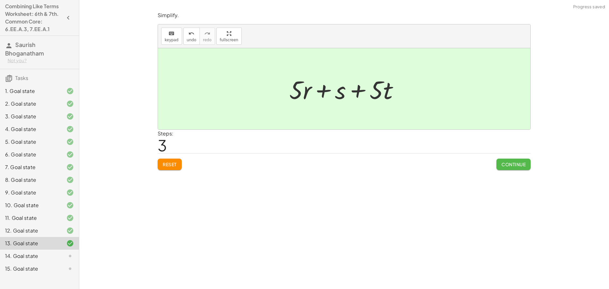
click at [505, 168] on button "Continue" at bounding box center [513, 164] width 34 height 11
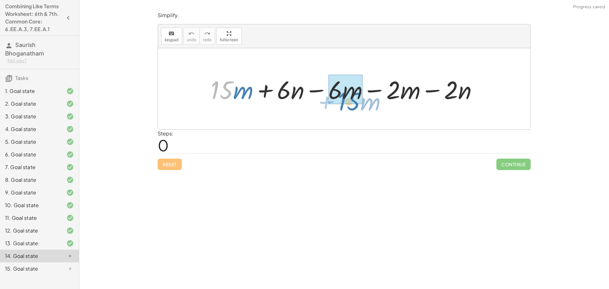
drag, startPoint x: 215, startPoint y: 91, endPoint x: 344, endPoint y: 101, distance: 129.1
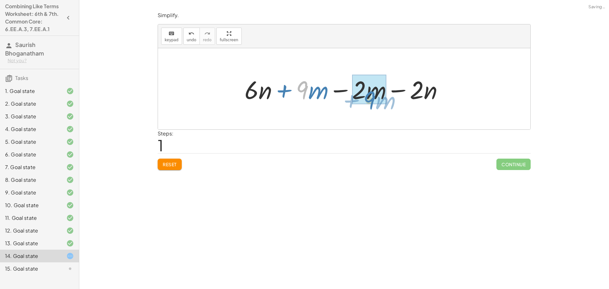
drag, startPoint x: 303, startPoint y: 88, endPoint x: 369, endPoint y: 98, distance: 66.7
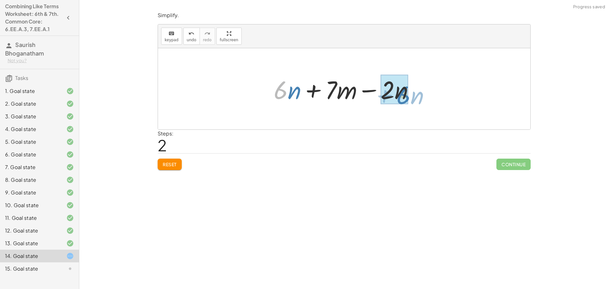
drag, startPoint x: 293, startPoint y: 92, endPoint x: 403, endPoint y: 97, distance: 109.8
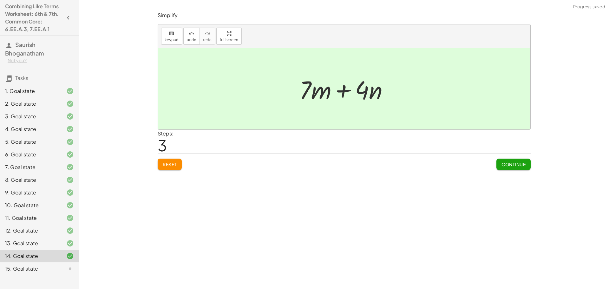
click at [511, 166] on span "Continue" at bounding box center [513, 164] width 24 height 6
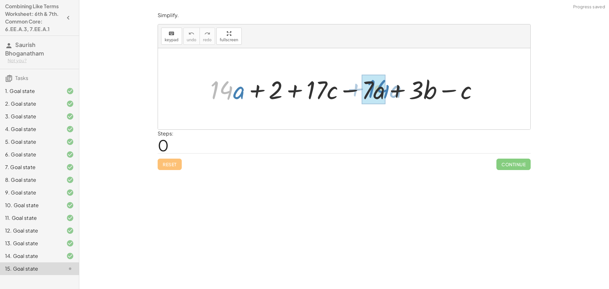
drag, startPoint x: 212, startPoint y: 91, endPoint x: 368, endPoint y: 90, distance: 156.3
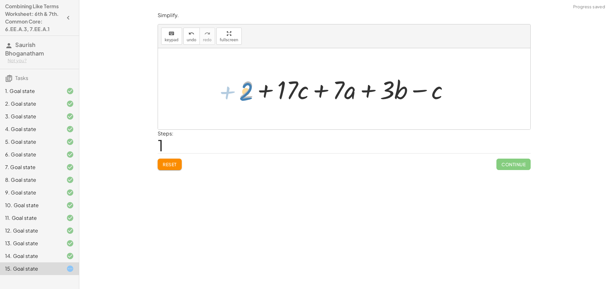
drag, startPoint x: 242, startPoint y: 94, endPoint x: 239, endPoint y: 96, distance: 3.5
click at [239, 96] on div at bounding box center [346, 89] width 220 height 33
drag, startPoint x: 286, startPoint y: 91, endPoint x: 409, endPoint y: 104, distance: 123.7
click at [431, 89] on div at bounding box center [346, 89] width 220 height 33
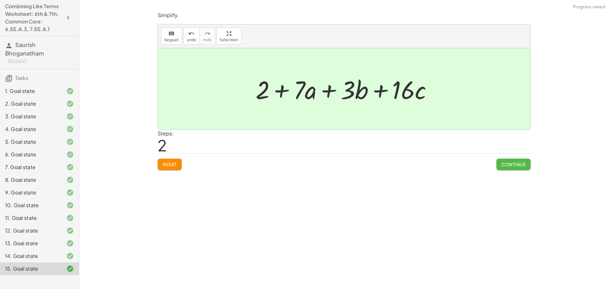
click at [509, 165] on span "Continue" at bounding box center [513, 164] width 24 height 6
